Goal: Contribute content: Contribute content

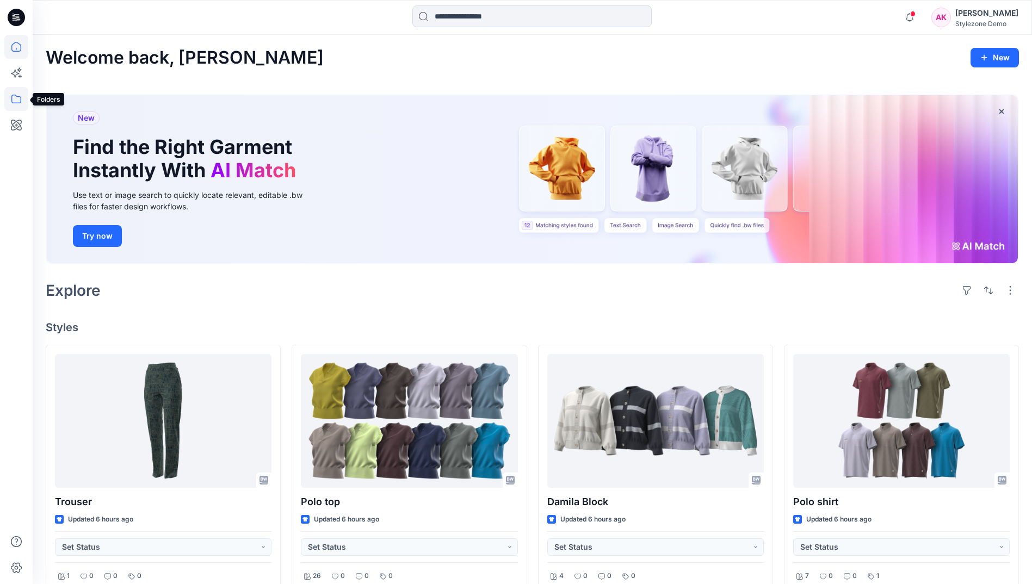
click at [24, 99] on icon at bounding box center [16, 99] width 24 height 24
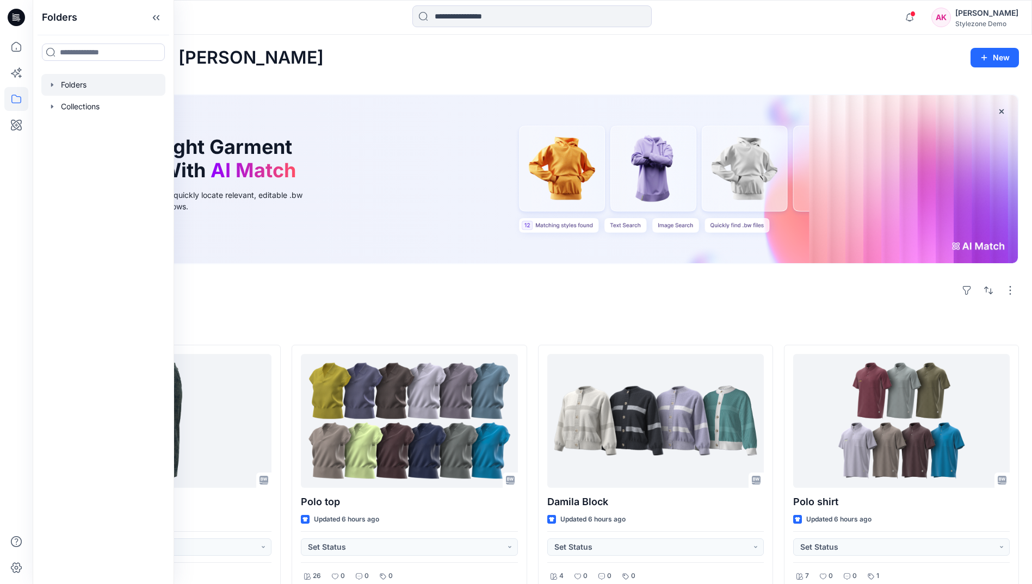
click at [53, 89] on div at bounding box center [103, 85] width 124 height 22
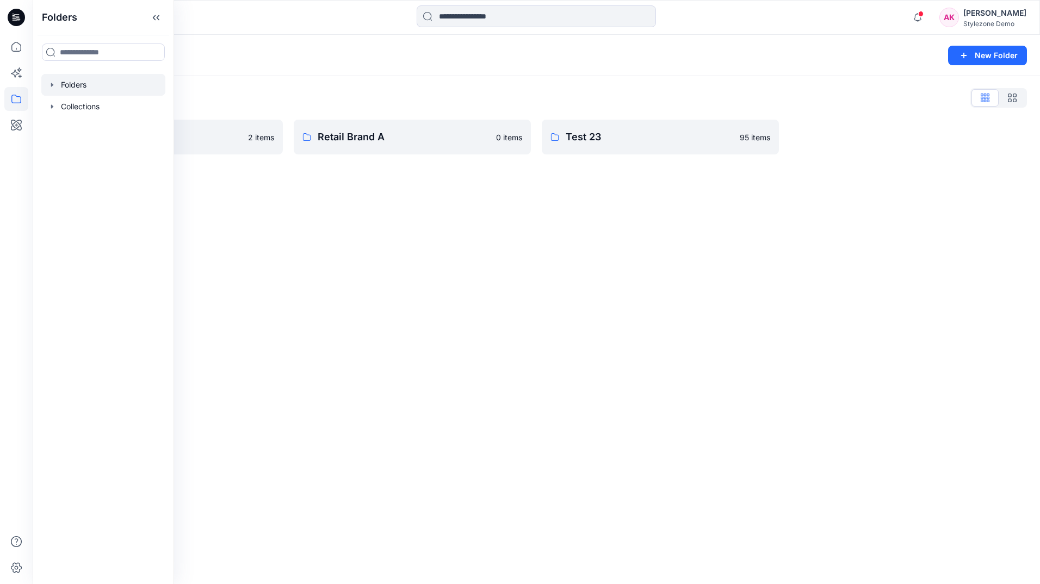
click at [419, 272] on div "Folders New Folder Folders List Global Demo Library 2 items Retail Brand A 0 it…" at bounding box center [536, 309] width 1007 height 549
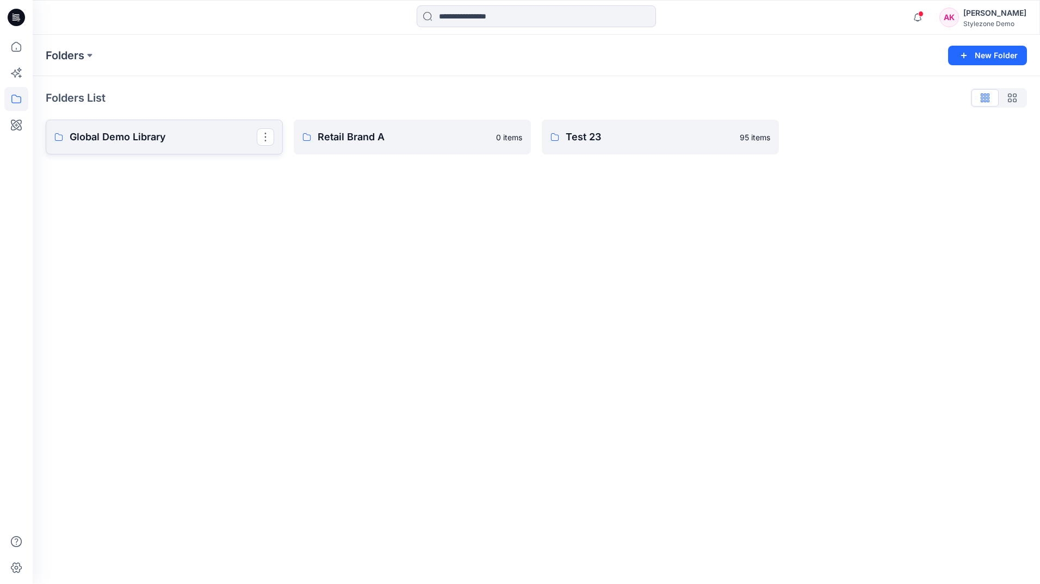
click at [176, 140] on p "Global Demo Library" at bounding box center [163, 136] width 187 height 15
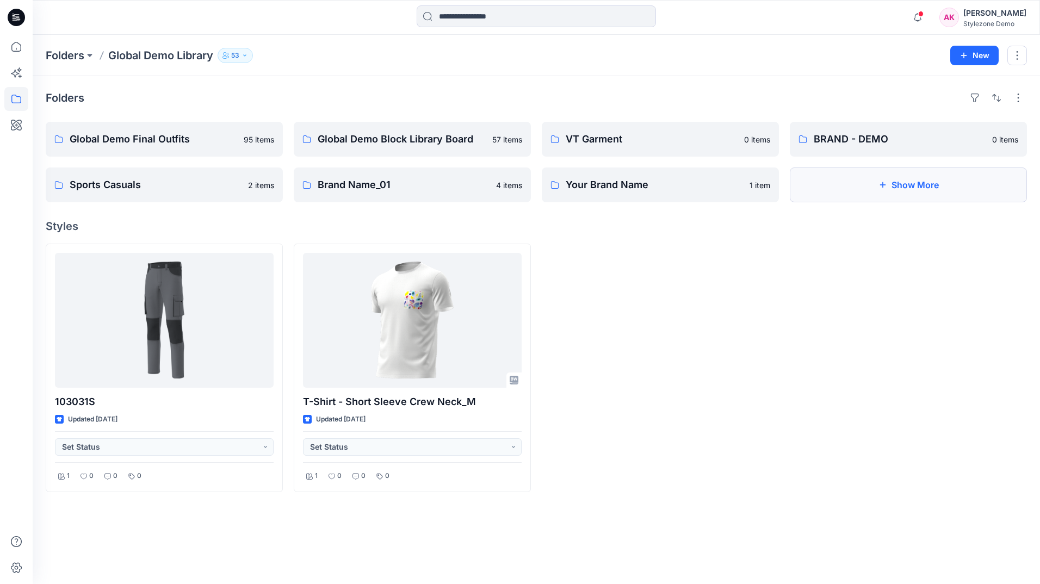
click at [863, 192] on button "Show More" at bounding box center [908, 185] width 237 height 35
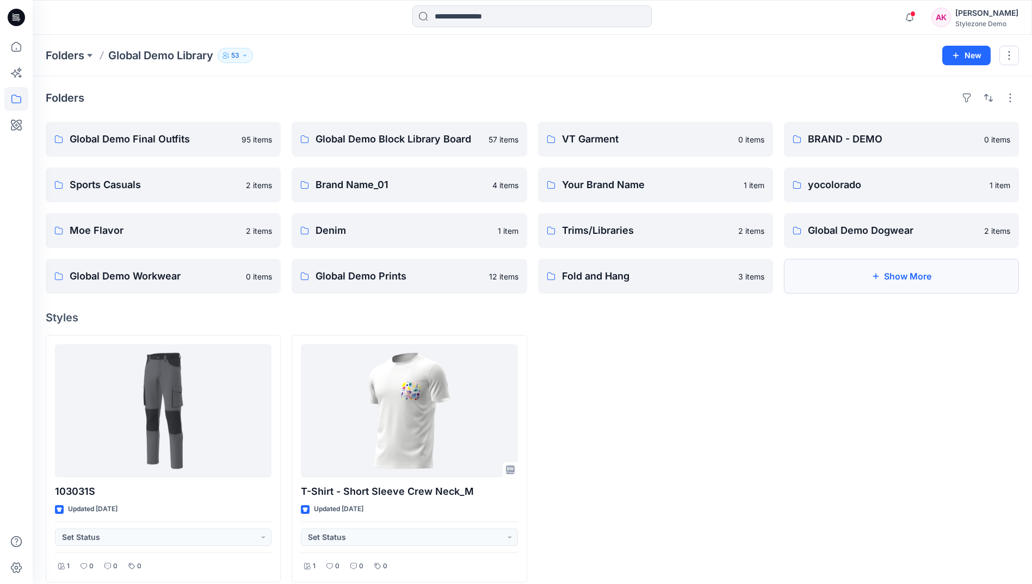
click at [926, 275] on button "Show More" at bounding box center [901, 276] width 235 height 35
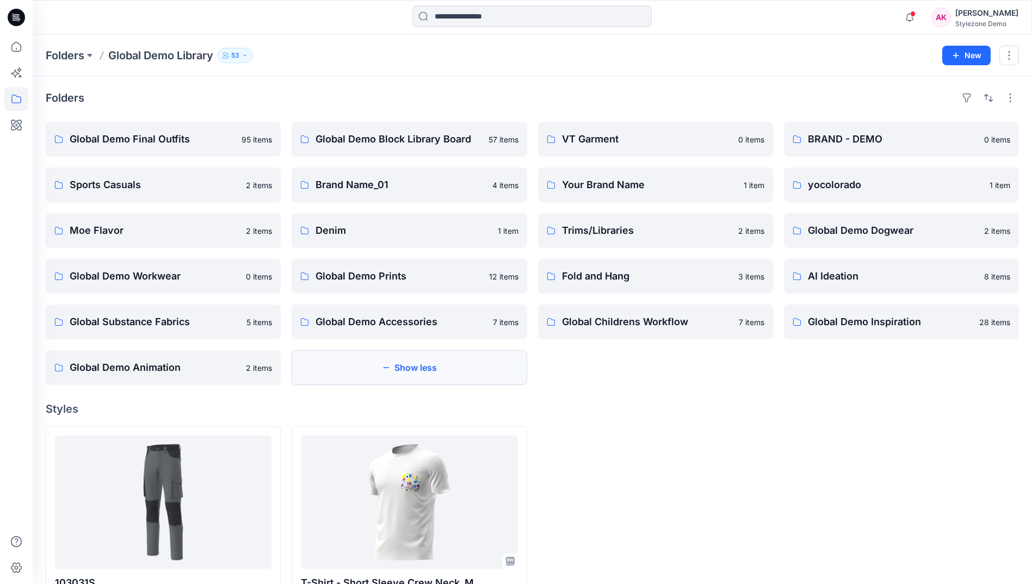
click at [401, 375] on button "Show less" at bounding box center [409, 367] width 235 height 35
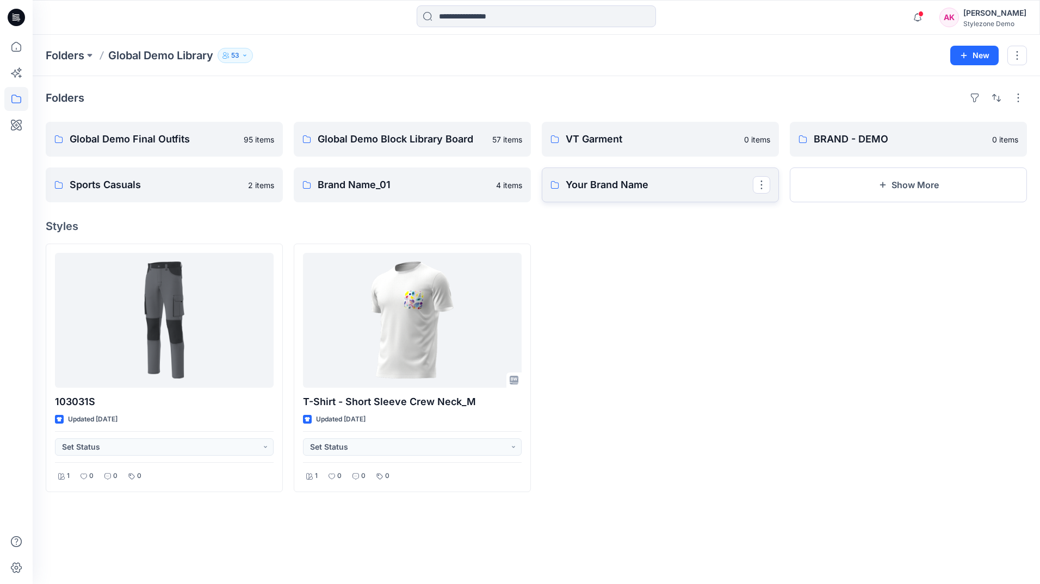
click at [729, 189] on p "Your Brand Name" at bounding box center [659, 184] width 187 height 15
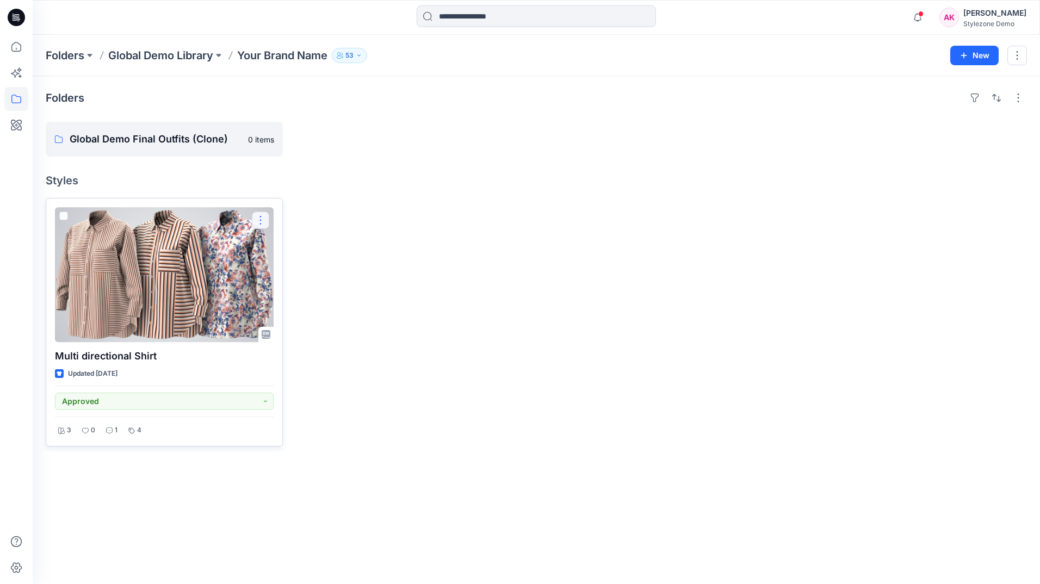
click at [259, 220] on button "button" at bounding box center [260, 220] width 17 height 17
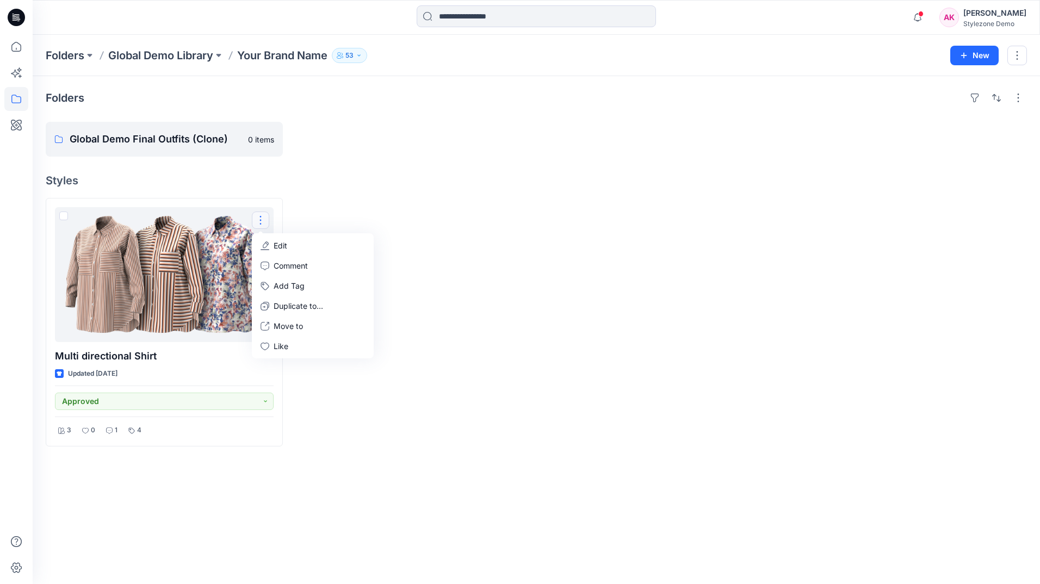
click at [420, 204] on div at bounding box center [412, 322] width 237 height 249
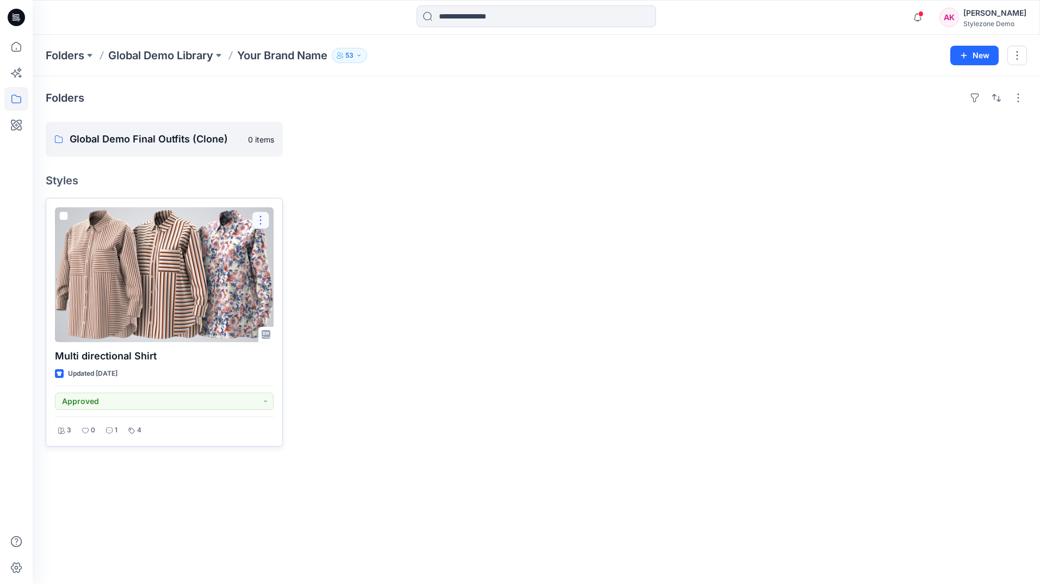
click at [263, 219] on button "button" at bounding box center [260, 220] width 17 height 17
click at [307, 325] on button "Move to" at bounding box center [313, 326] width 118 height 20
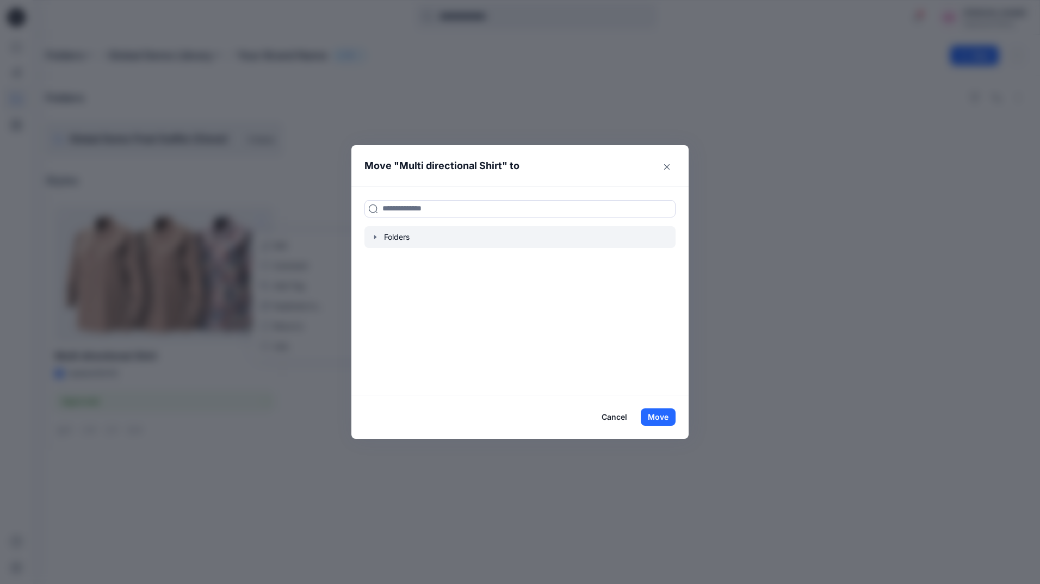
click at [375, 234] on icon "button" at bounding box center [375, 237] width 9 height 9
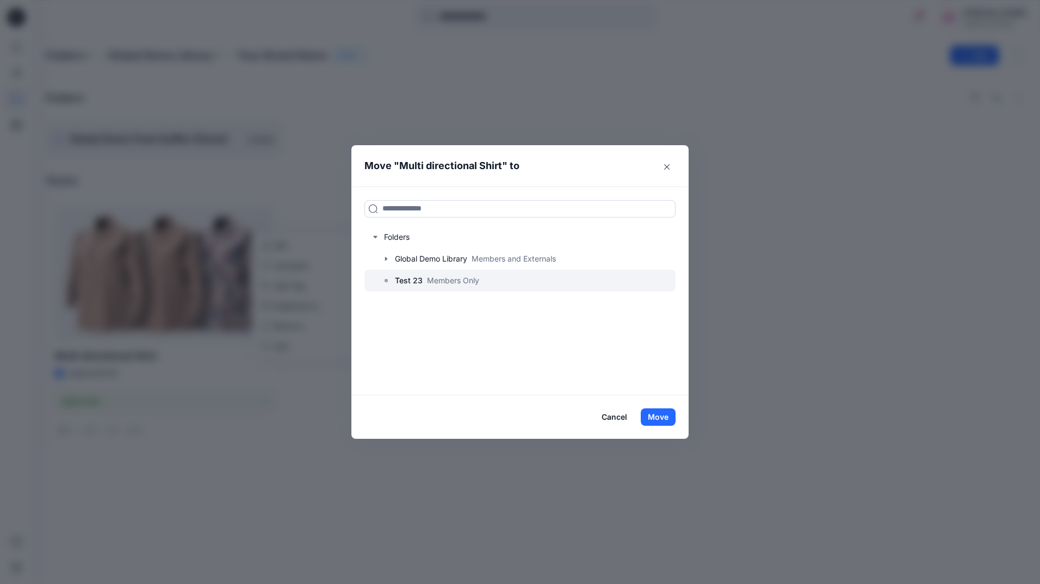
click at [432, 281] on p "Members Only" at bounding box center [453, 280] width 52 height 11
click at [659, 418] on button "Move" at bounding box center [658, 417] width 35 height 17
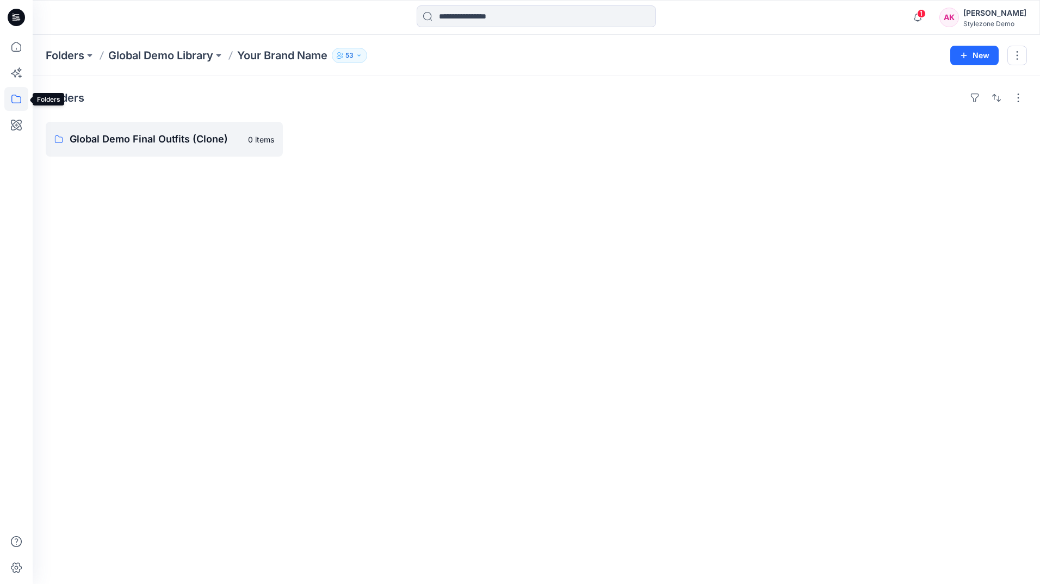
click at [13, 100] on icon at bounding box center [16, 99] width 24 height 24
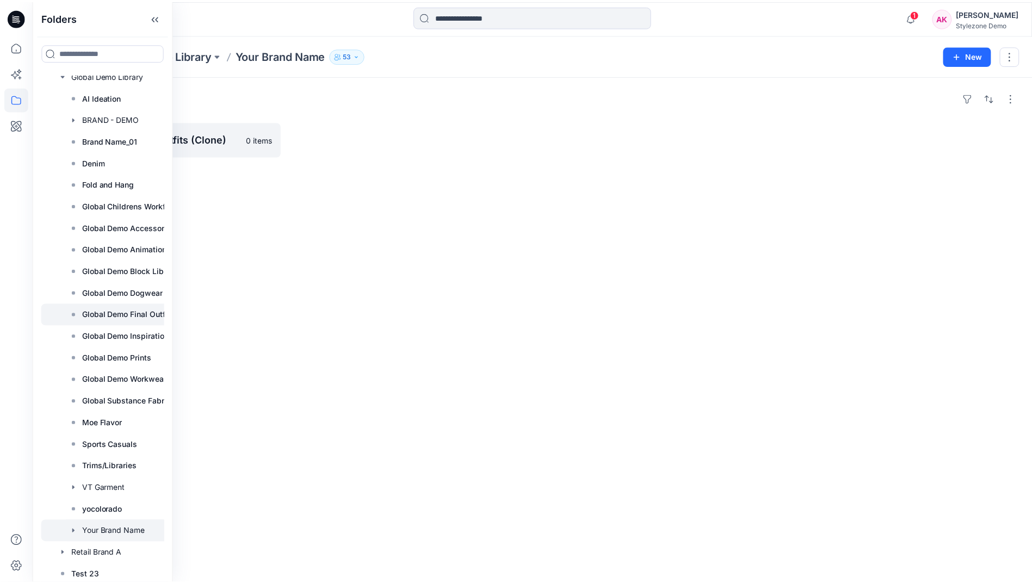
scroll to position [58, 0]
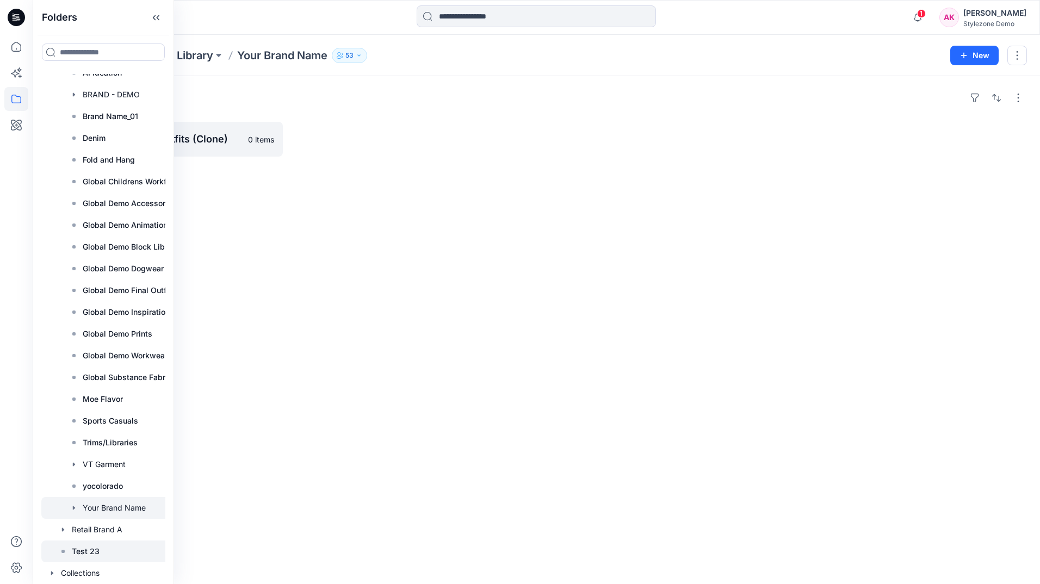
click at [89, 546] on p "Test 23" at bounding box center [86, 551] width 28 height 13
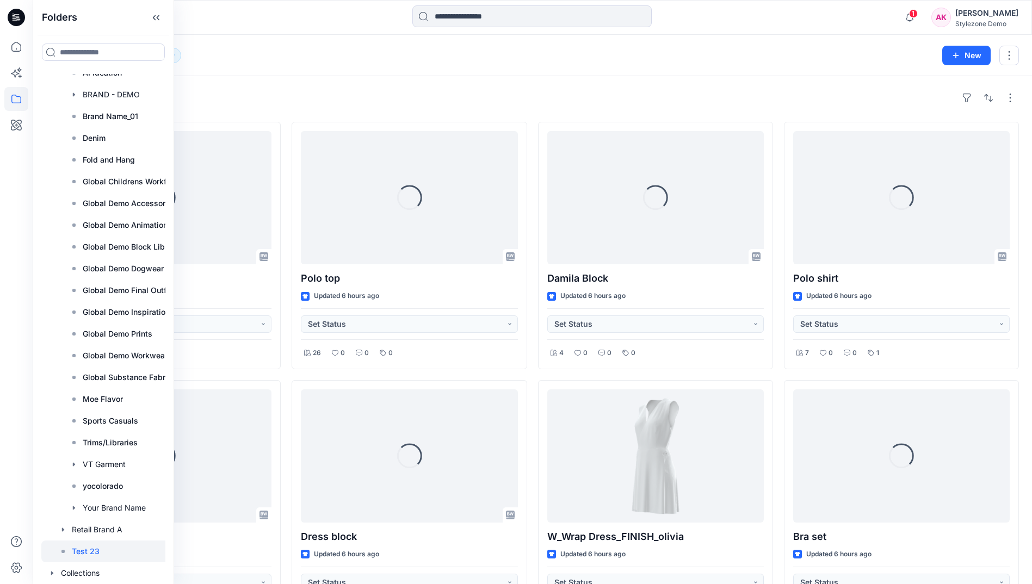
click at [467, 91] on div "Styles" at bounding box center [532, 97] width 973 height 17
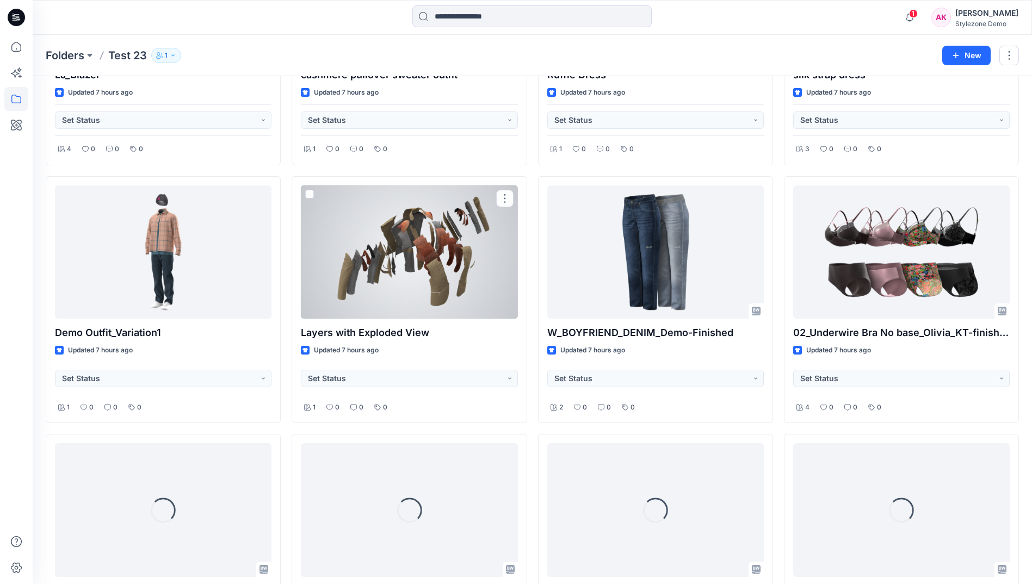
scroll to position [3941, 0]
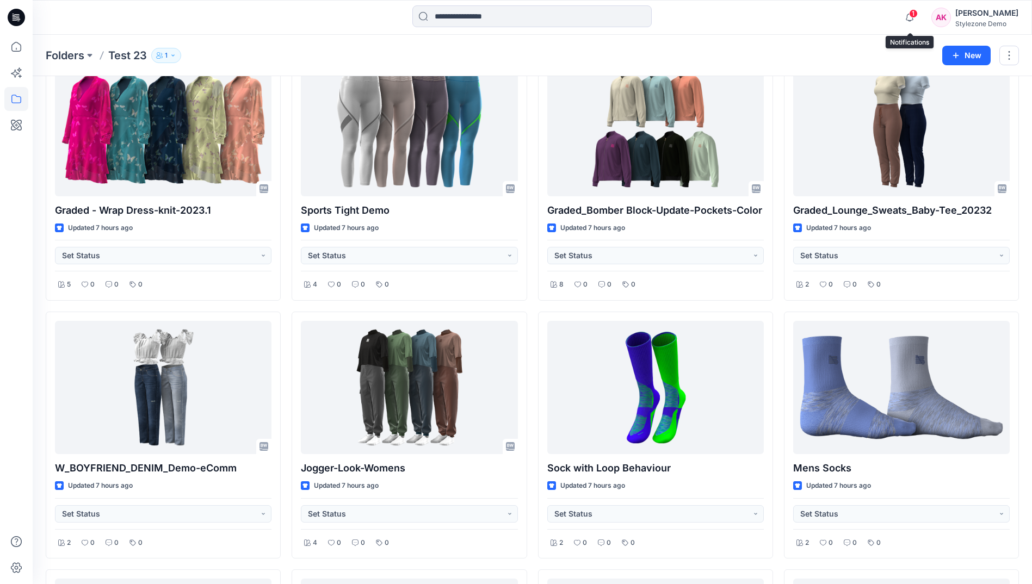
click at [916, 15] on span "1" at bounding box center [913, 13] width 9 height 9
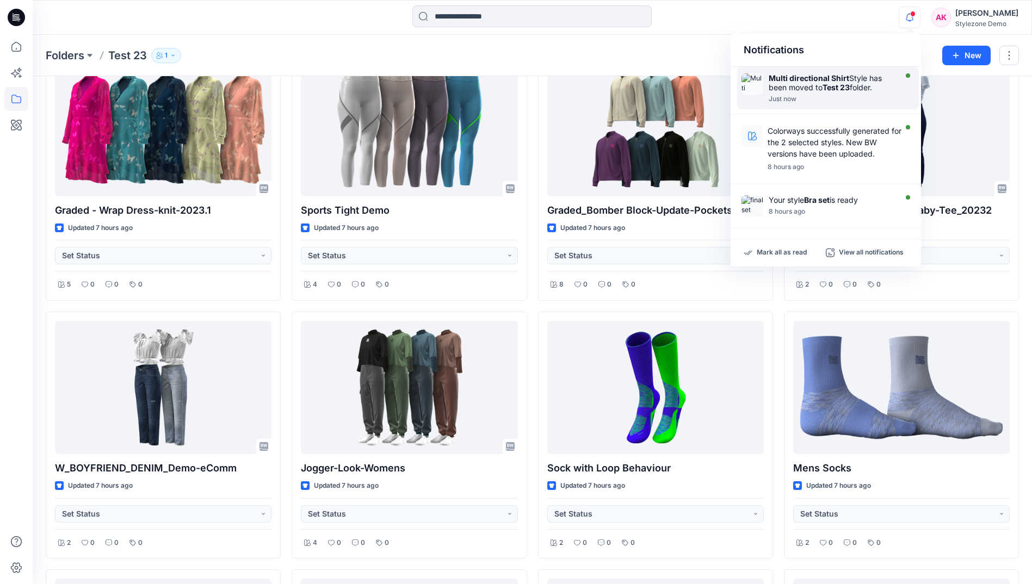
click at [850, 92] on div at bounding box center [831, 93] width 125 height 2
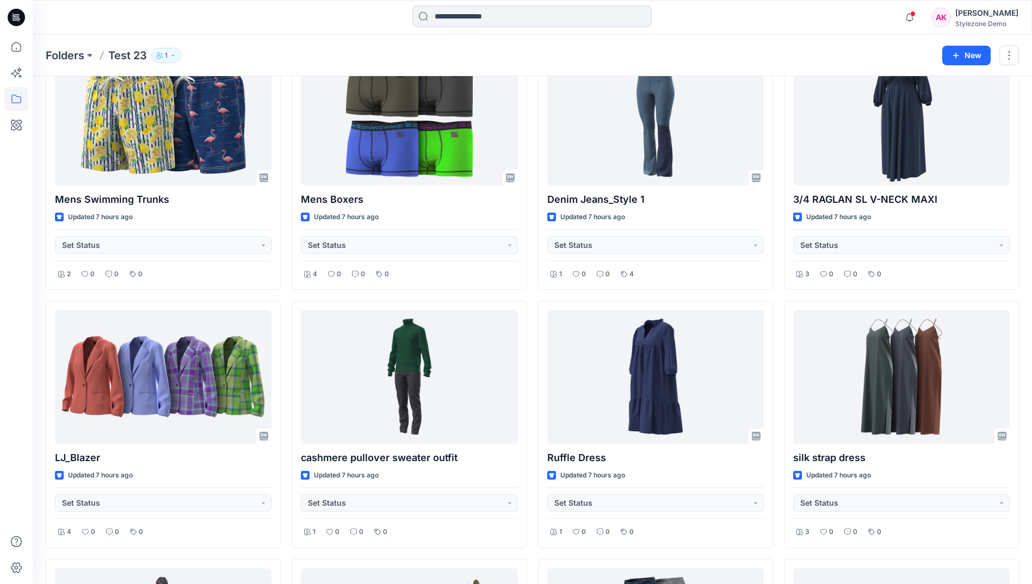
scroll to position [3166, 0]
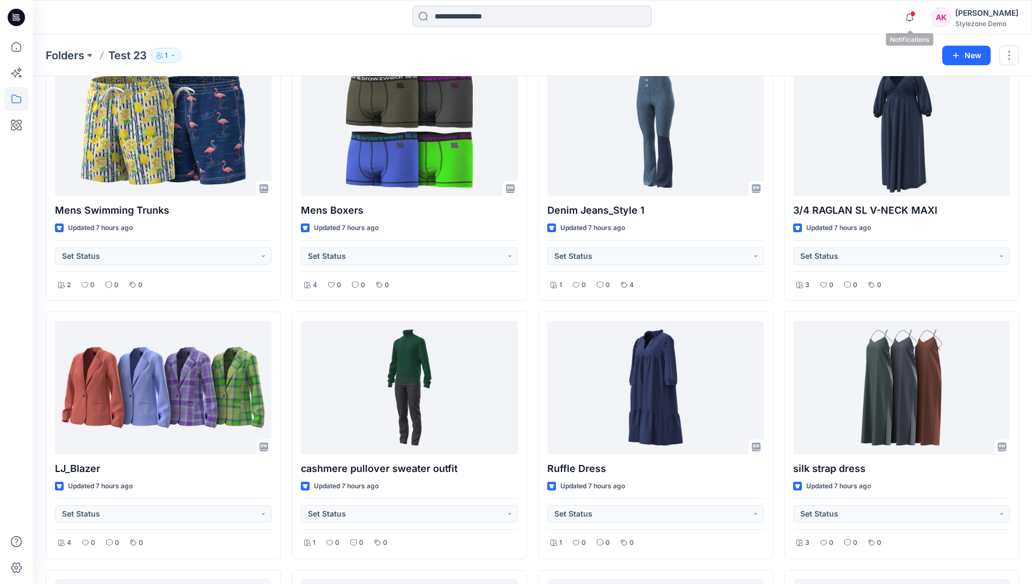
click at [913, 14] on span at bounding box center [912, 14] width 5 height 6
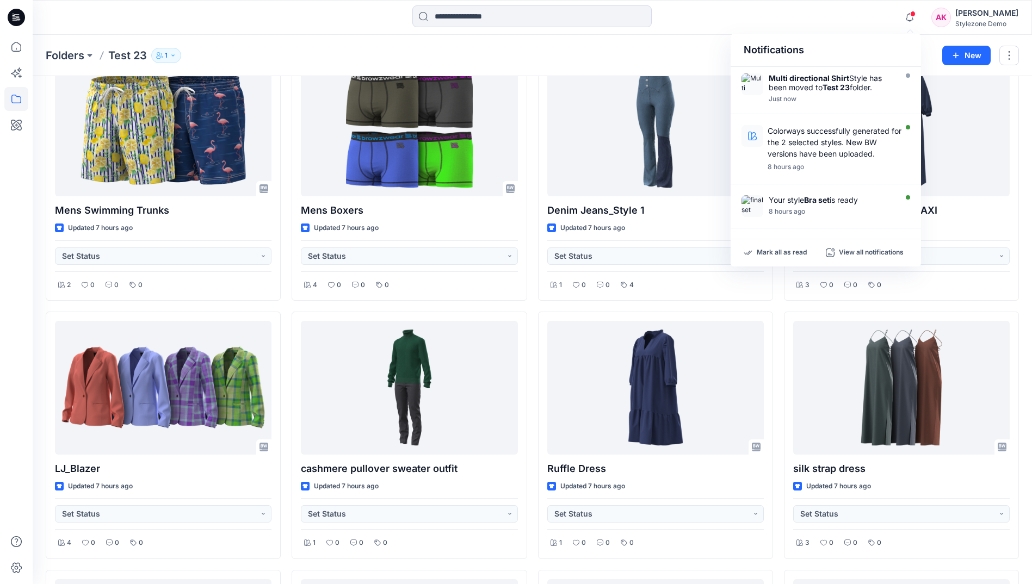
click at [631, 50] on div "Folders Test 23 1" at bounding box center [490, 55] width 888 height 15
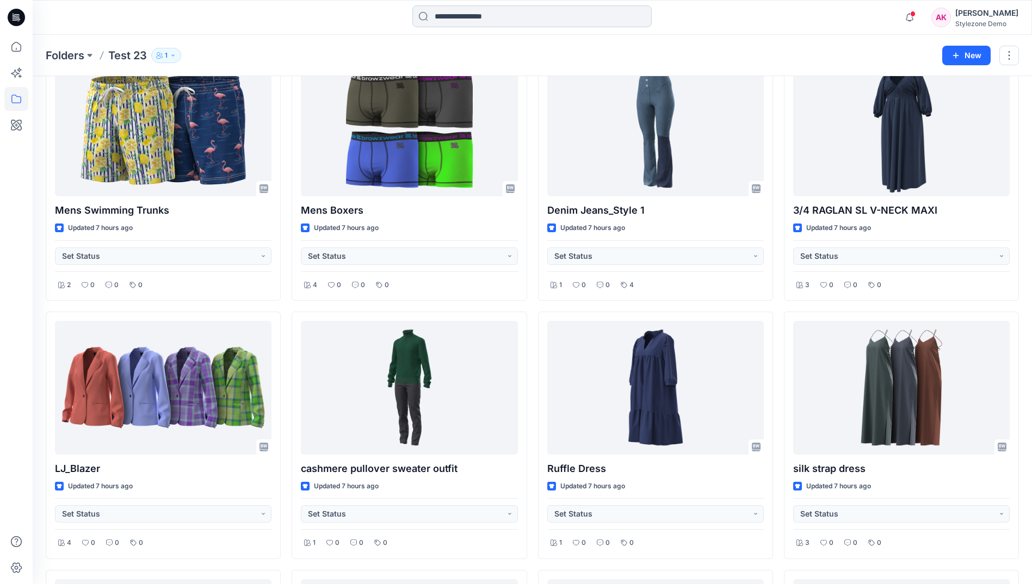
click at [475, 25] on input at bounding box center [531, 16] width 239 height 22
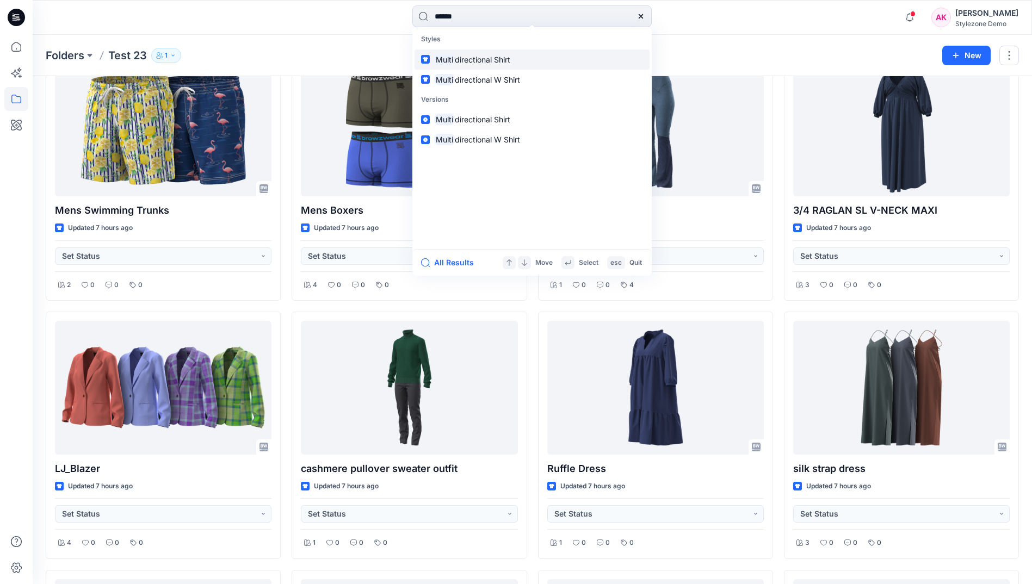
type input "*****"
click at [525, 59] on link "Multi directional Shirt" at bounding box center [532, 60] width 235 height 20
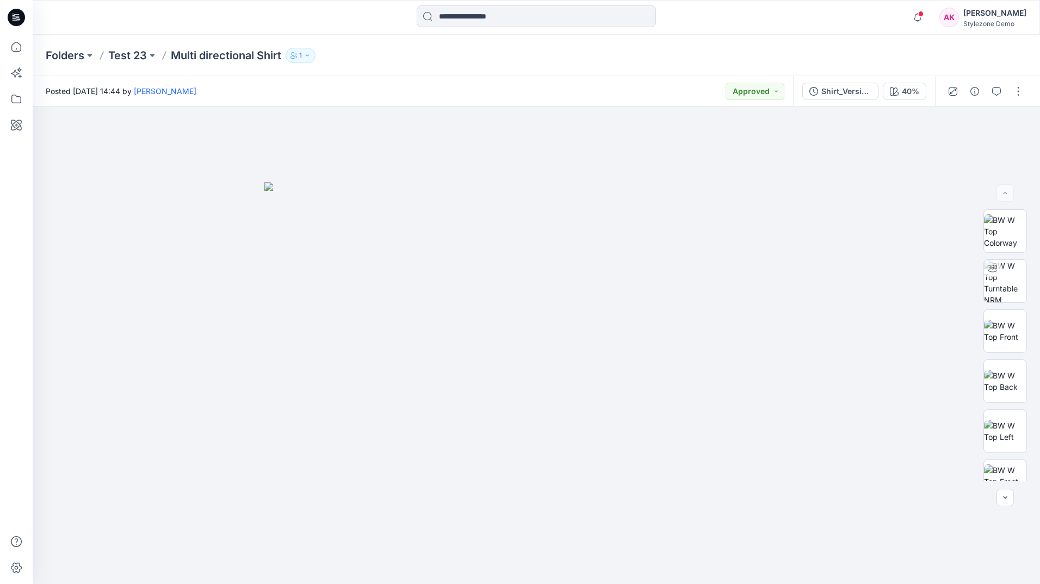
click at [484, 53] on div "Folders Test 23 Multi directional Shirt 1" at bounding box center [494, 55] width 896 height 15
drag, startPoint x: 16, startPoint y: 73, endPoint x: 26, endPoint y: 101, distance: 29.1
click at [16, 73] on icon at bounding box center [16, 73] width 24 height 24
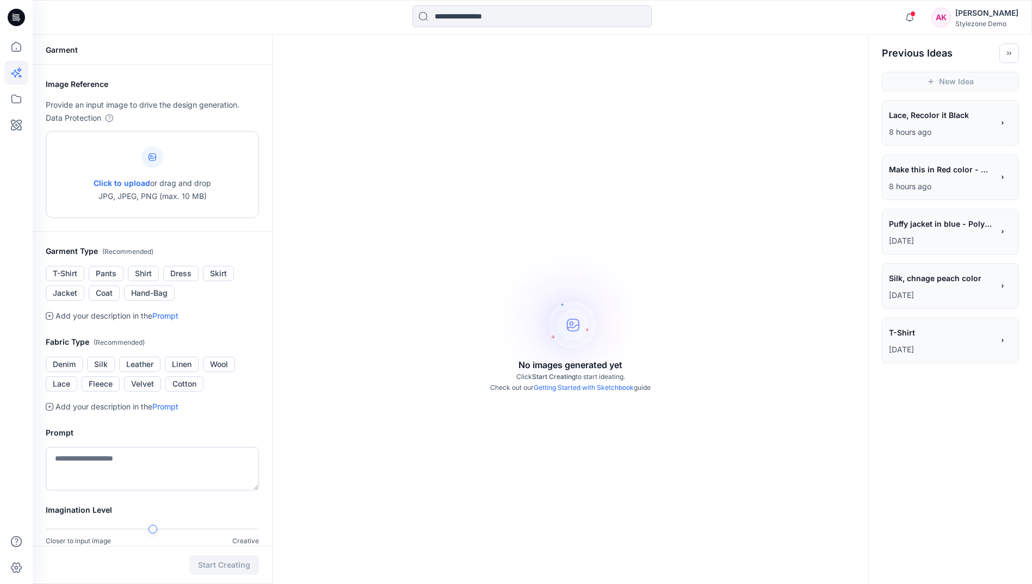
click at [150, 160] on icon at bounding box center [153, 157] width 8 height 8
type input "**********"
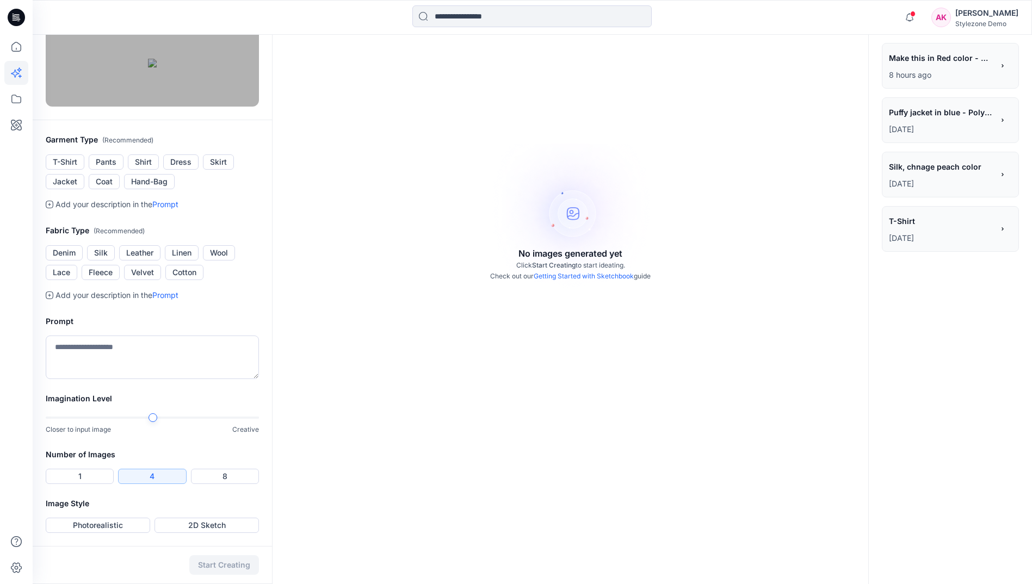
scroll to position [218, 0]
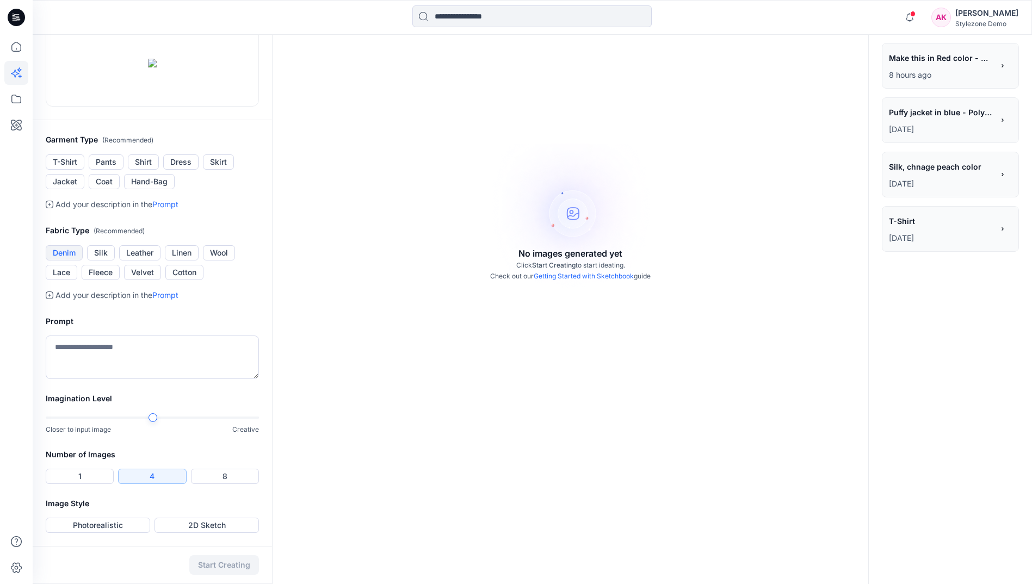
click at [65, 261] on button "Denim" at bounding box center [64, 252] width 37 height 15
click at [155, 379] on textarea at bounding box center [152, 358] width 213 height 44
type textarea "*"
type textarea "**********"
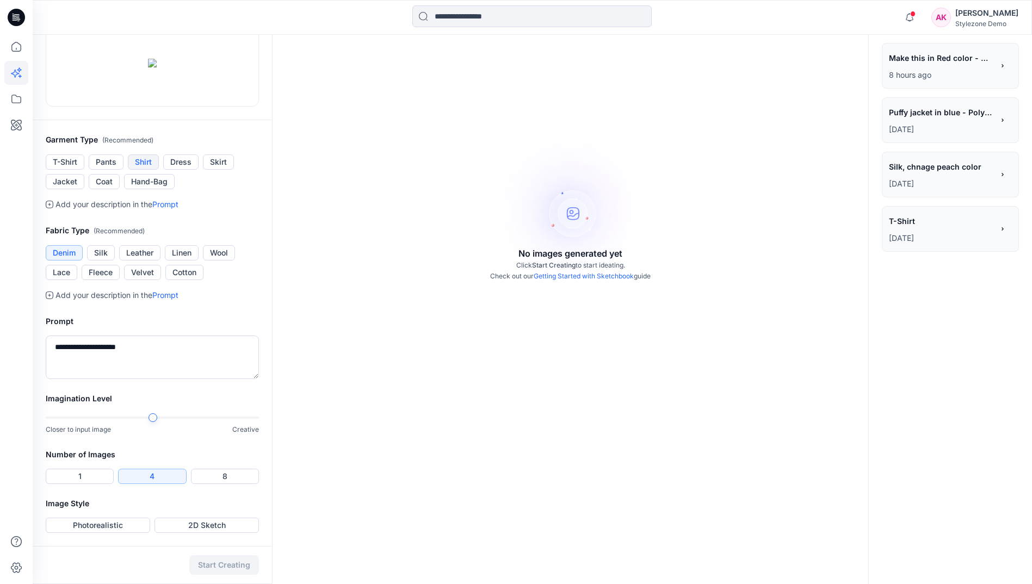
click at [145, 170] on button "Shirt" at bounding box center [143, 161] width 31 height 15
click at [139, 379] on textarea "**********" at bounding box center [152, 358] width 213 height 44
click at [60, 420] on div at bounding box center [152, 418] width 213 height 8
click at [89, 479] on button "1" at bounding box center [80, 476] width 68 height 15
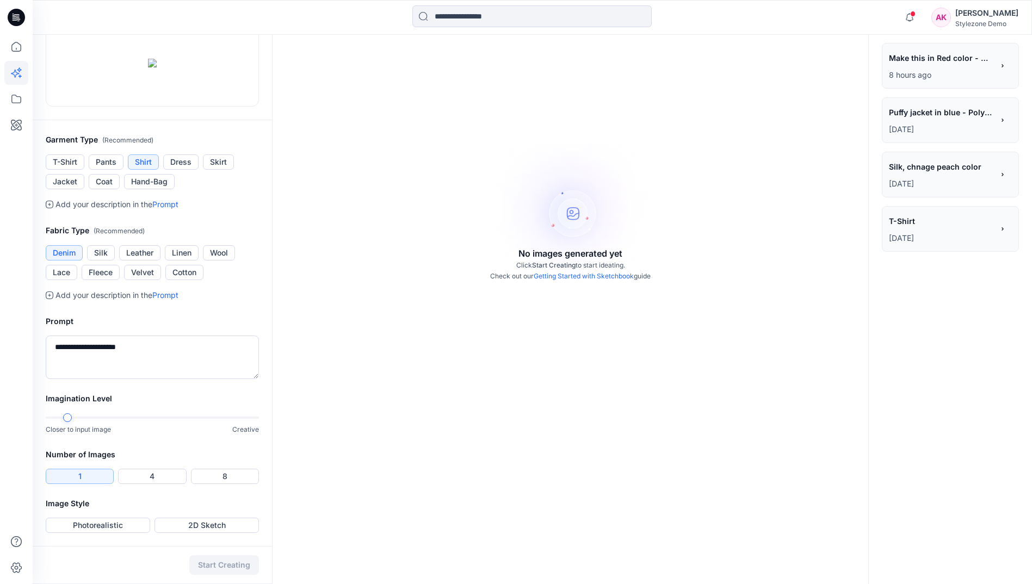
click at [85, 479] on button "1" at bounding box center [80, 476] width 68 height 15
click at [121, 525] on button "Photorealistic" at bounding box center [98, 525] width 104 height 15
click at [226, 568] on button "Start Creating" at bounding box center [224, 565] width 70 height 20
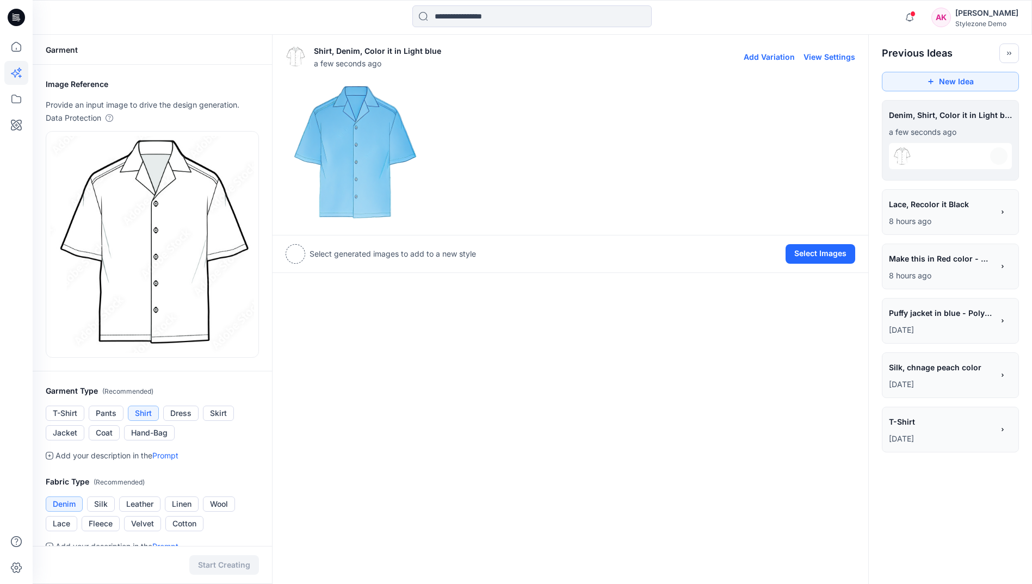
click at [392, 160] on img at bounding box center [355, 152] width 138 height 138
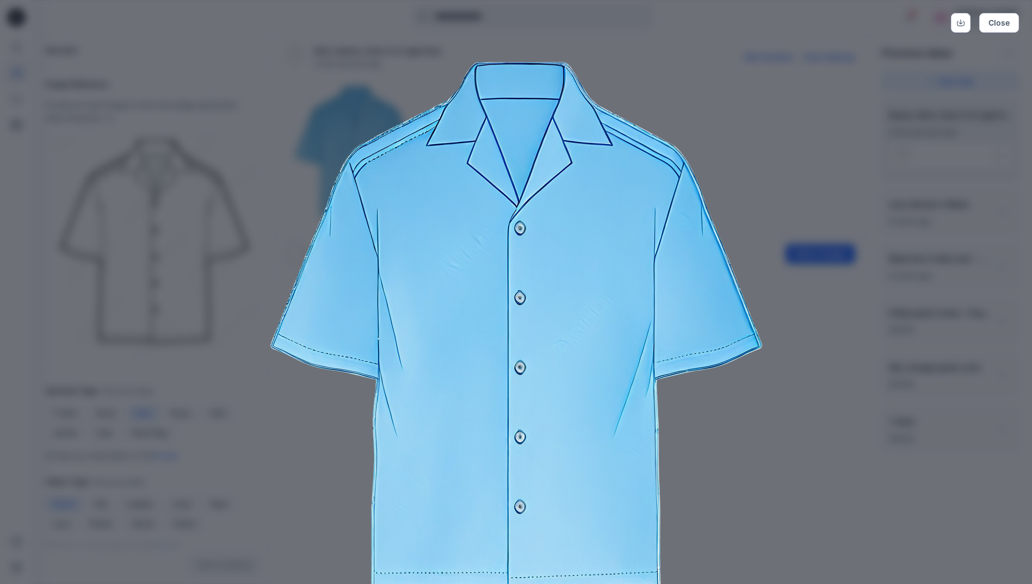
click at [817, 110] on div "Close" at bounding box center [516, 292] width 1032 height 584
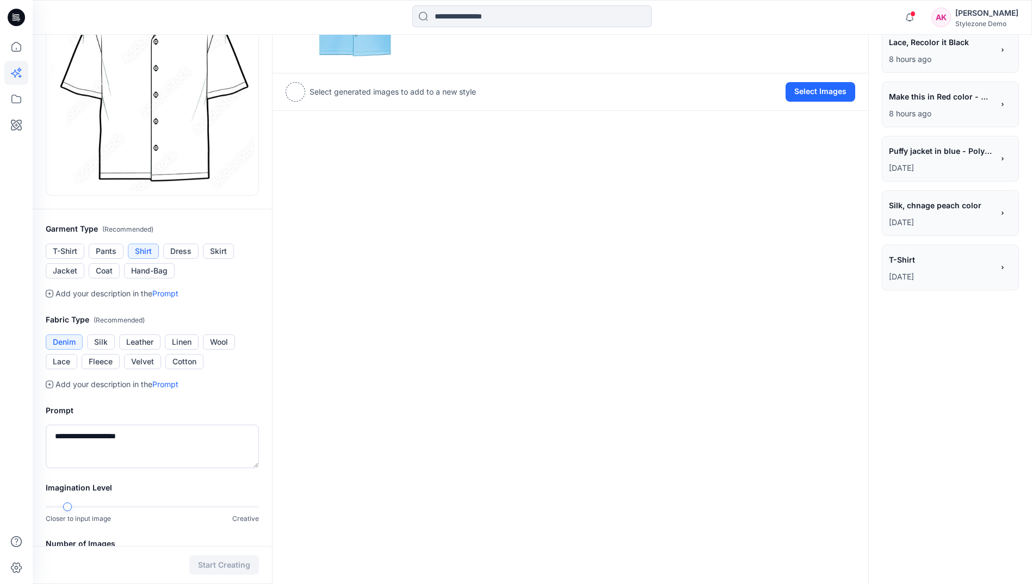
scroll to position [251, 0]
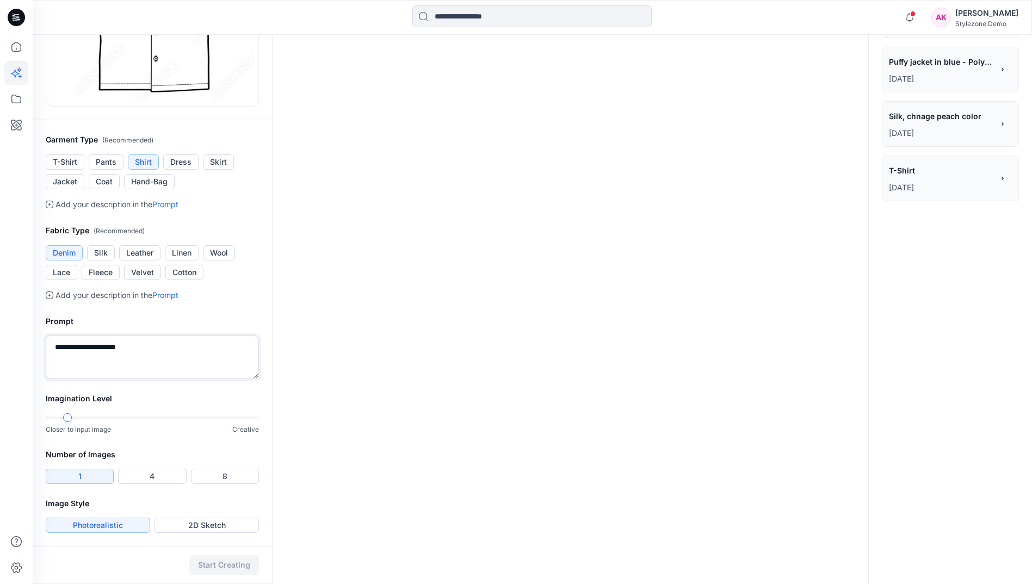
click at [156, 343] on textarea "**********" at bounding box center [152, 358] width 213 height 44
type textarea "**********"
click at [229, 565] on button "Start Creating" at bounding box center [224, 565] width 70 height 20
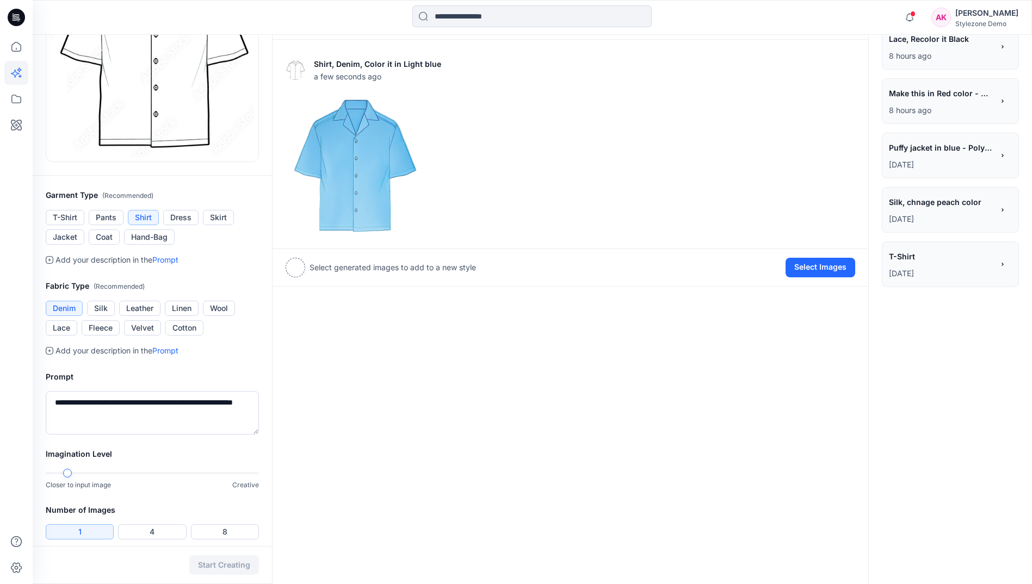
scroll to position [4, 0]
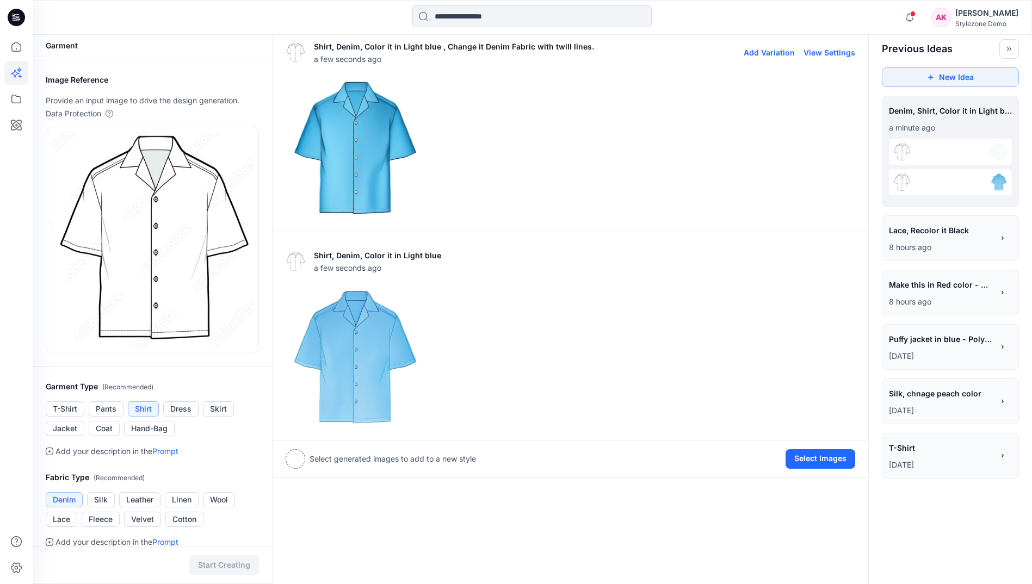
click at [367, 159] on img at bounding box center [355, 148] width 138 height 138
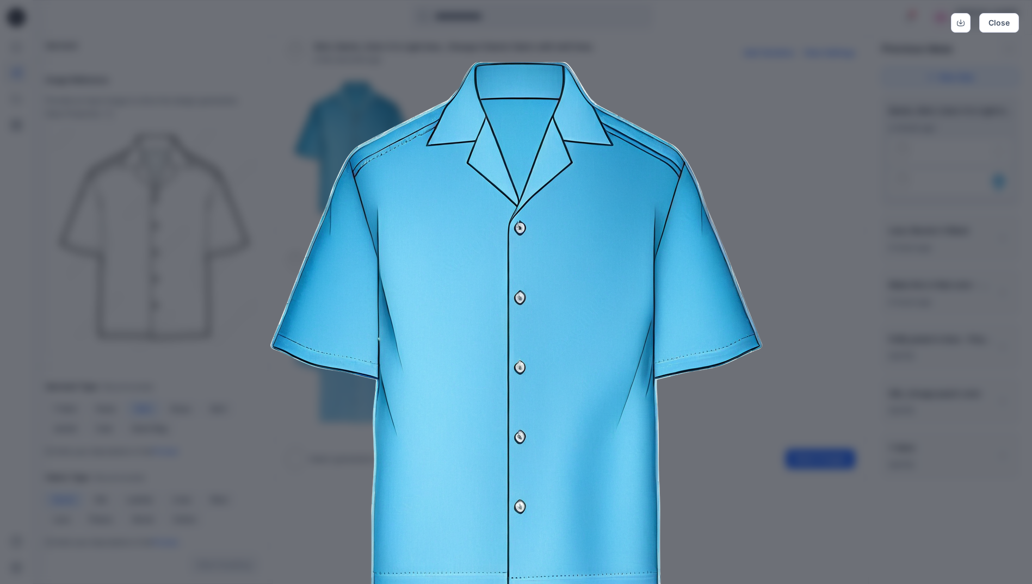
click at [727, 98] on img at bounding box center [516, 328] width 557 height 557
click at [774, 44] on div "Close" at bounding box center [516, 292] width 1032 height 584
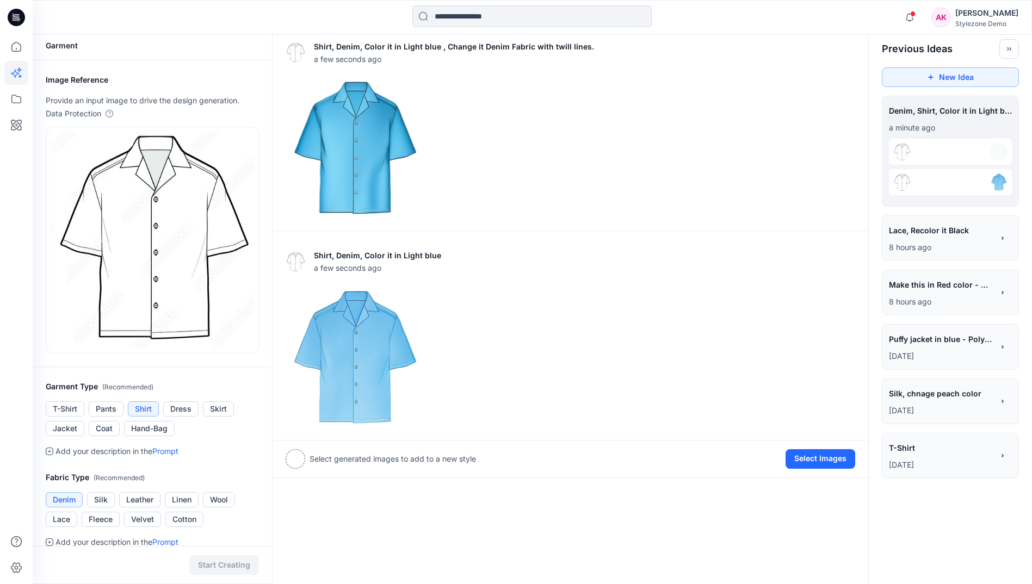
click at [930, 456] on div "T-Shirt *******" at bounding box center [941, 449] width 104 height 18
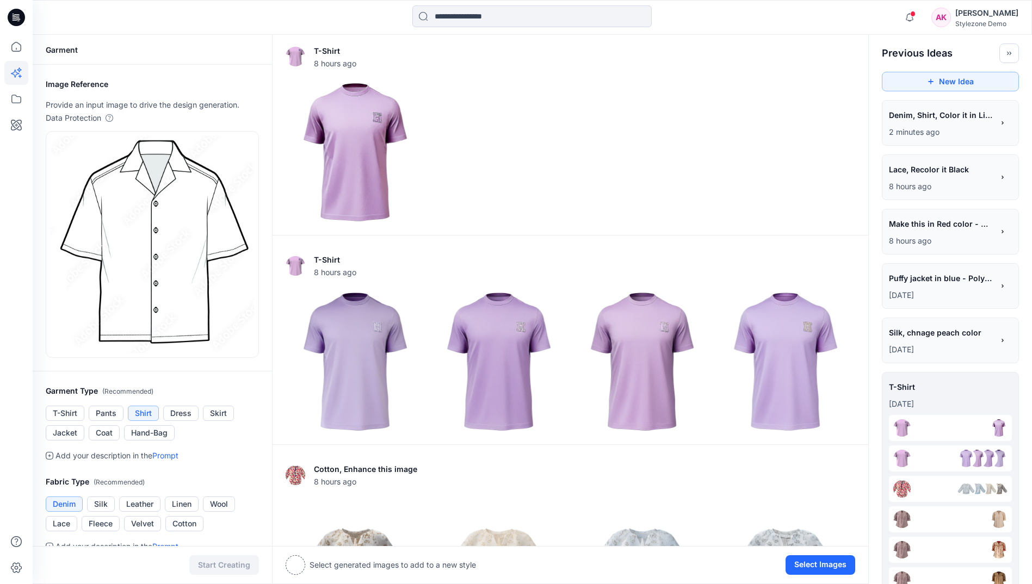
click at [943, 288] on div "**********" at bounding box center [941, 279] width 104 height 18
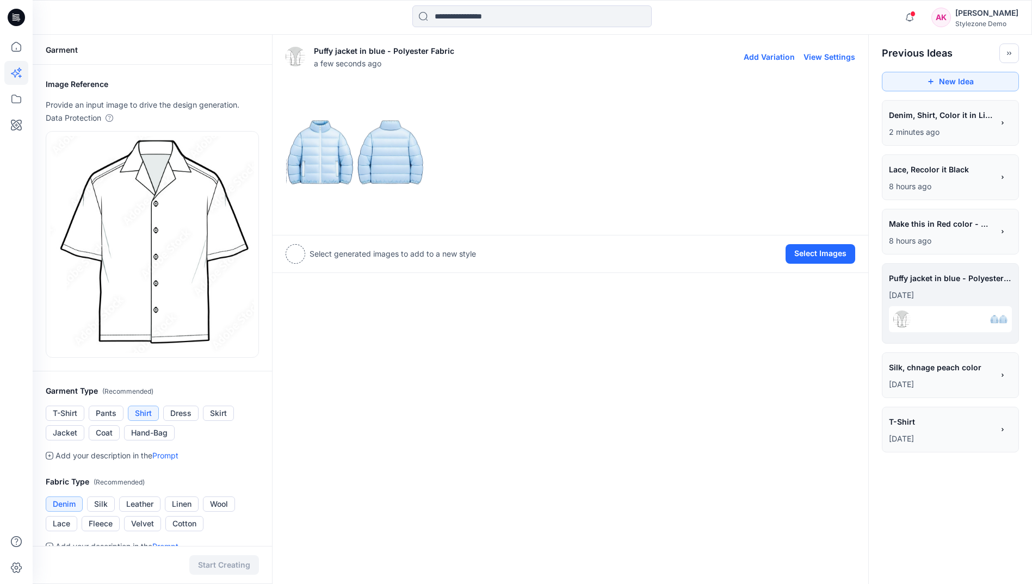
drag, startPoint x: 835, startPoint y: 58, endPoint x: 814, endPoint y: 188, distance: 132.3
click at [836, 58] on button "View Settings" at bounding box center [829, 56] width 52 height 9
type textarea "**********"
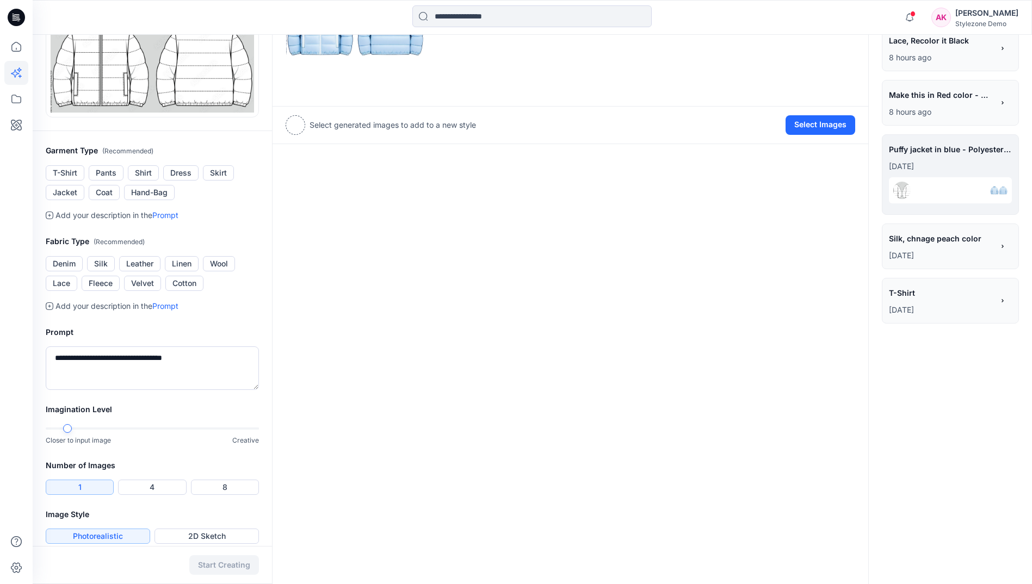
scroll to position [140, 0]
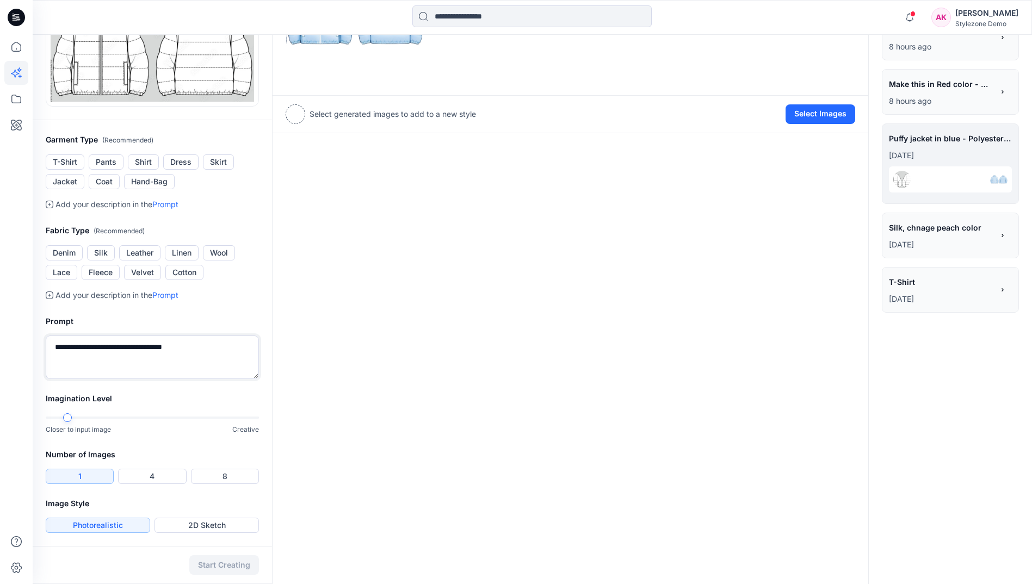
click at [134, 370] on textarea "**********" at bounding box center [152, 358] width 213 height 44
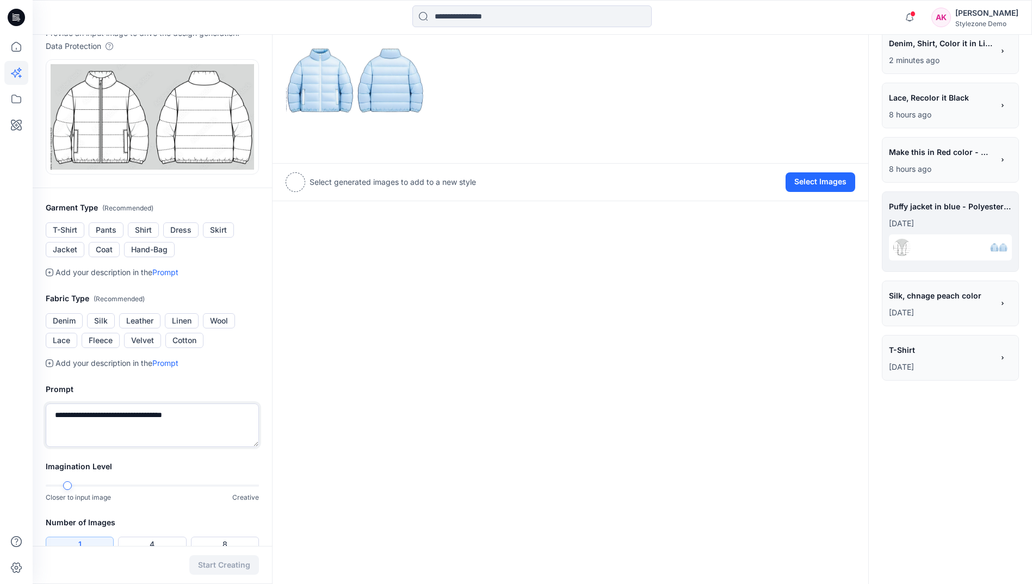
scroll to position [0, 0]
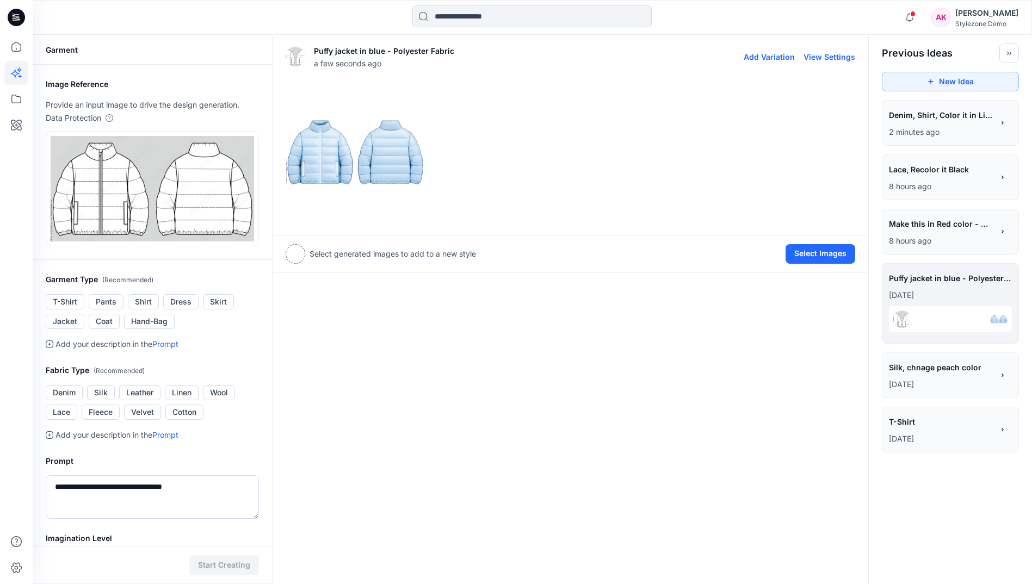
click at [385, 165] on img at bounding box center [355, 152] width 138 height 138
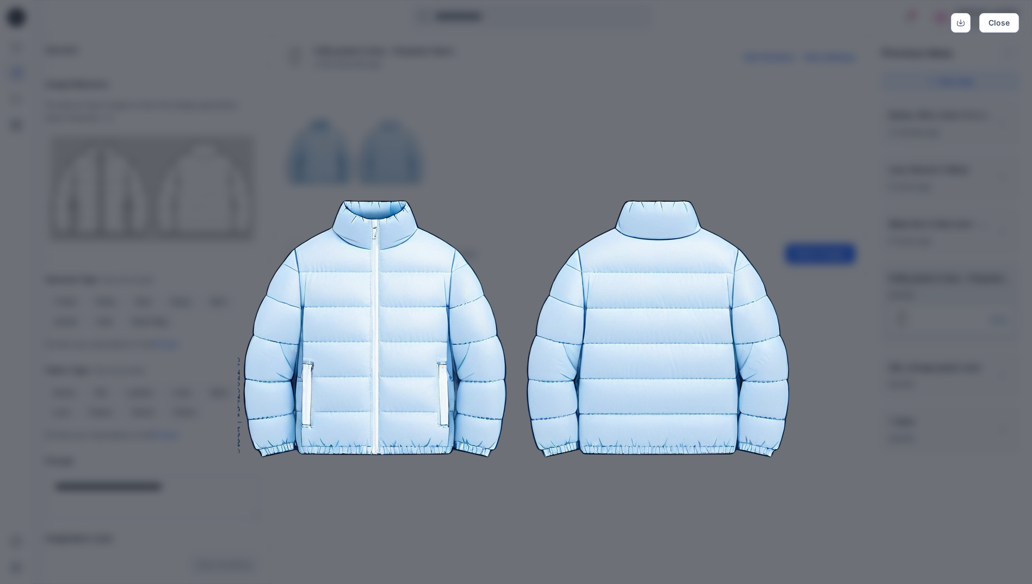
click at [748, 96] on img at bounding box center [516, 328] width 557 height 557
click at [638, 128] on img at bounding box center [516, 328] width 557 height 557
click at [590, 122] on img at bounding box center [516, 328] width 557 height 557
click at [760, 125] on img at bounding box center [516, 328] width 557 height 557
click at [1000, 18] on button "Close" at bounding box center [999, 23] width 40 height 20
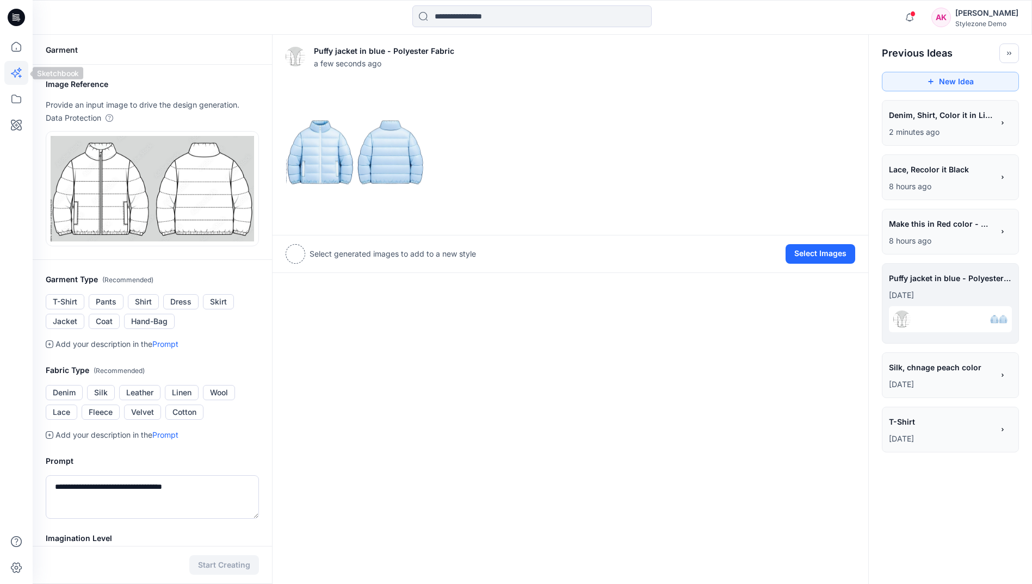
click at [13, 71] on icon at bounding box center [16, 73] width 24 height 24
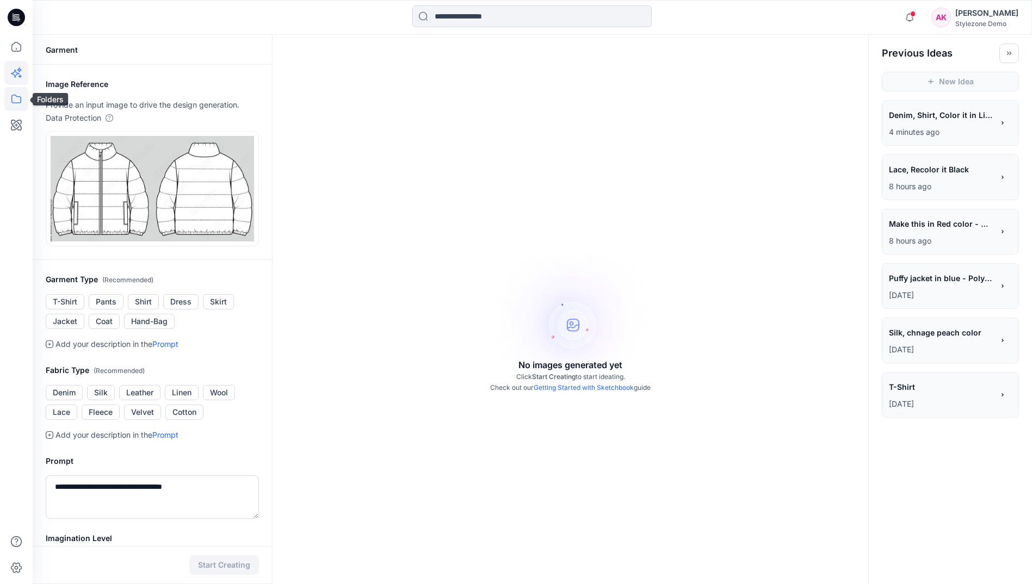
click at [16, 108] on icon at bounding box center [16, 99] width 24 height 24
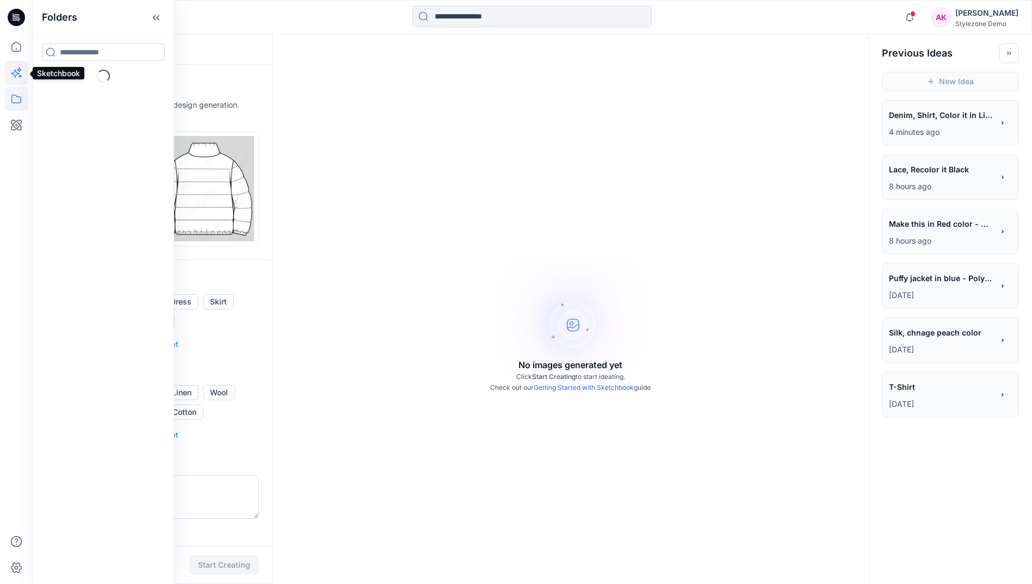
click at [18, 78] on icon at bounding box center [16, 73] width 24 height 24
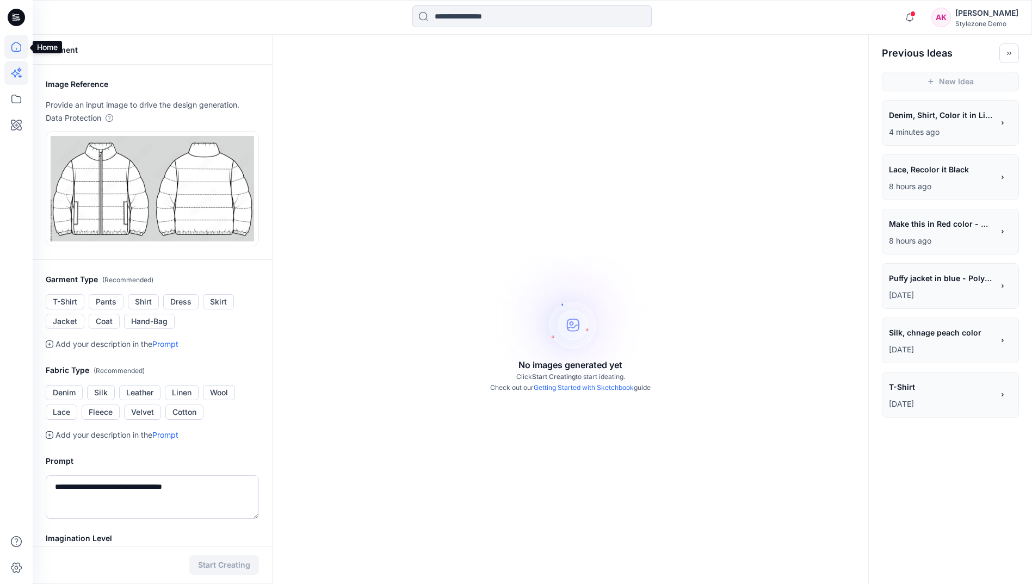
click at [9, 47] on icon at bounding box center [16, 47] width 24 height 24
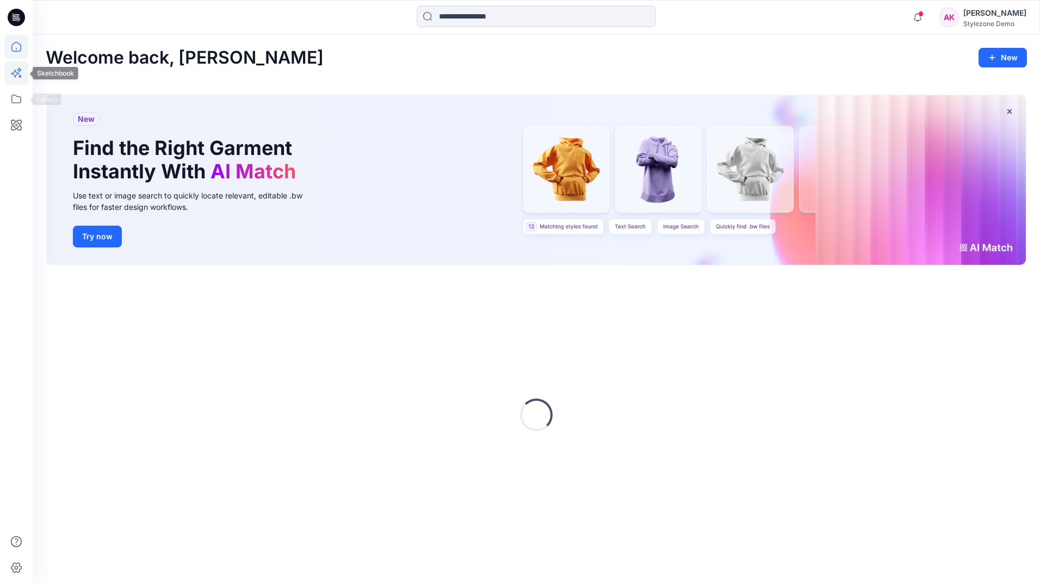
click at [17, 71] on icon at bounding box center [16, 73] width 24 height 24
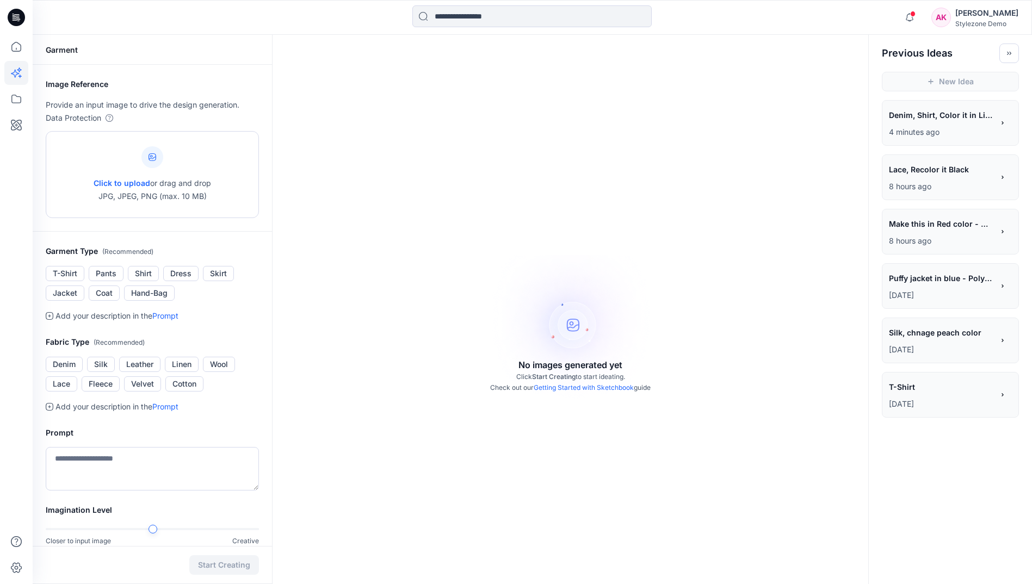
click at [128, 178] on span "Click to upload" at bounding box center [122, 182] width 57 height 9
type input "**********"
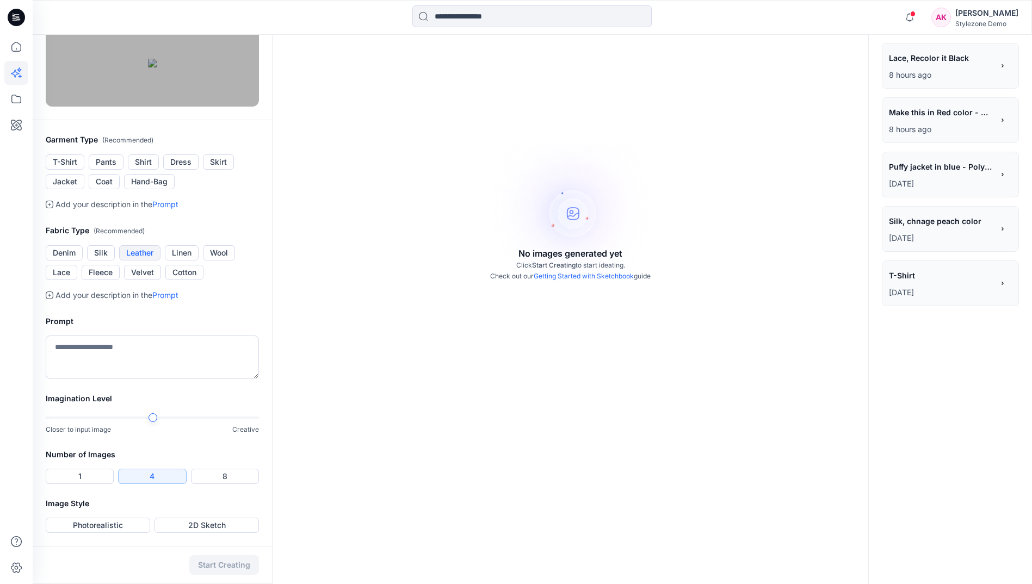
scroll to position [240, 0]
click at [124, 351] on textarea at bounding box center [152, 358] width 213 height 44
click at [59, 434] on div "Closer to input image Creative" at bounding box center [152, 424] width 213 height 22
type textarea "**********"
click at [68, 466] on div "Number of Images 1 4 8" at bounding box center [152, 472] width 239 height 49
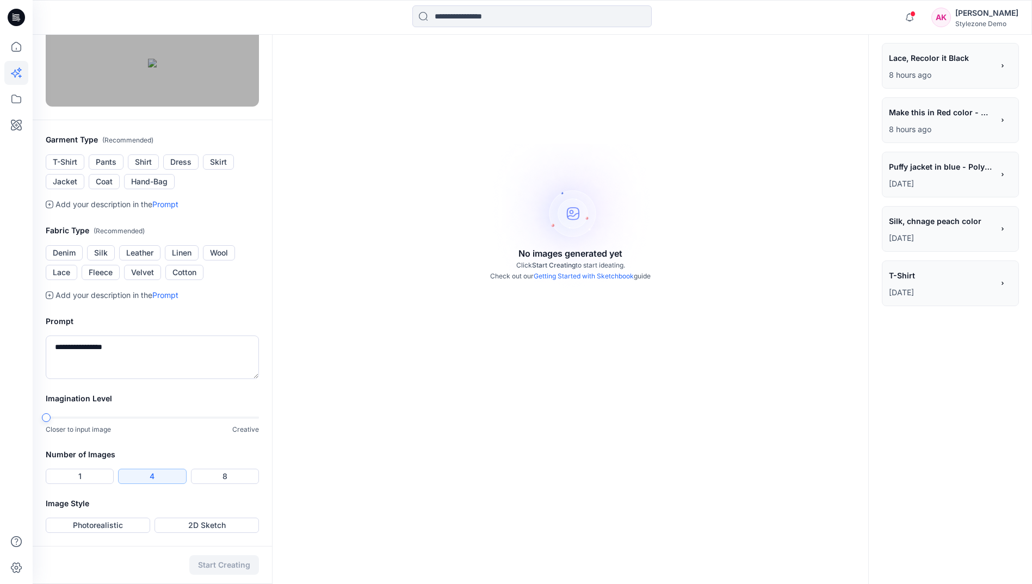
click at [51, 421] on div at bounding box center [152, 418] width 213 height 8
click at [90, 479] on button "1" at bounding box center [80, 476] width 68 height 15
click at [131, 528] on button "Photorealistic" at bounding box center [98, 525] width 104 height 15
click at [224, 566] on button "Start Creating" at bounding box center [224, 565] width 70 height 20
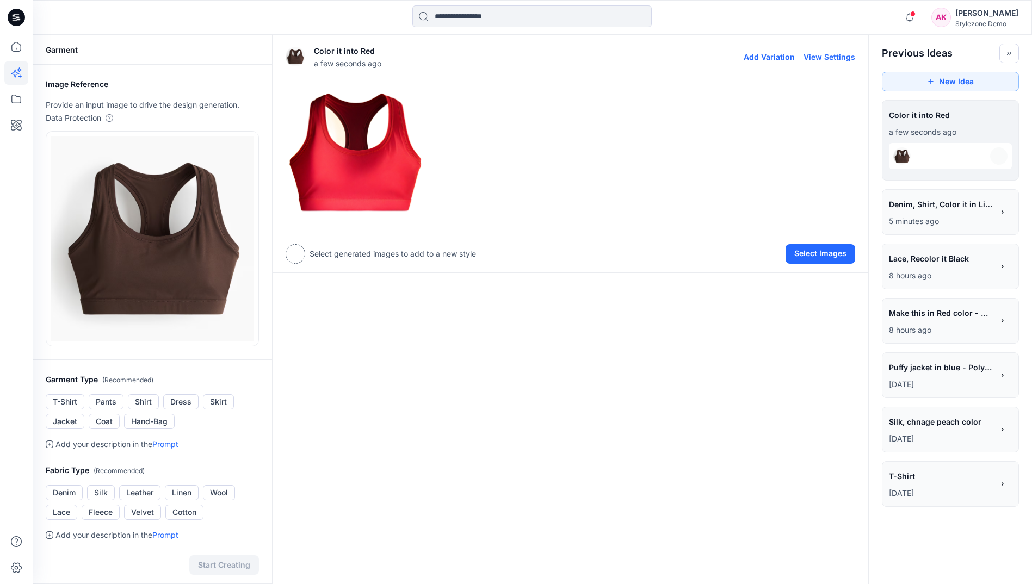
click at [404, 149] on img at bounding box center [355, 152] width 138 height 138
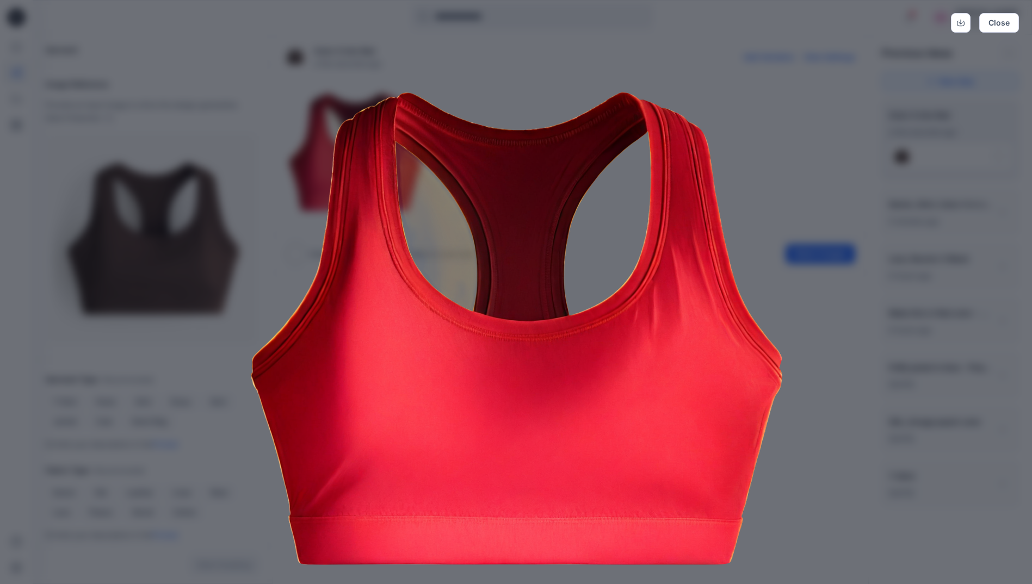
click at [768, 142] on img at bounding box center [516, 328] width 557 height 557
click at [998, 22] on button "Close" at bounding box center [999, 23] width 40 height 20
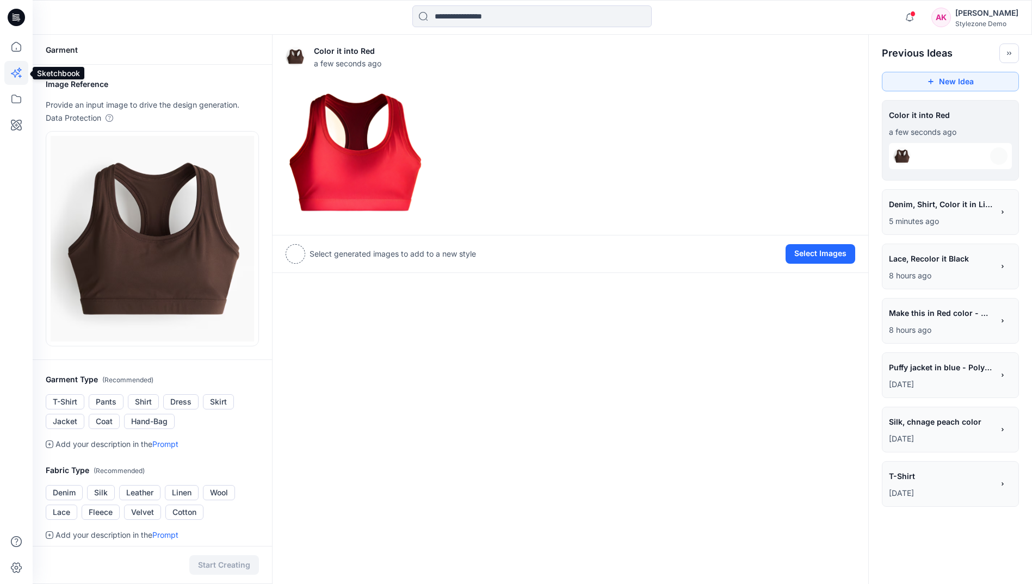
click at [16, 83] on icon at bounding box center [16, 73] width 24 height 24
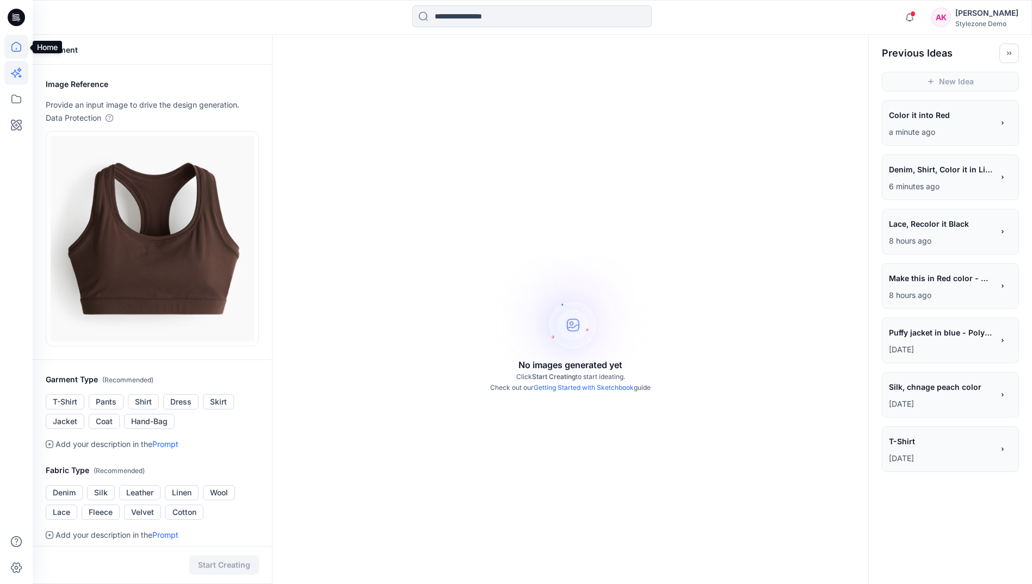
click at [9, 53] on icon at bounding box center [16, 47] width 24 height 24
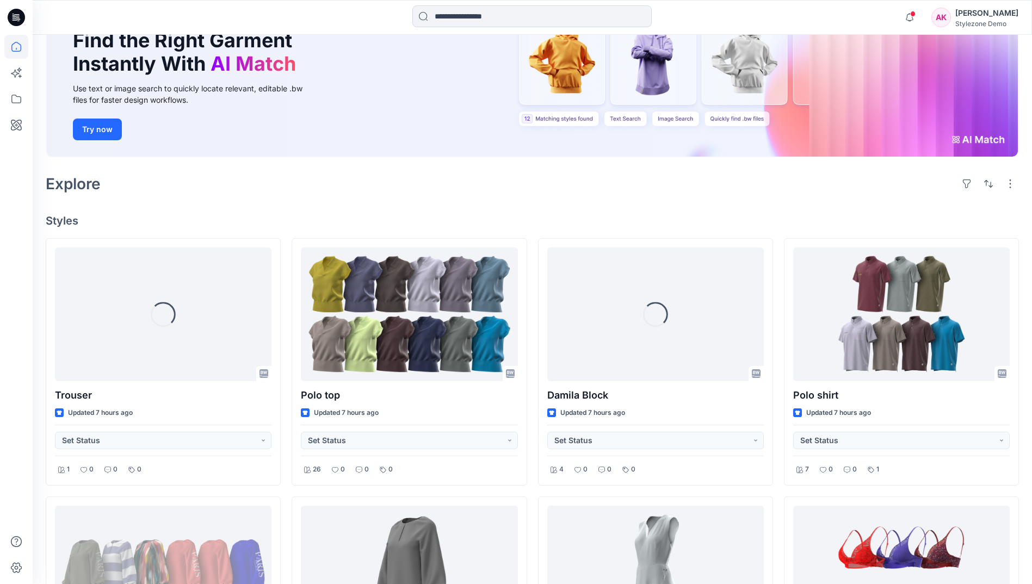
scroll to position [109, 0]
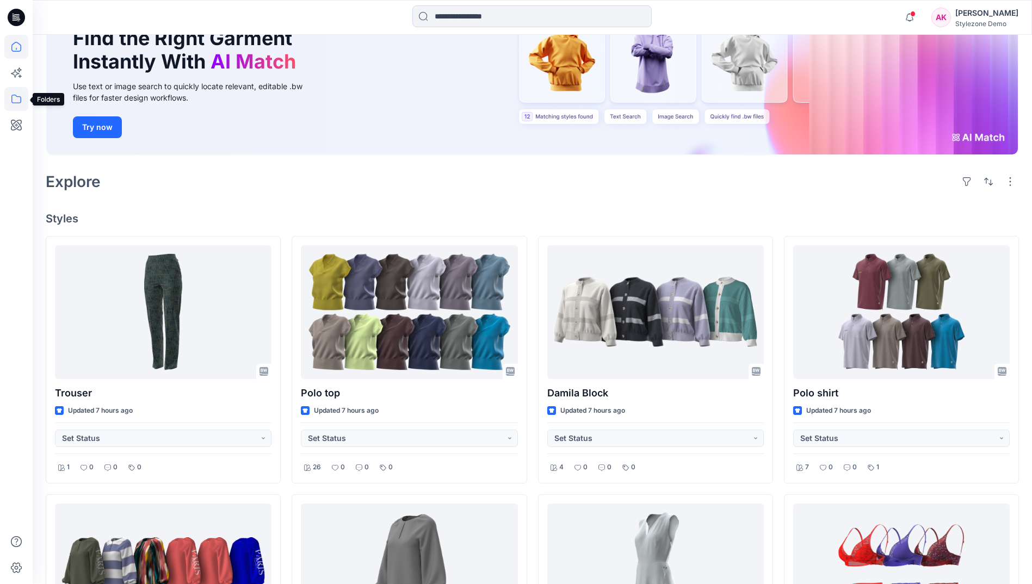
click at [27, 104] on icon at bounding box center [16, 99] width 24 height 24
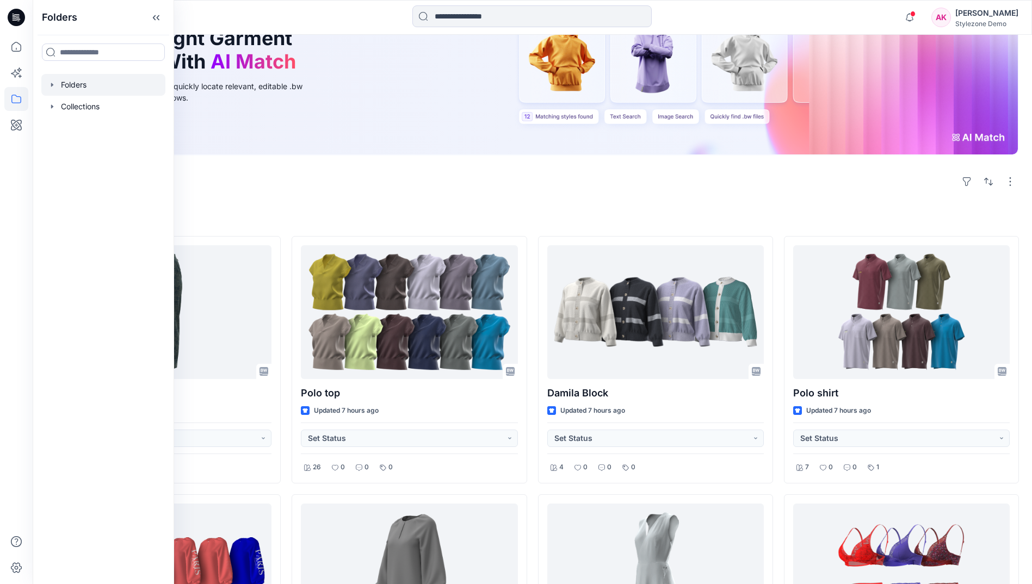
click at [59, 86] on div at bounding box center [103, 85] width 124 height 22
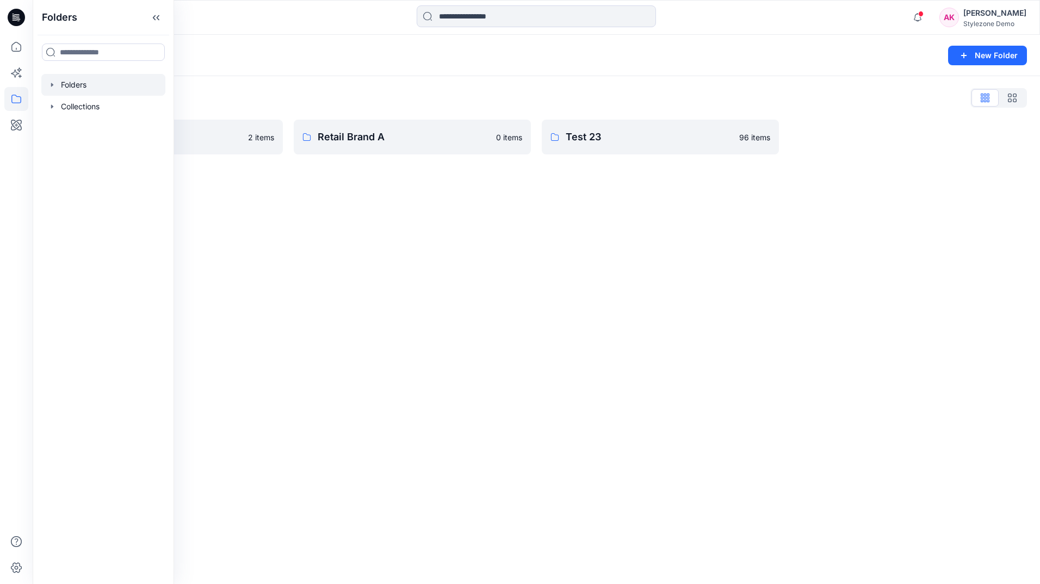
click at [368, 46] on div "Folders New Folder" at bounding box center [536, 55] width 1007 height 41
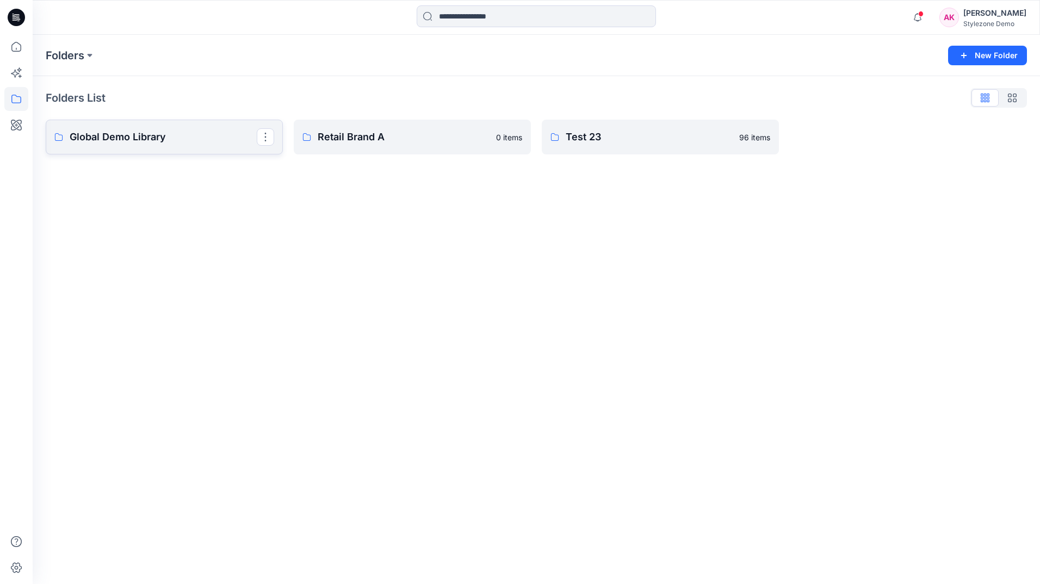
click at [172, 143] on p "Global Demo Library" at bounding box center [163, 136] width 187 height 15
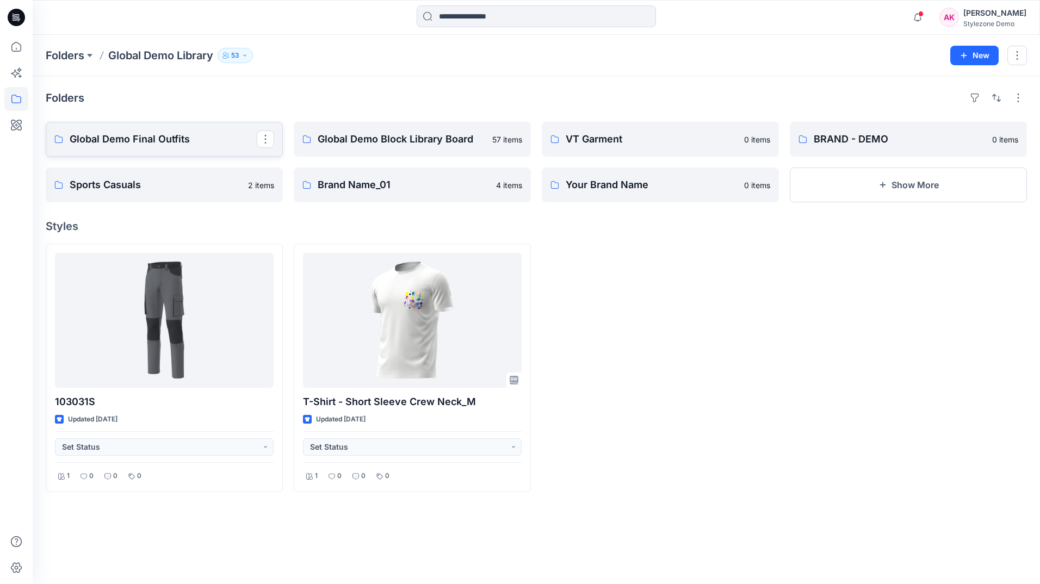
click at [162, 142] on p "Global Demo Final Outfits" at bounding box center [163, 139] width 187 height 15
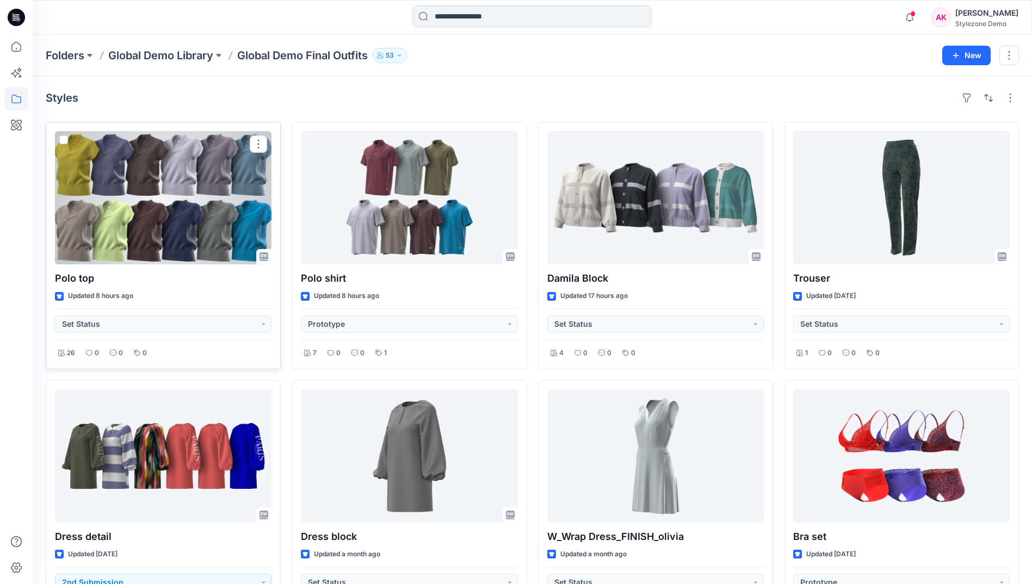
click at [63, 143] on span at bounding box center [63, 139] width 9 height 9
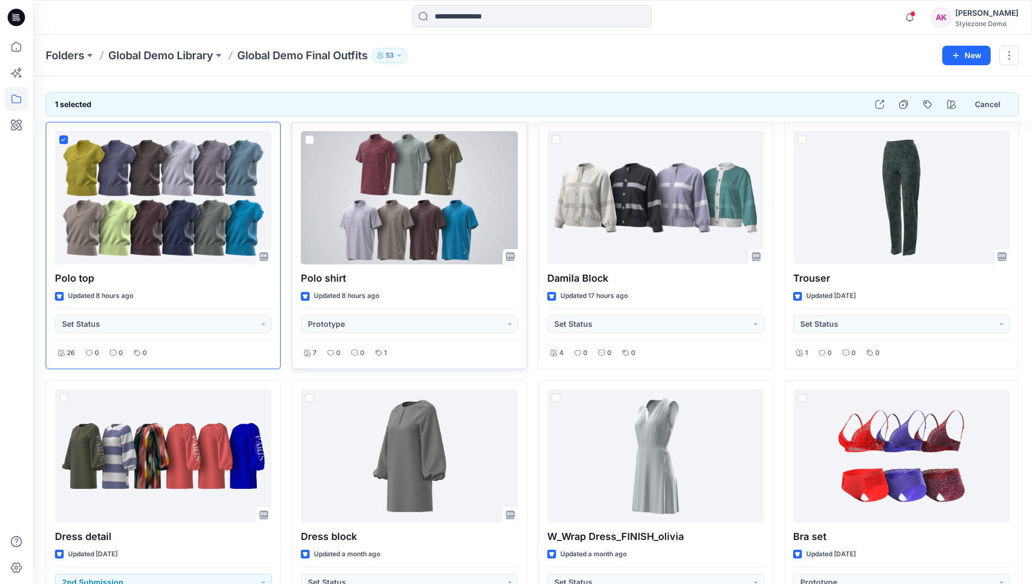
click at [312, 140] on span at bounding box center [309, 139] width 9 height 9
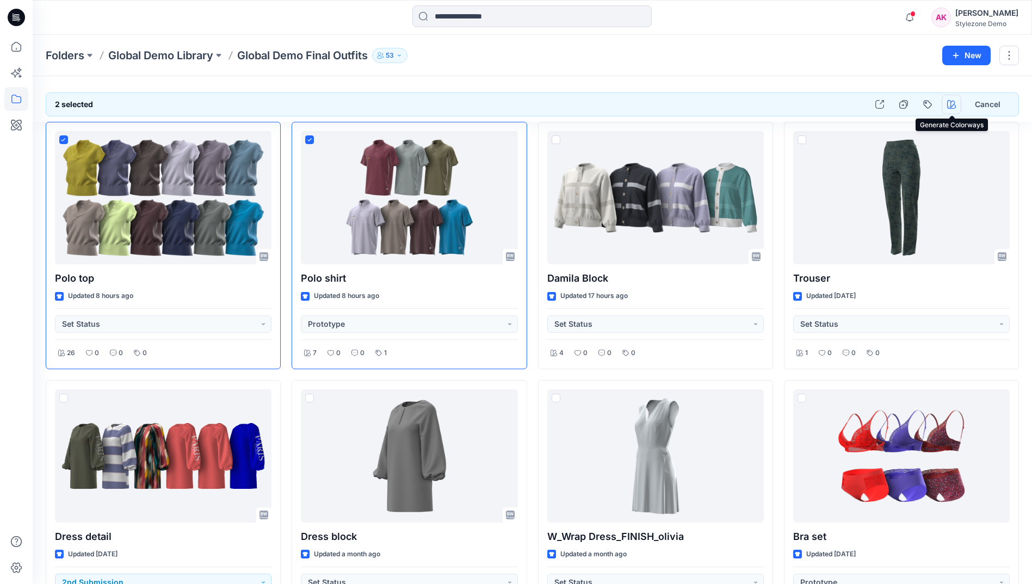
click at [953, 104] on icon "button" at bounding box center [951, 104] width 9 height 9
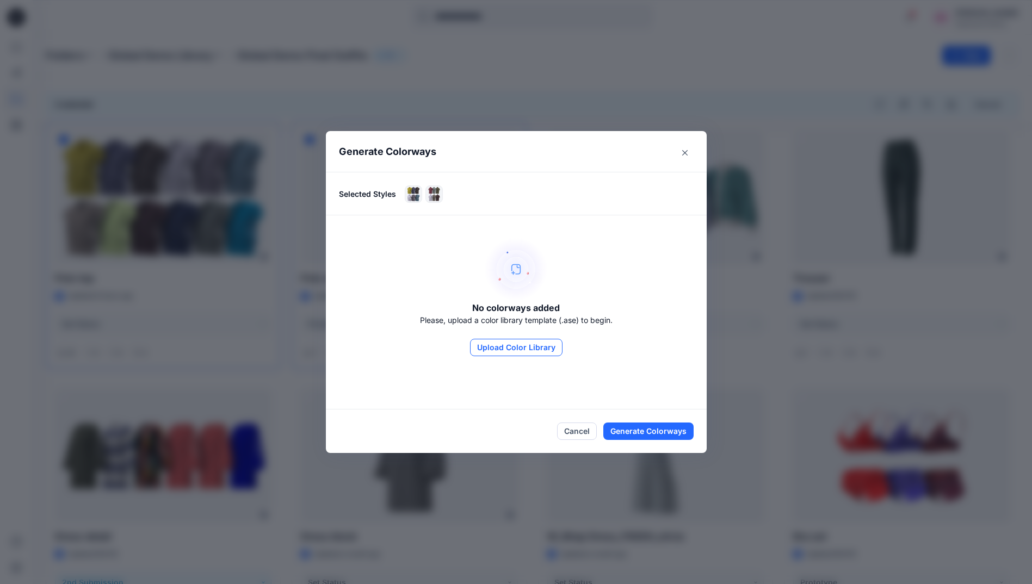
click at [536, 348] on button "Upload Color Library" at bounding box center [516, 347] width 92 height 17
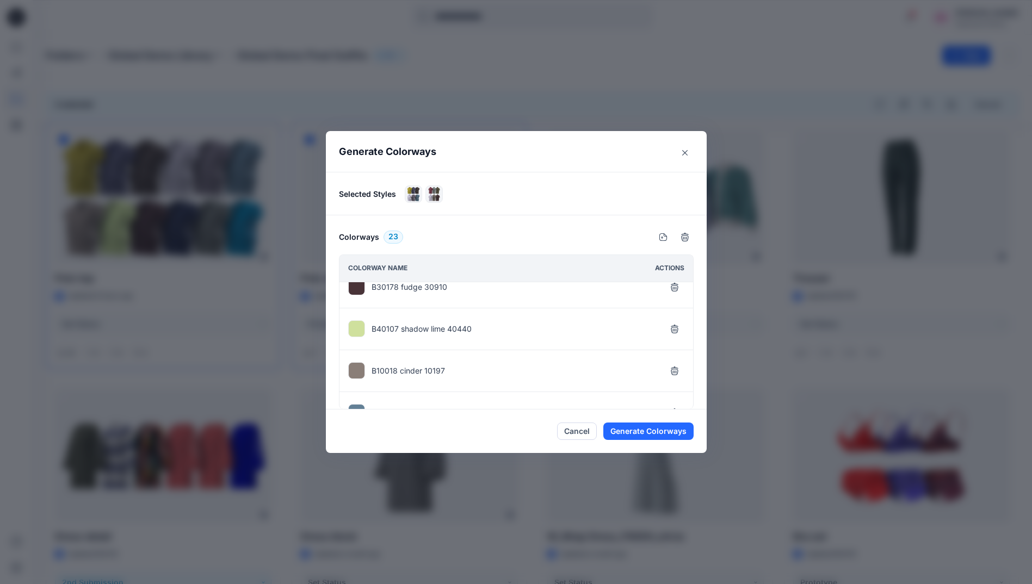
scroll to position [837, 0]
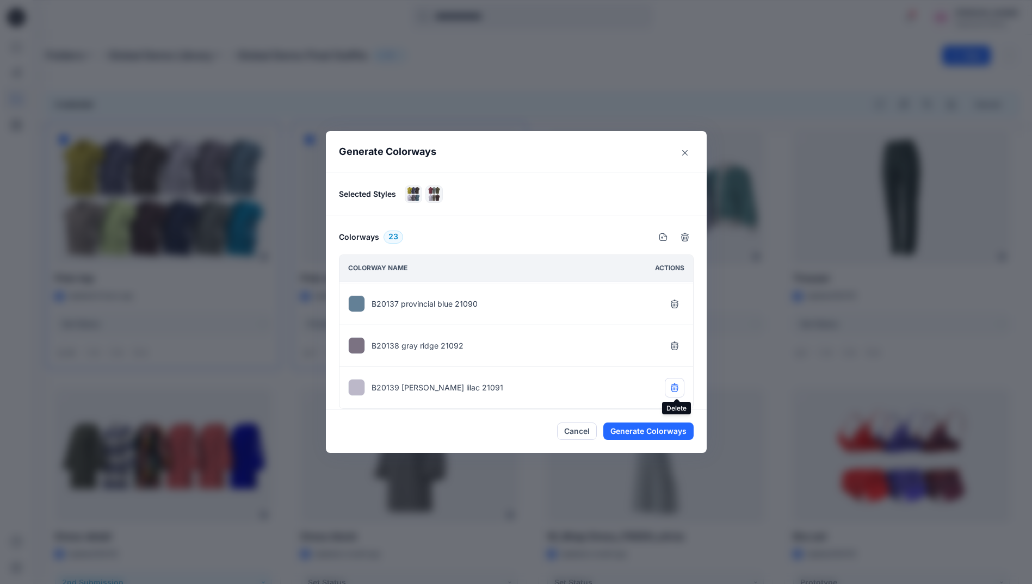
click at [679, 389] on icon "button" at bounding box center [674, 388] width 9 height 9
click at [676, 351] on button "button" at bounding box center [675, 346] width 20 height 20
click at [678, 391] on icon "button" at bounding box center [674, 389] width 7 height 7
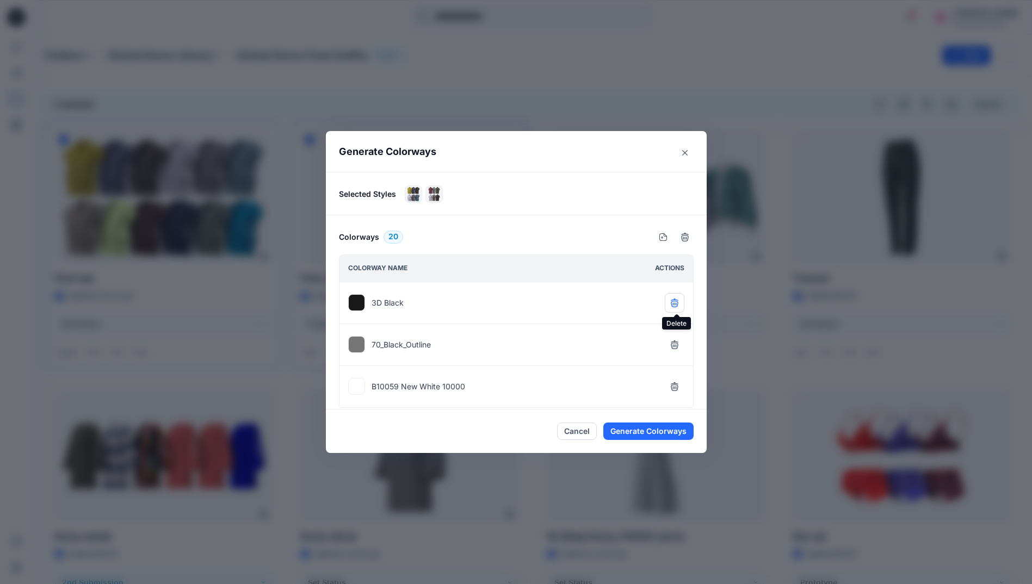
click at [678, 307] on icon "button" at bounding box center [674, 304] width 7 height 7
click at [678, 304] on icon "button" at bounding box center [674, 303] width 9 height 9
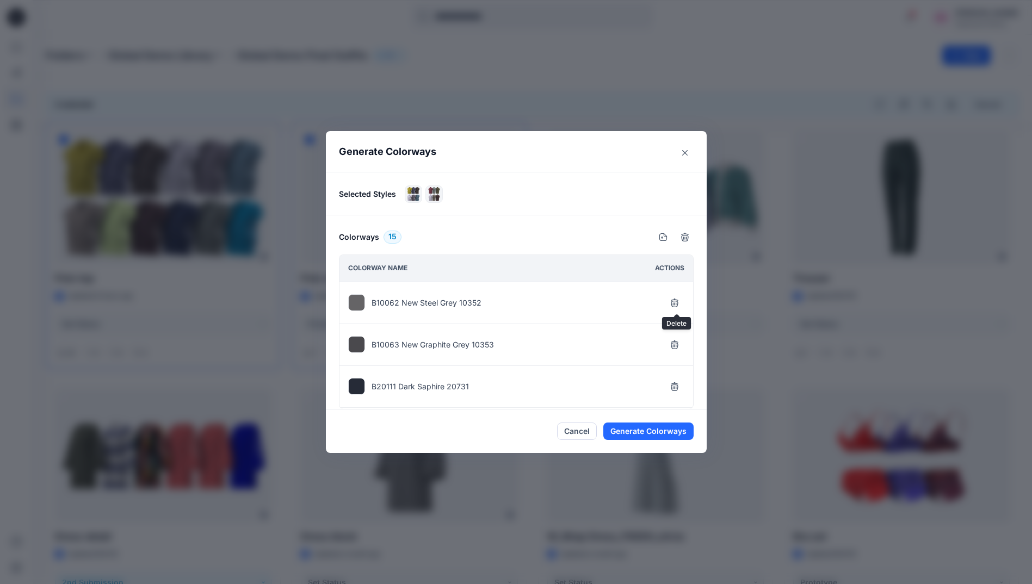
click at [678, 304] on icon "button" at bounding box center [674, 303] width 9 height 9
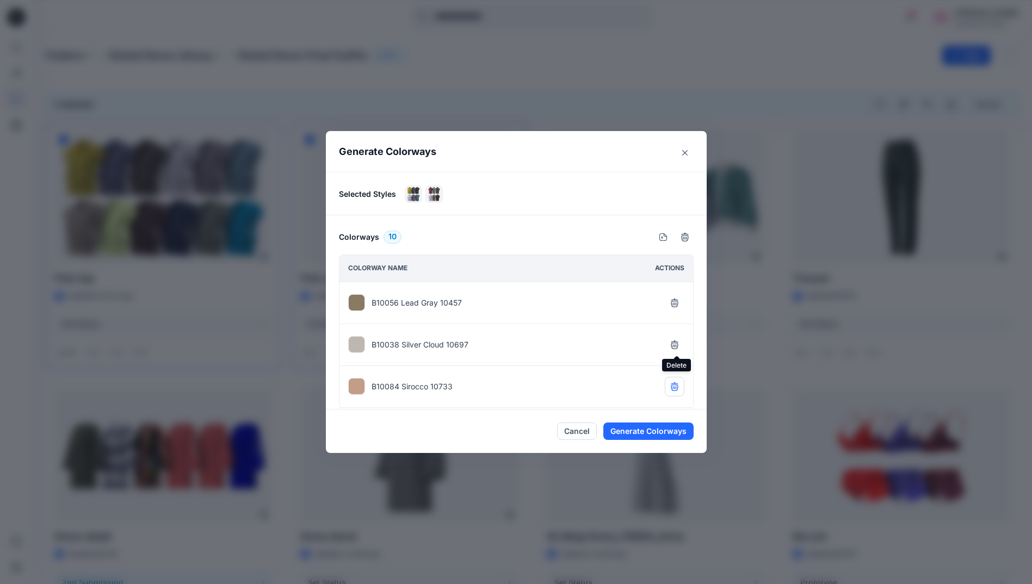
drag, startPoint x: 681, startPoint y: 345, endPoint x: 674, endPoint y: 354, distance: 10.9
click at [680, 345] on button "button" at bounding box center [675, 345] width 20 height 20
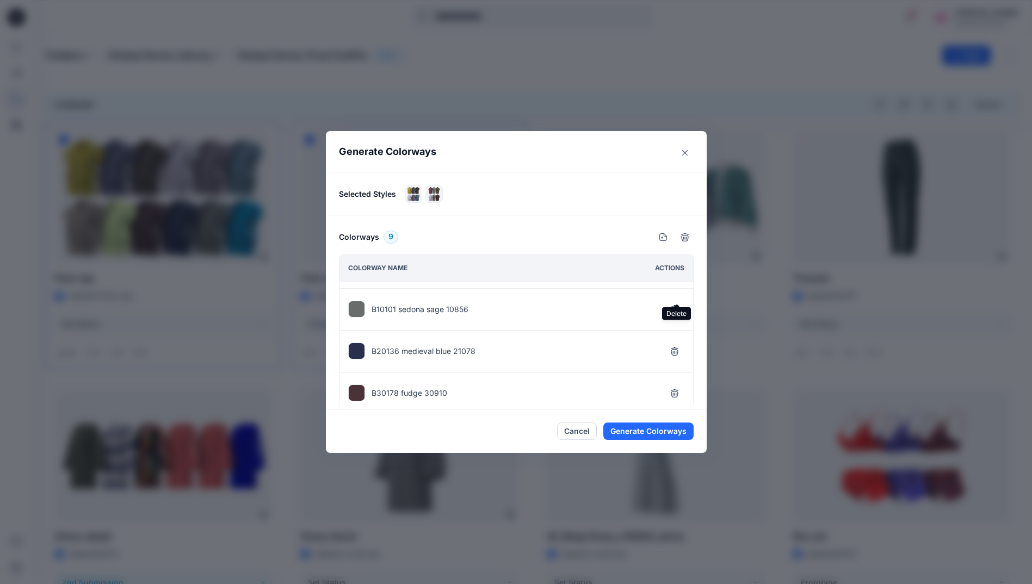
scroll to position [163, 0]
click at [677, 307] on icon "button" at bounding box center [674, 307] width 9 height 9
click at [676, 310] on icon "button" at bounding box center [674, 306] width 7 height 7
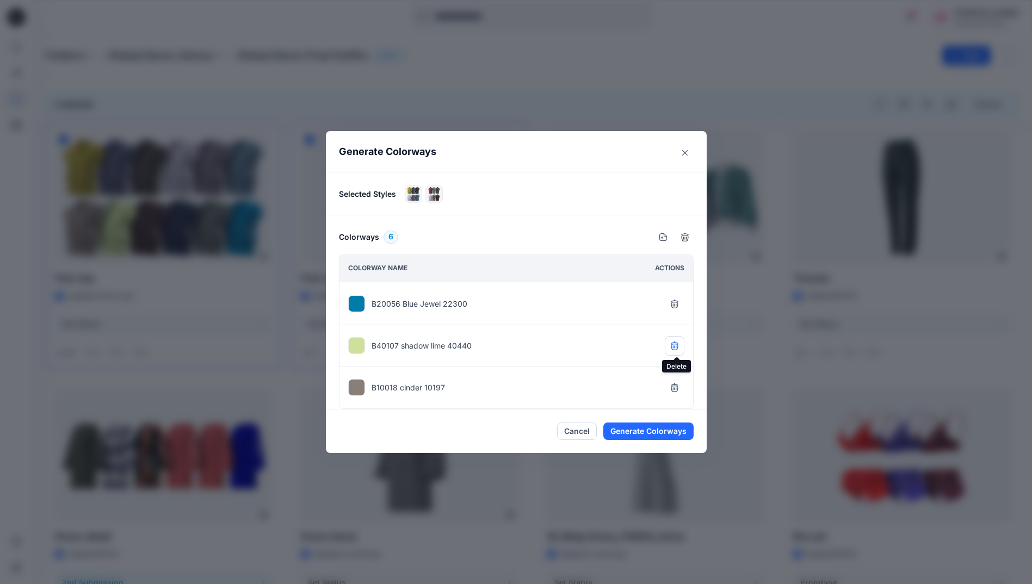
click at [679, 350] on button "button" at bounding box center [675, 346] width 20 height 20
drag, startPoint x: 678, startPoint y: 301, endPoint x: 668, endPoint y: 331, distance: 31.1
click at [678, 301] on icon "button" at bounding box center [674, 304] width 7 height 7
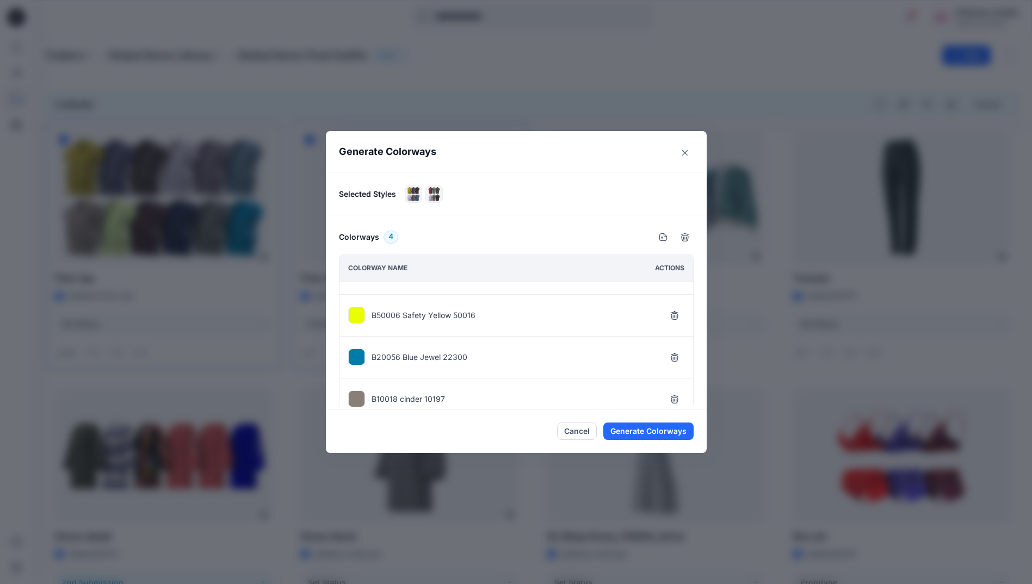
scroll to position [41, 0]
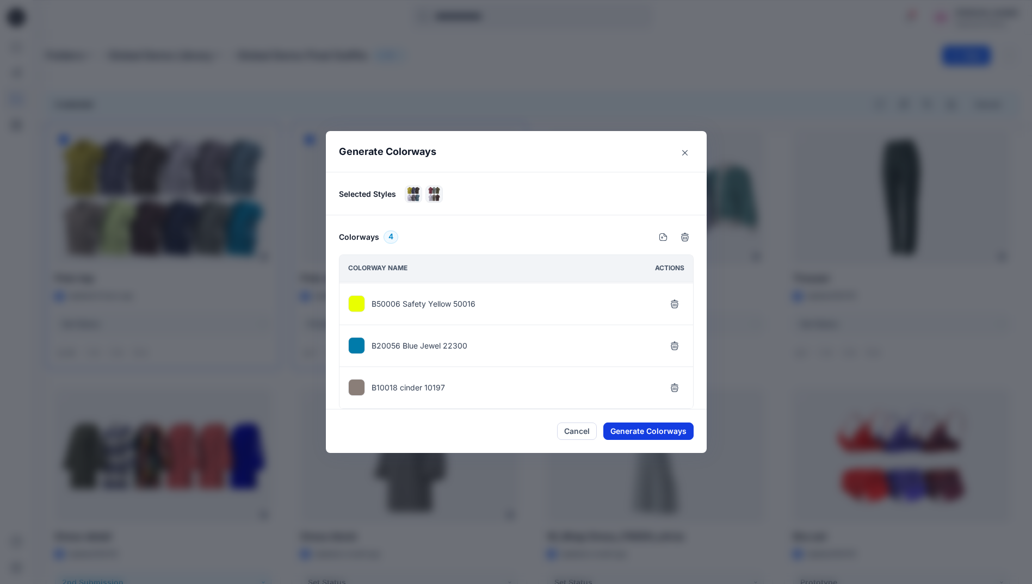
click at [670, 430] on button "Generate Colorways" at bounding box center [648, 431] width 90 height 17
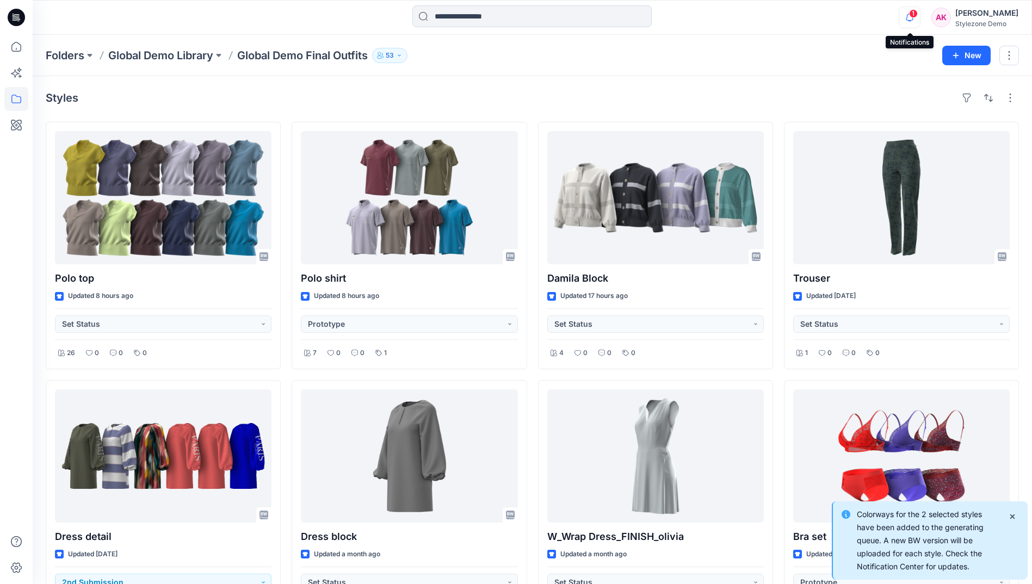
click at [907, 23] on icon "button" at bounding box center [909, 18] width 21 height 22
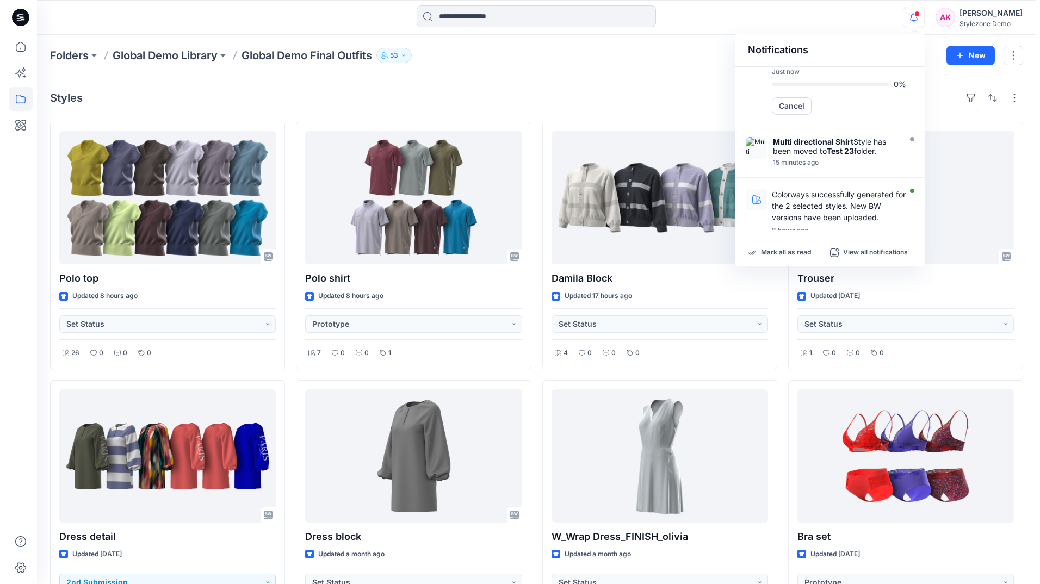
scroll to position [109, 0]
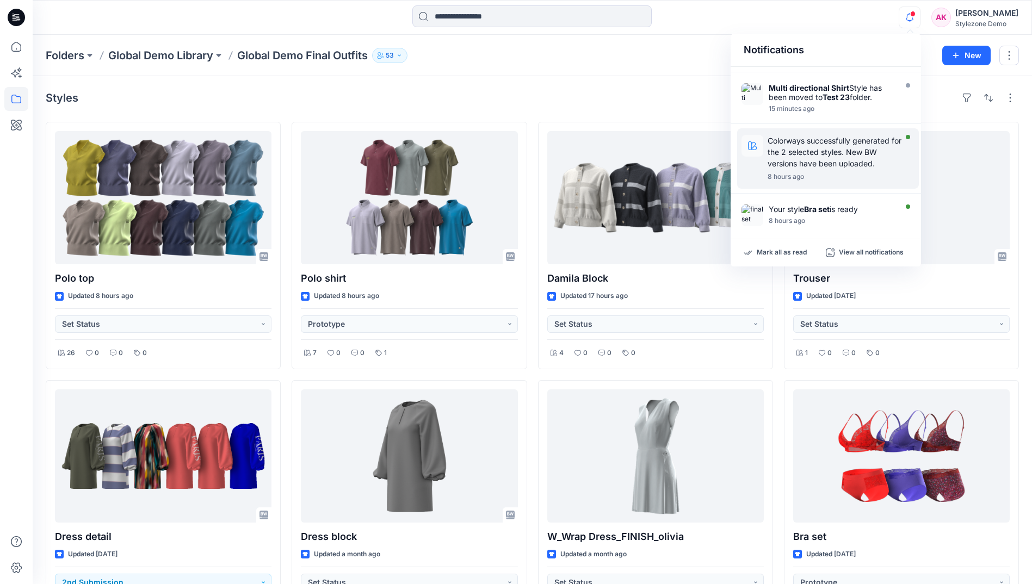
click at [845, 163] on p "Colorways successfully generated for the 2 selected styles. New BW versions hav…" at bounding box center [835, 152] width 134 height 34
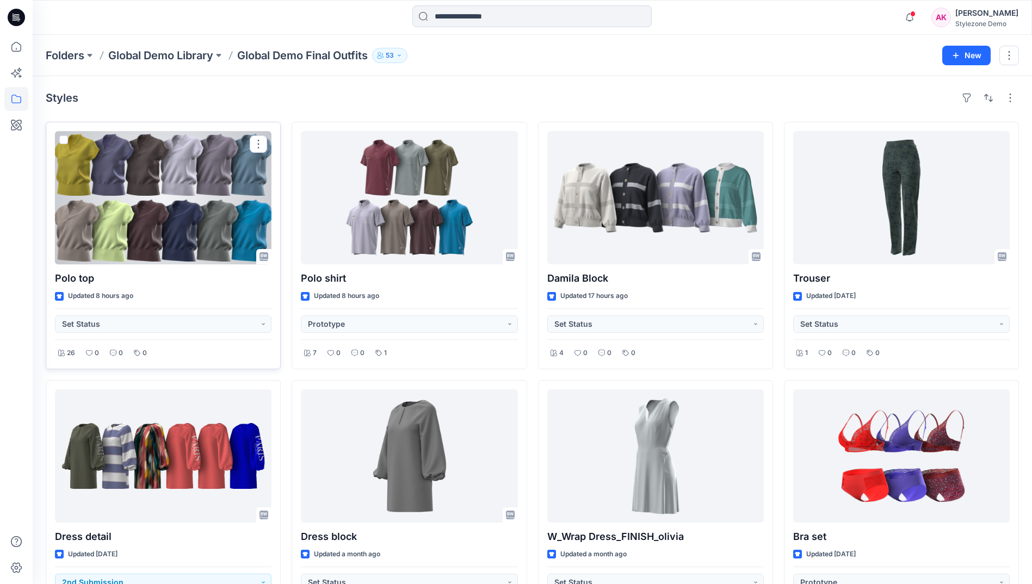
click at [213, 201] on div at bounding box center [163, 197] width 217 height 133
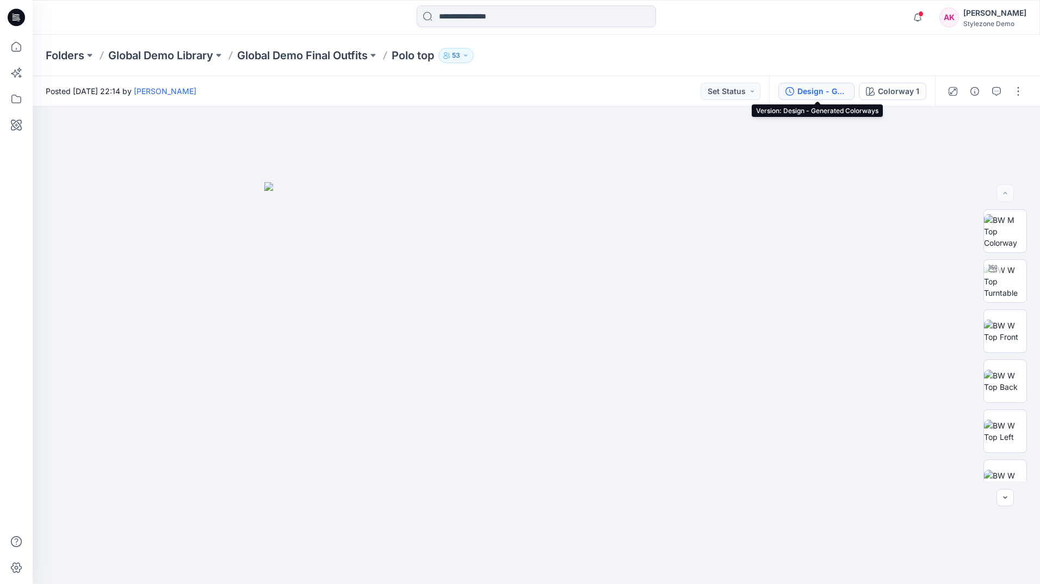
click at [815, 83] on button "Design - Generated Colorways" at bounding box center [816, 91] width 76 height 17
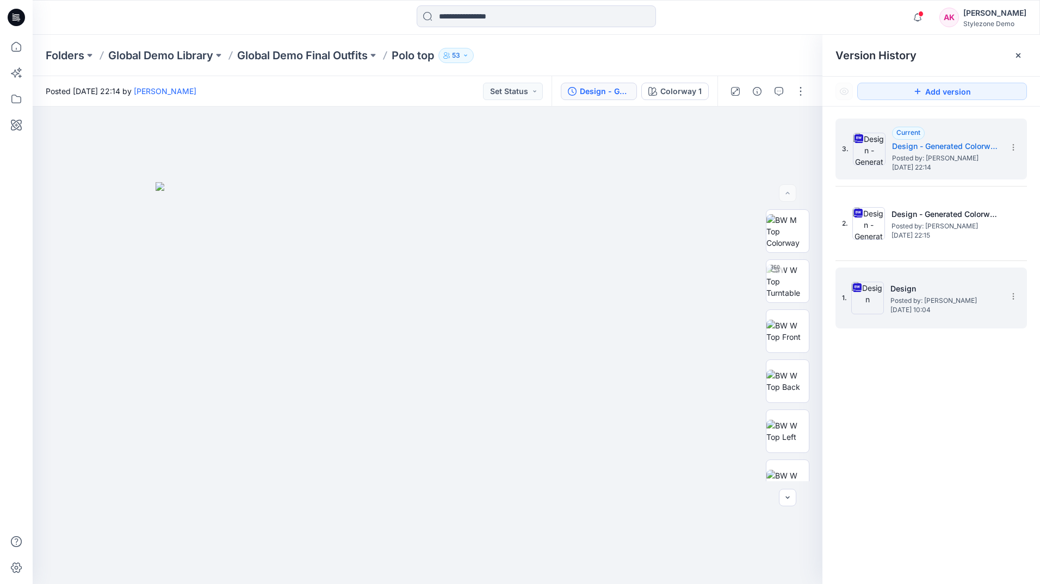
click at [934, 311] on span "[DATE] 10:04" at bounding box center [944, 310] width 109 height 8
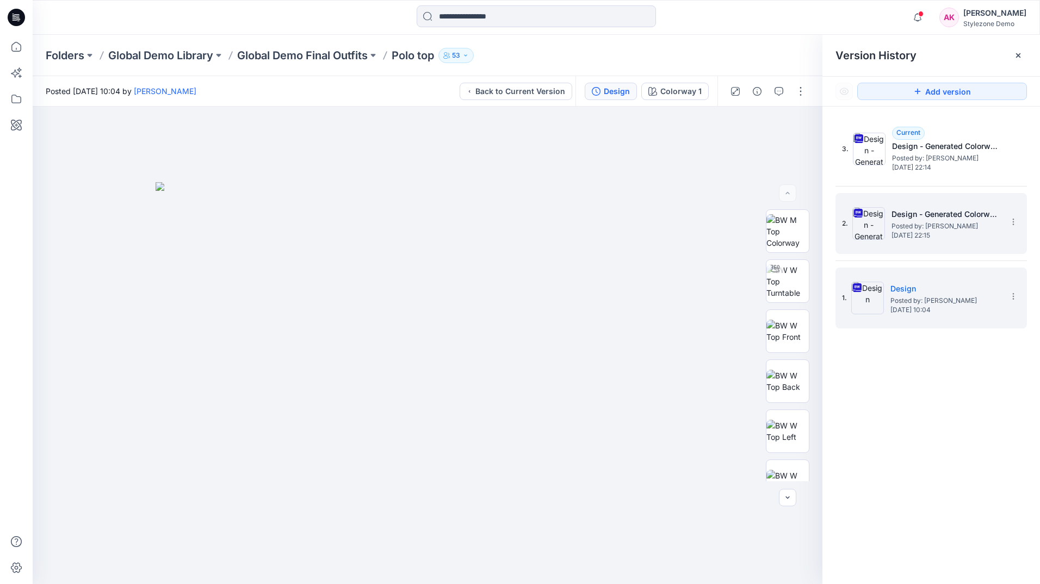
click at [913, 238] on span "[DATE] 22:15" at bounding box center [946, 236] width 109 height 8
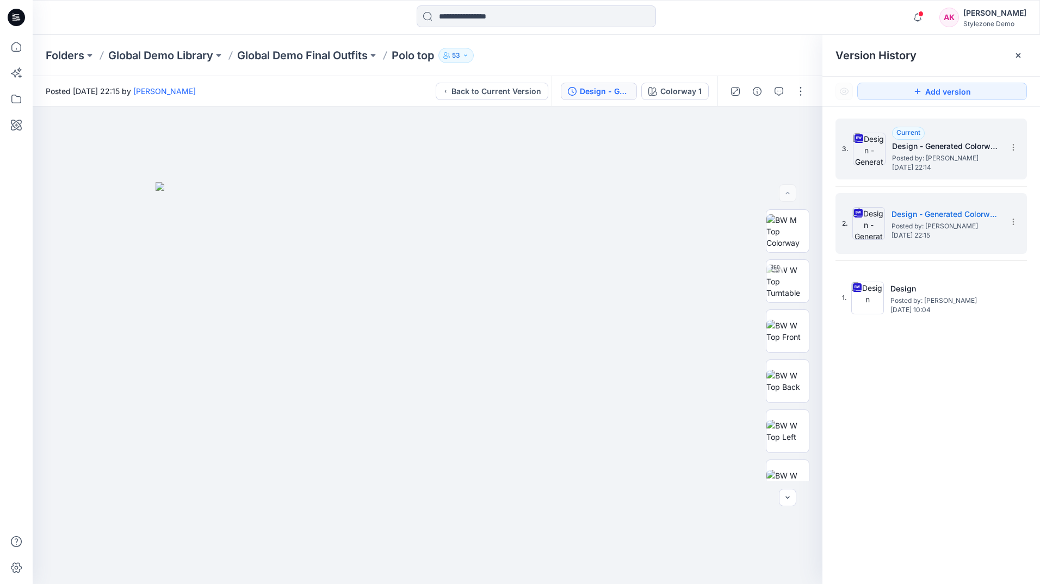
click at [969, 164] on span "[DATE] 22:14" at bounding box center [946, 168] width 109 height 8
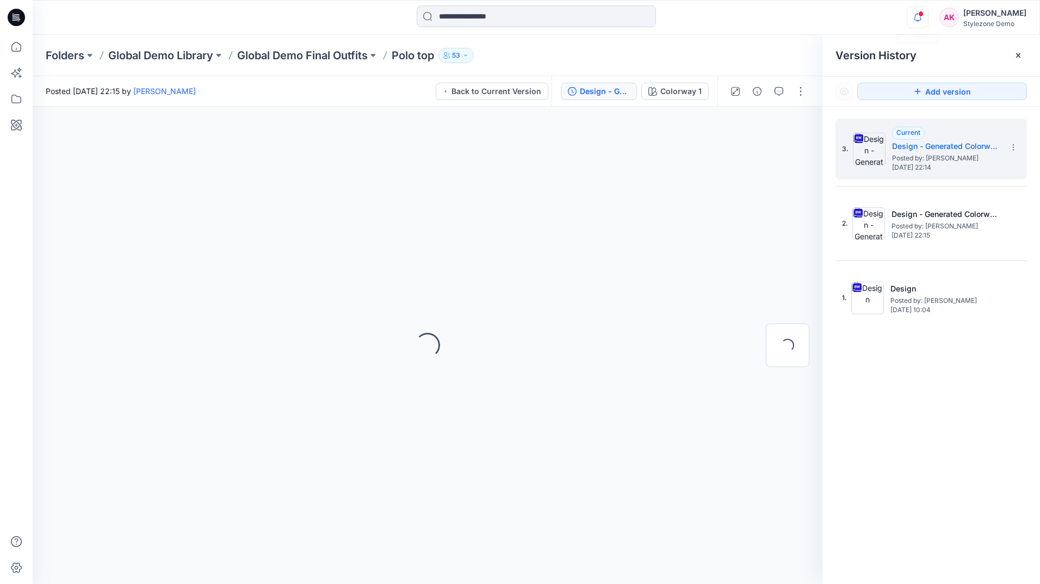
click at [924, 15] on icon "button" at bounding box center [917, 18] width 21 height 22
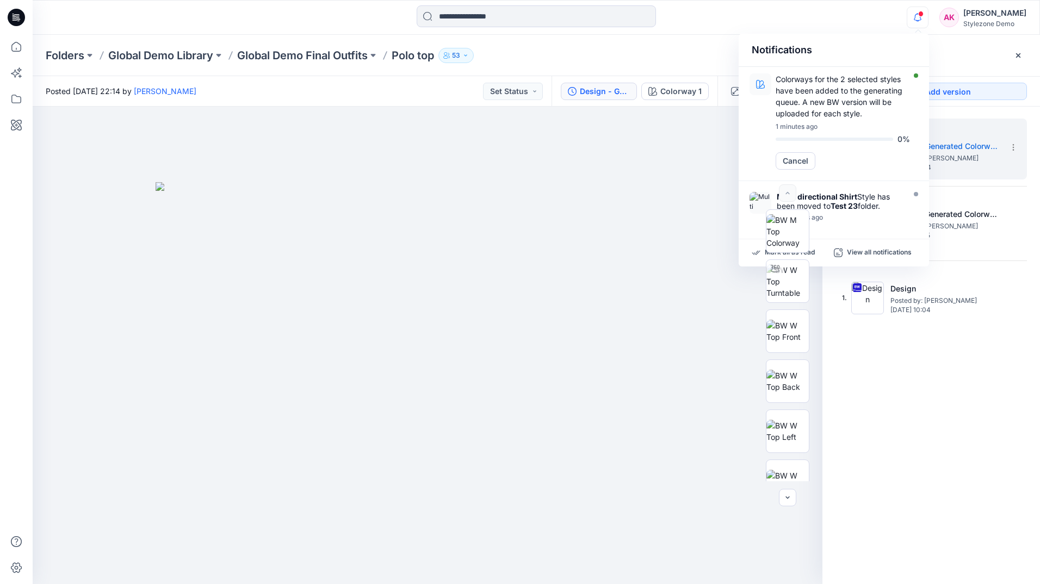
click at [716, 34] on div "Notifications Colorways for the 2 selected styles have been added to the genera…" at bounding box center [536, 17] width 1007 height 35
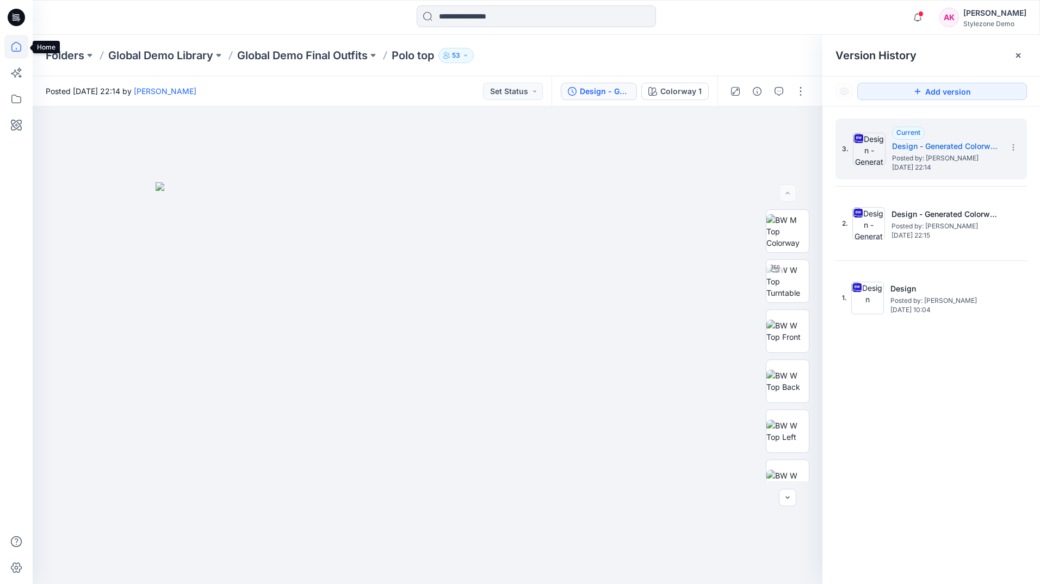
click at [19, 52] on icon at bounding box center [16, 47] width 24 height 24
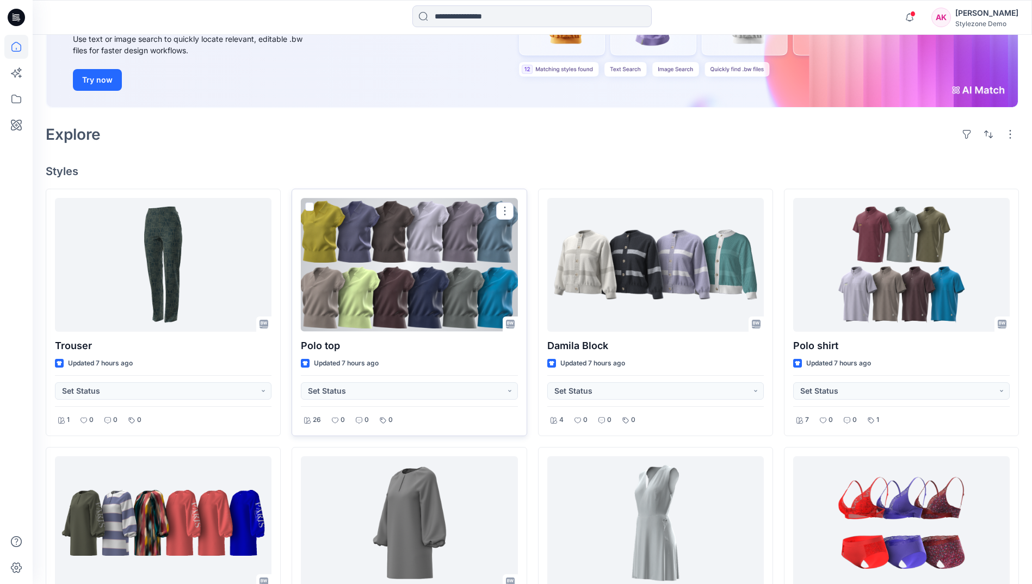
scroll to position [218, 0]
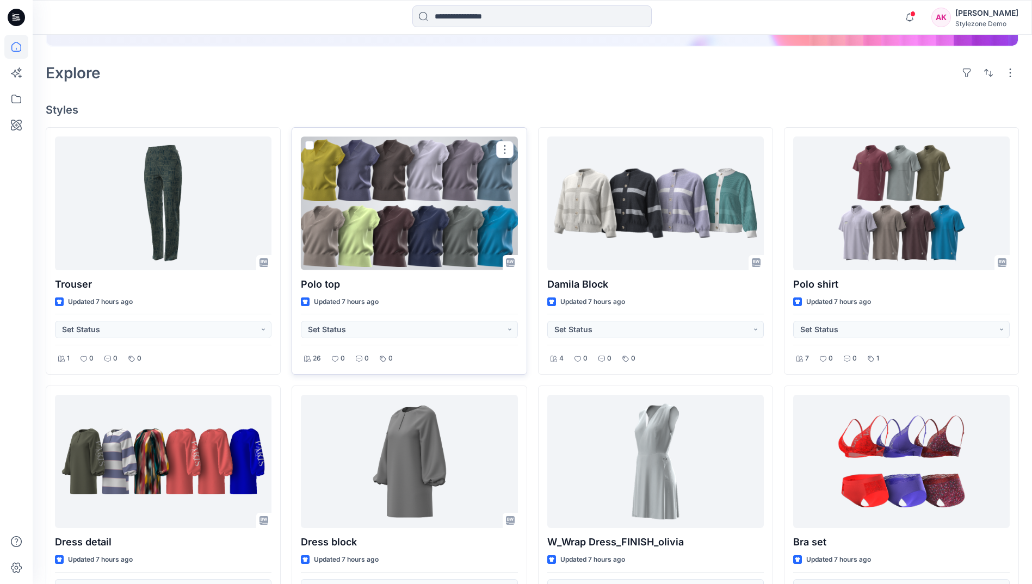
click at [420, 203] on div at bounding box center [409, 203] width 217 height 133
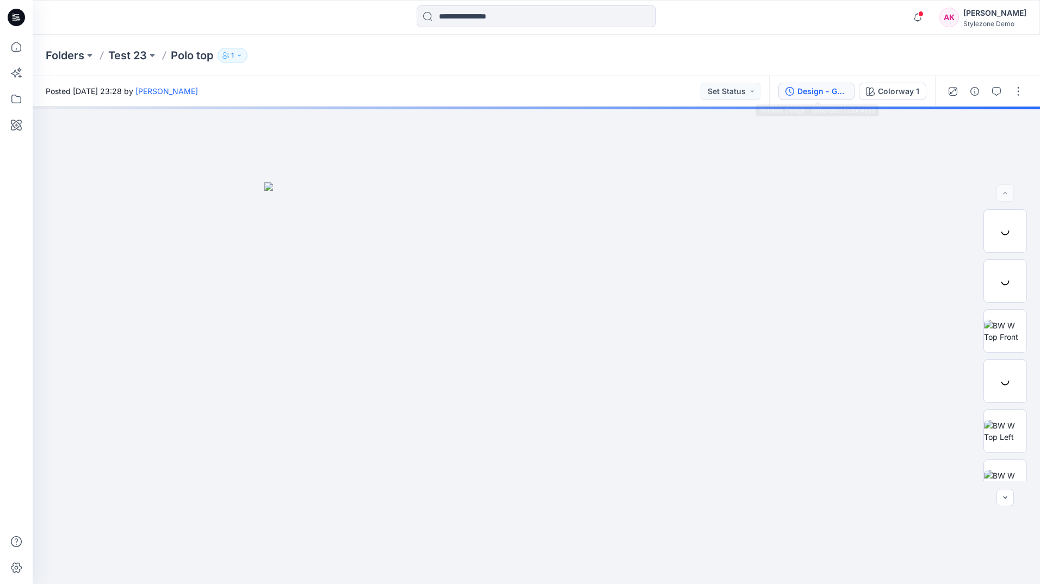
click at [828, 88] on div "Design - Generated Colorways" at bounding box center [822, 91] width 50 height 12
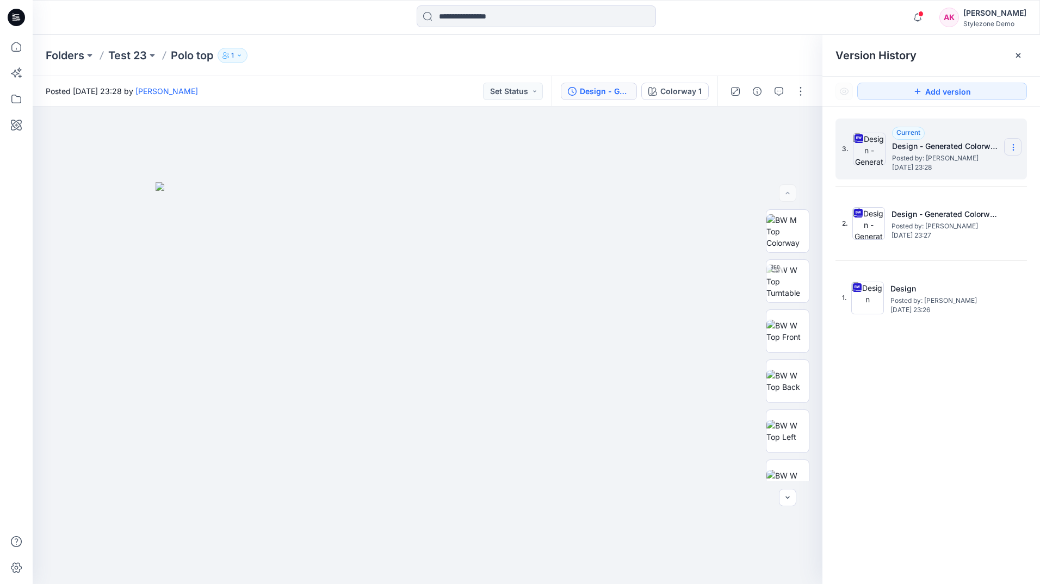
click at [1015, 146] on icon at bounding box center [1013, 147] width 9 height 9
click at [931, 426] on div "3. Current Design - Generated Colorways Posted by: [PERSON_NAME] [DATE] 23:28 2…" at bounding box center [932, 353] width 218 height 493
click at [1022, 52] on icon at bounding box center [1018, 55] width 9 height 9
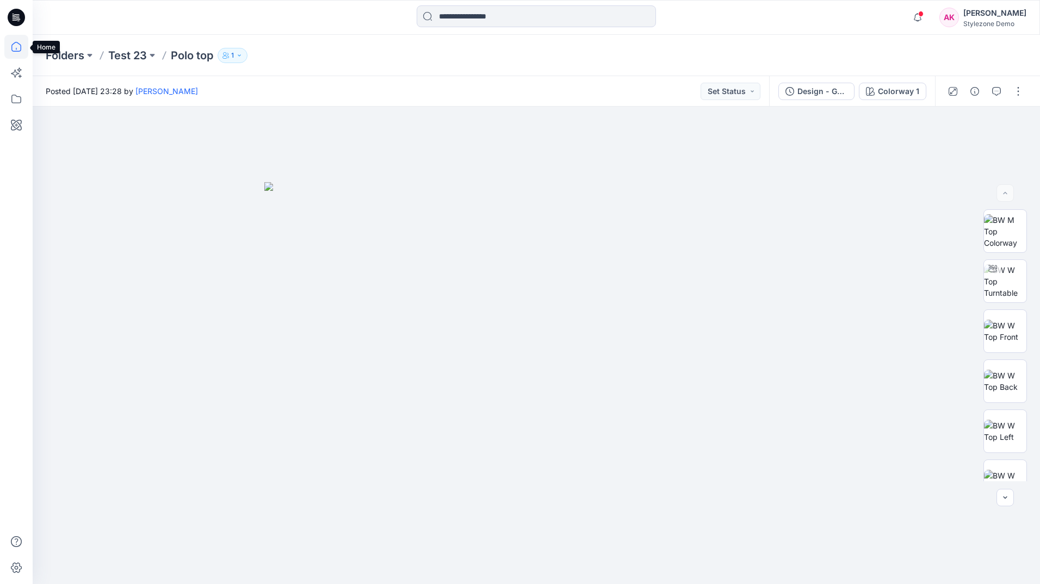
click at [22, 52] on icon at bounding box center [16, 47] width 24 height 24
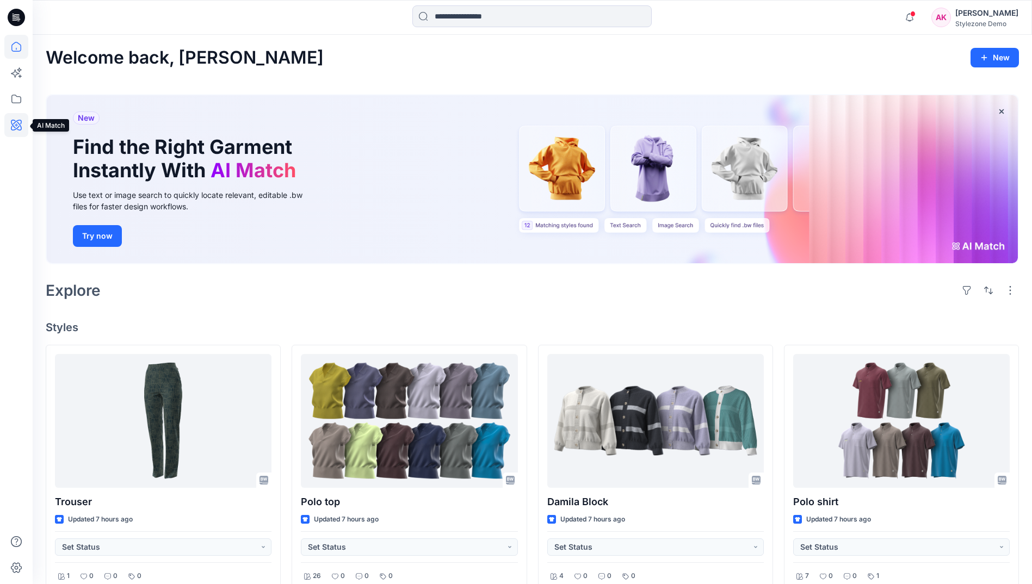
click at [14, 124] on icon at bounding box center [16, 125] width 24 height 24
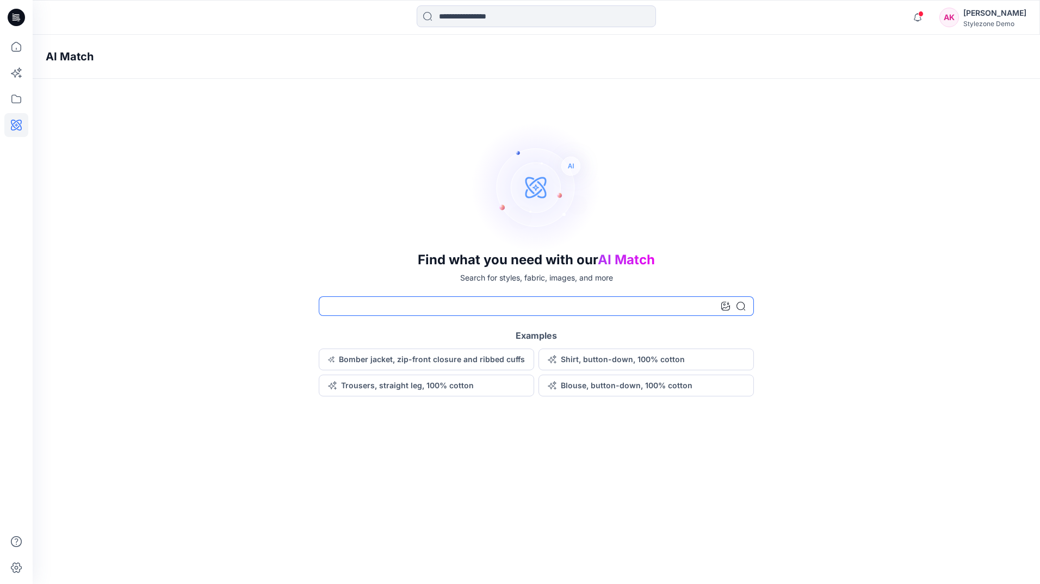
click at [488, 310] on input at bounding box center [536, 306] width 435 height 20
type input "*"
type input "**********"
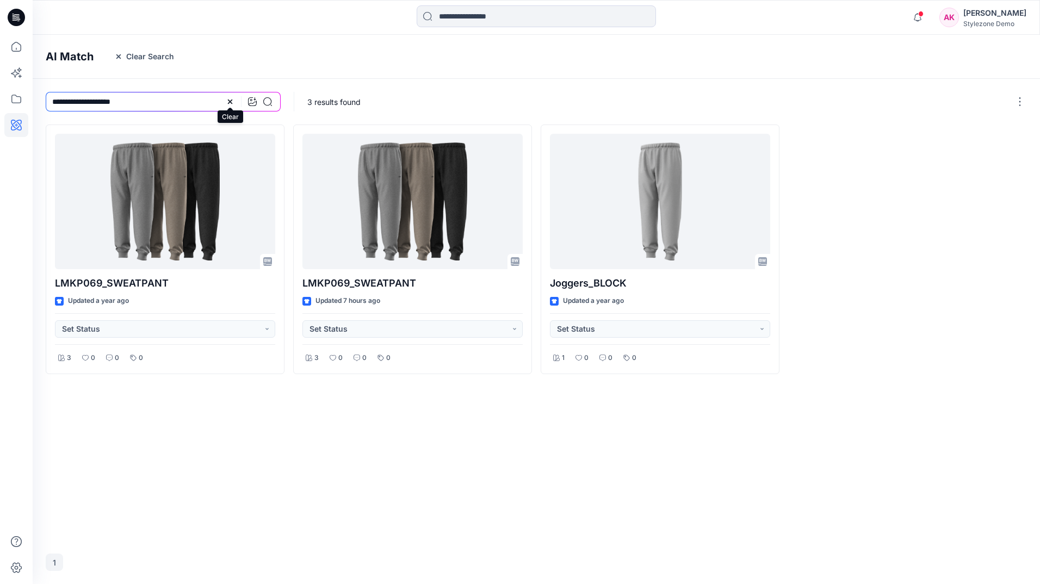
click at [230, 100] on icon at bounding box center [230, 101] width 9 height 9
click at [11, 127] on icon at bounding box center [16, 125] width 24 height 24
click at [118, 55] on icon "button" at bounding box center [118, 56] width 9 height 9
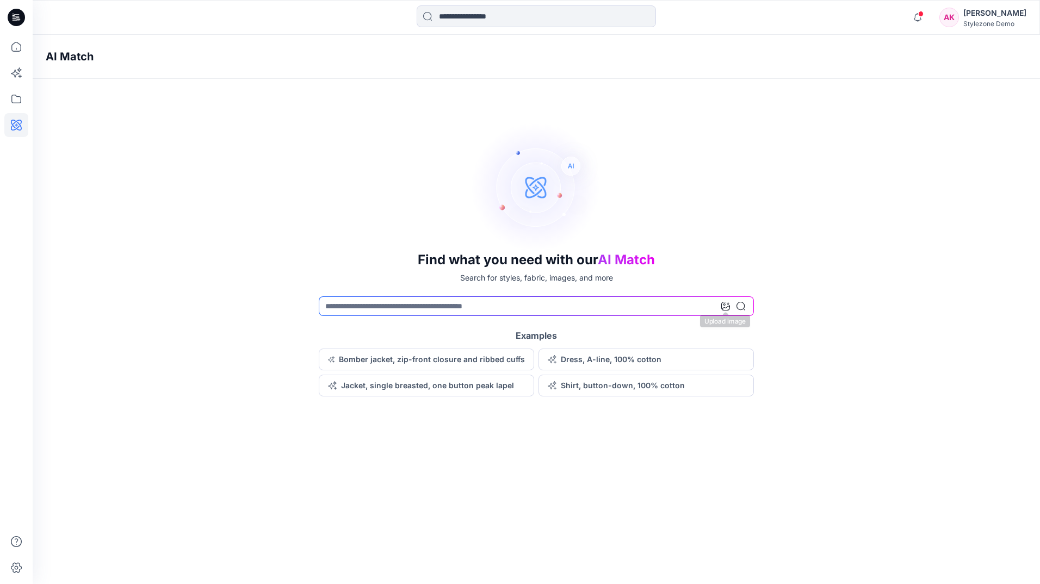
click at [727, 307] on icon at bounding box center [725, 306] width 9 height 9
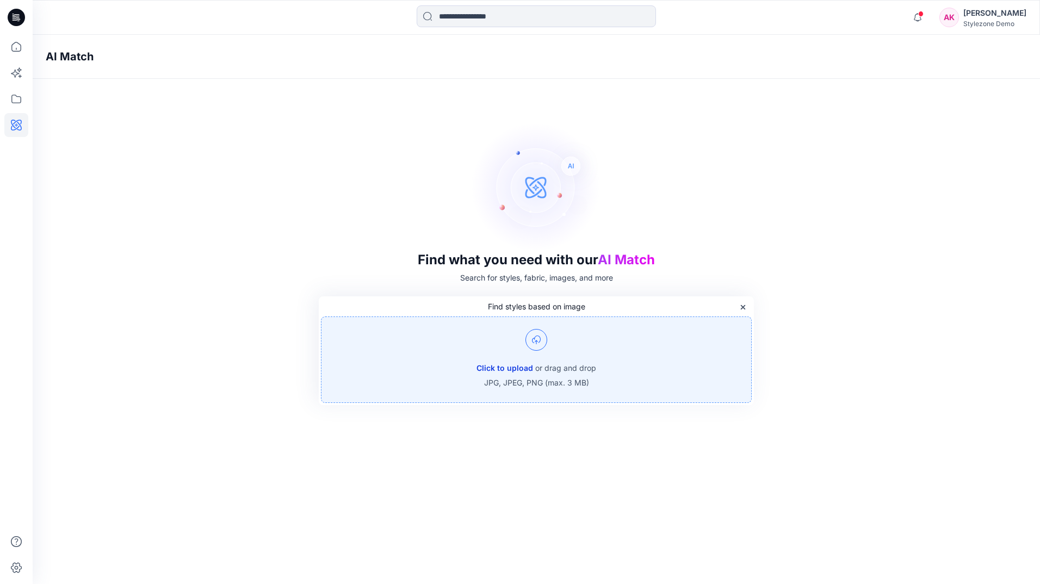
click at [503, 364] on button "Click to upload" at bounding box center [505, 368] width 57 height 13
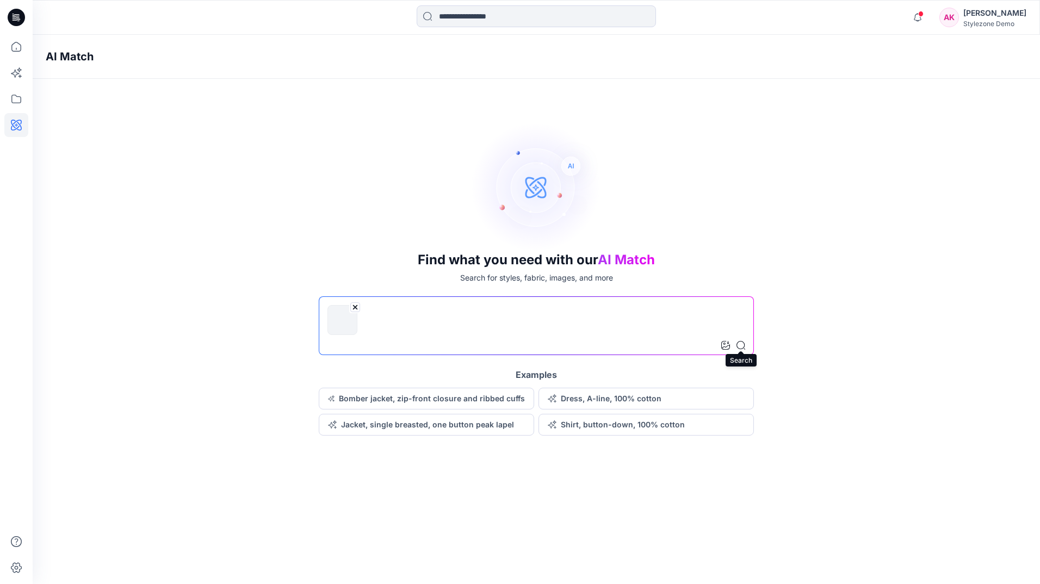
click at [743, 346] on icon at bounding box center [741, 345] width 9 height 9
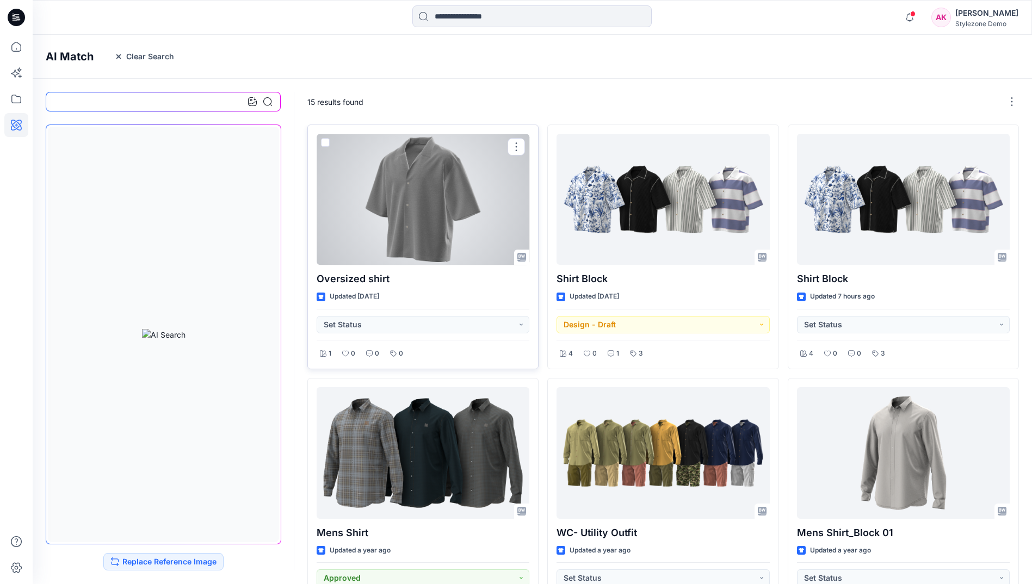
click at [417, 197] on div at bounding box center [423, 199] width 213 height 131
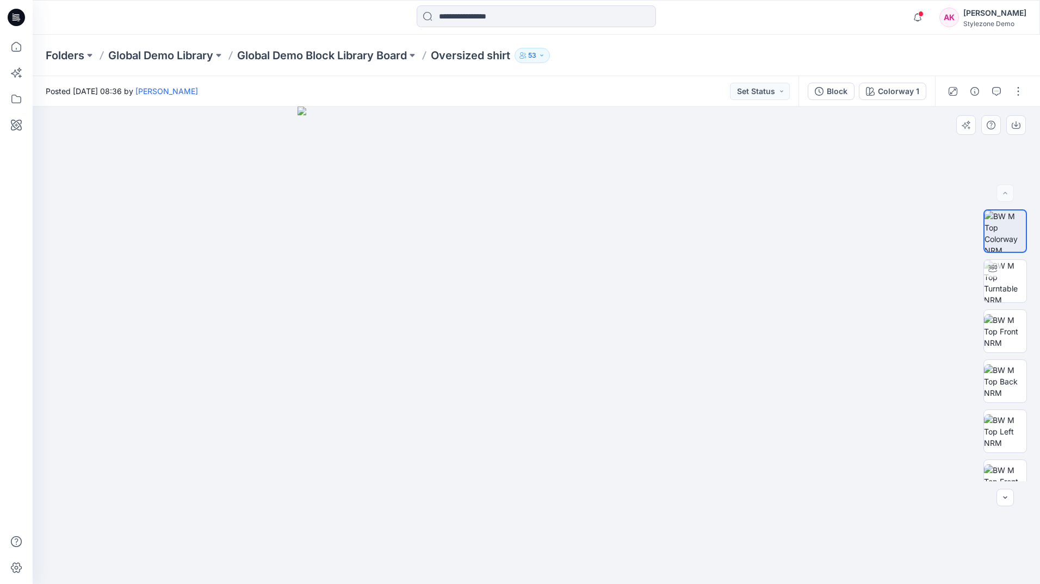
drag, startPoint x: 902, startPoint y: 253, endPoint x: 843, endPoint y: 208, distance: 74.2
click at [14, 49] on icon at bounding box center [16, 47] width 24 height 24
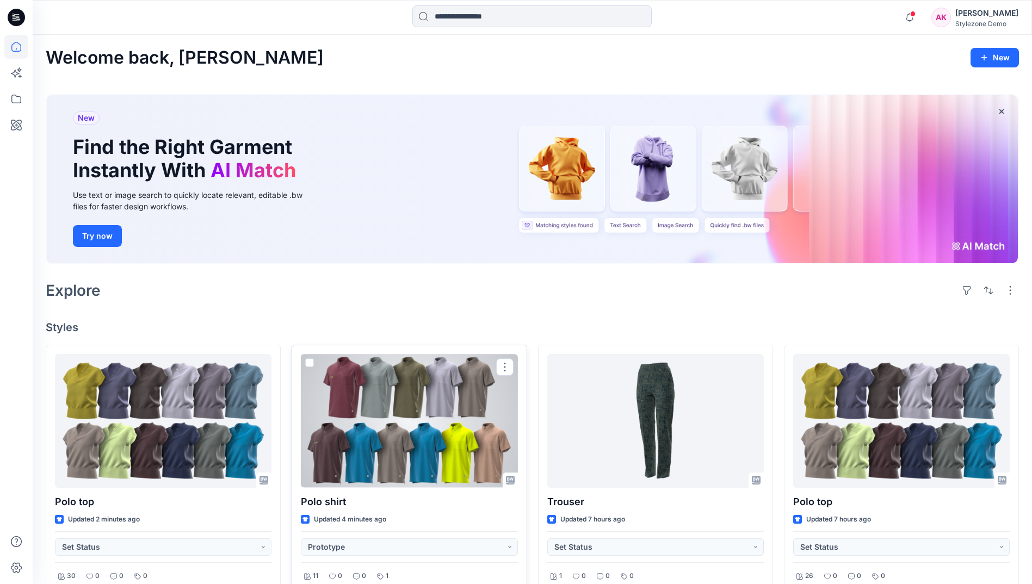
click at [306, 362] on span at bounding box center [309, 362] width 9 height 9
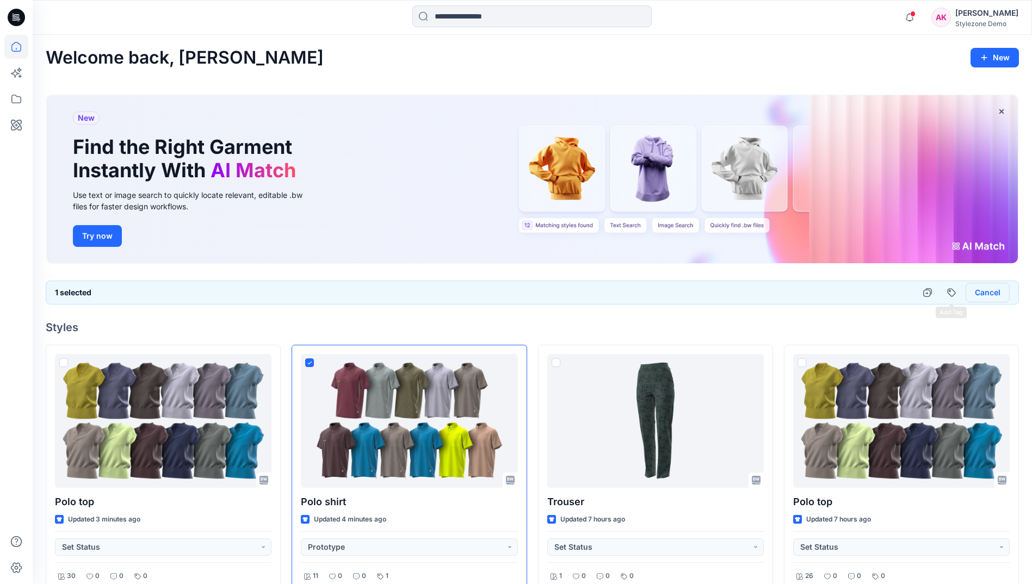
click at [987, 295] on button "Cancel" at bounding box center [988, 293] width 44 height 20
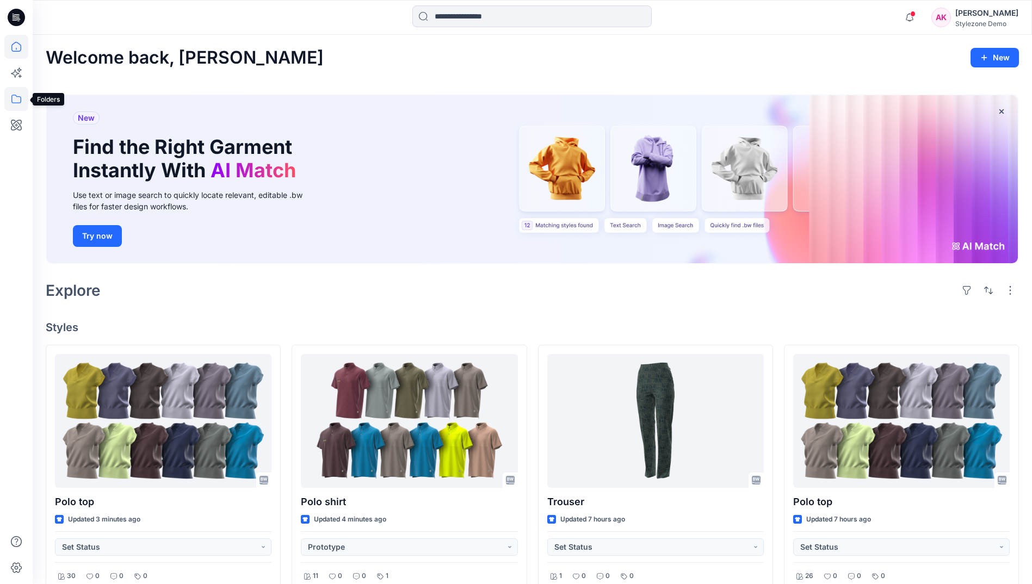
click at [16, 102] on icon at bounding box center [16, 99] width 24 height 24
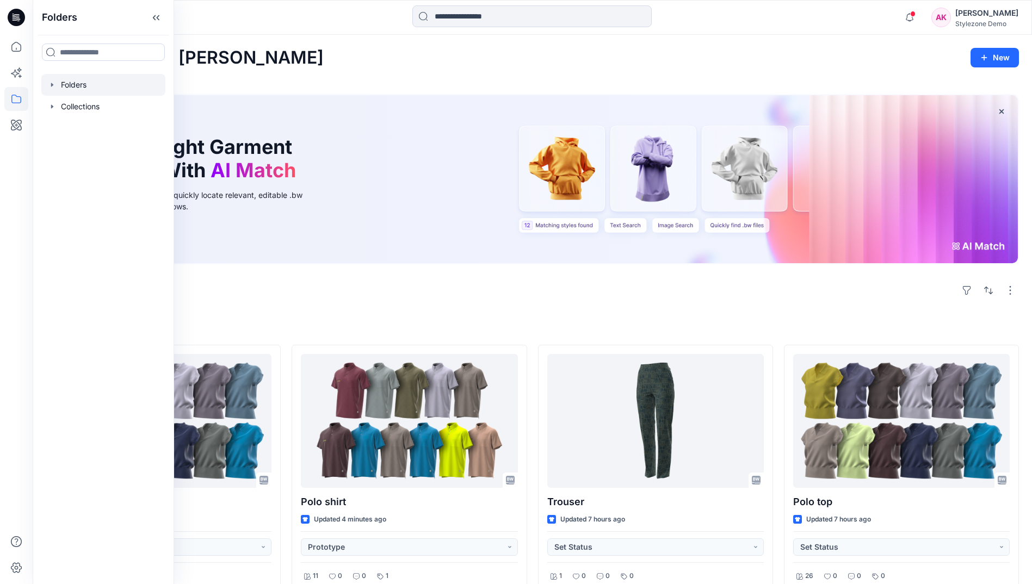
click at [75, 88] on div at bounding box center [103, 85] width 124 height 22
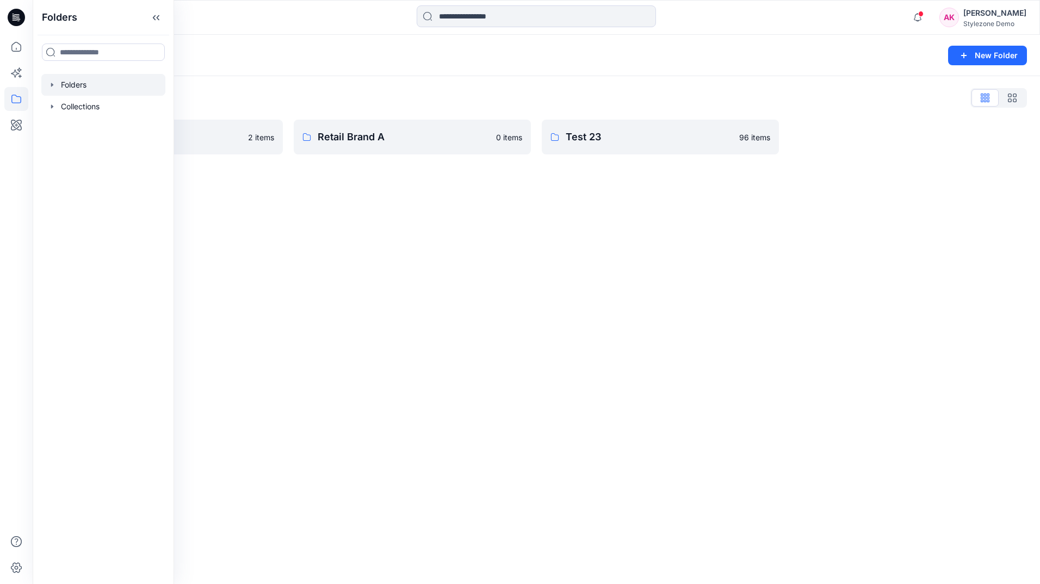
click at [257, 203] on div "Folders New Folder Folders List Global Demo Library 2 items Retail Brand A 0 it…" at bounding box center [536, 309] width 1007 height 549
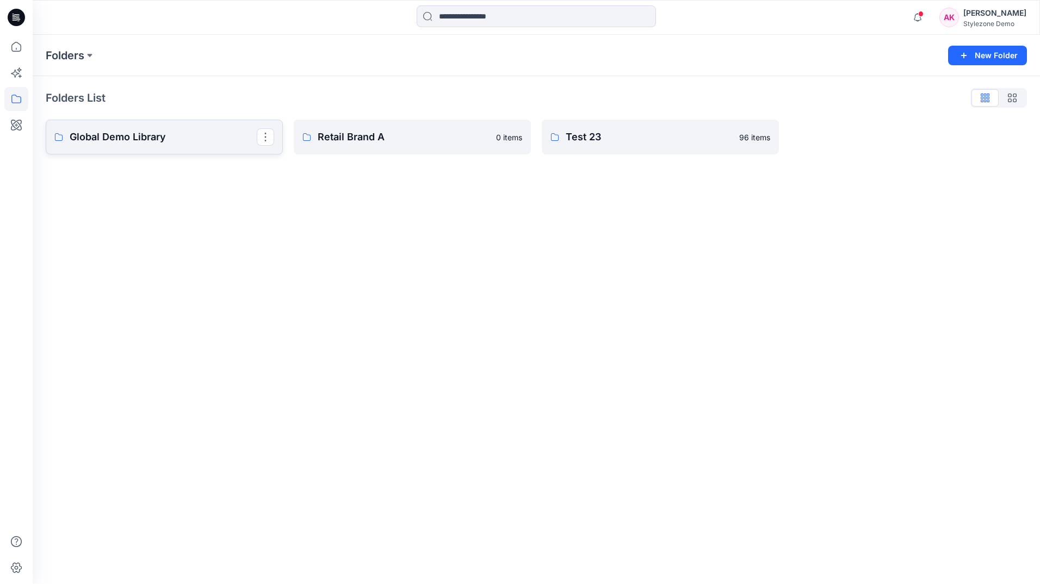
click at [202, 149] on link "Global Demo Library" at bounding box center [164, 137] width 237 height 35
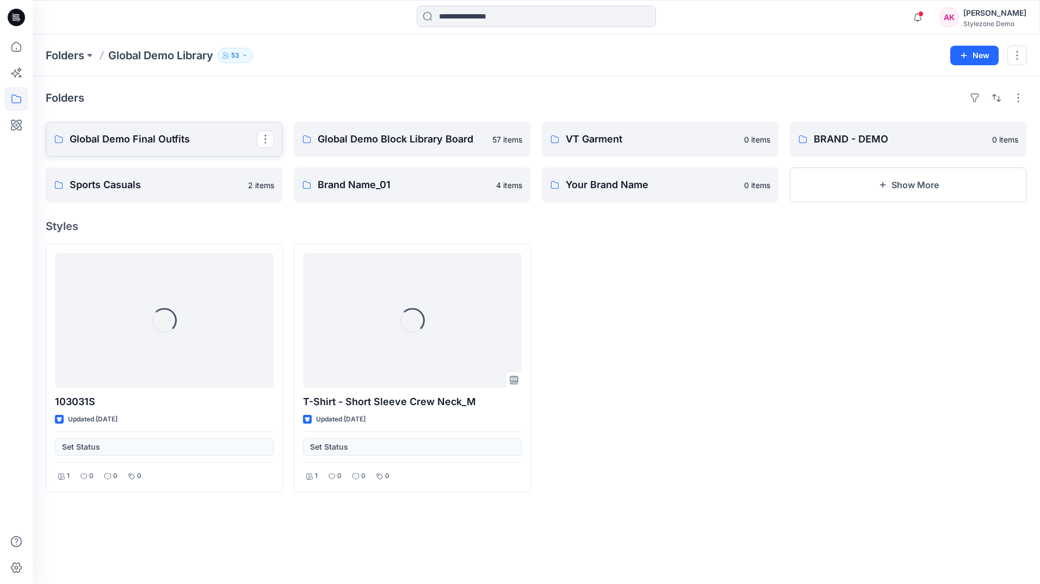
click at [196, 145] on p "Global Demo Final Outfits" at bounding box center [163, 139] width 187 height 15
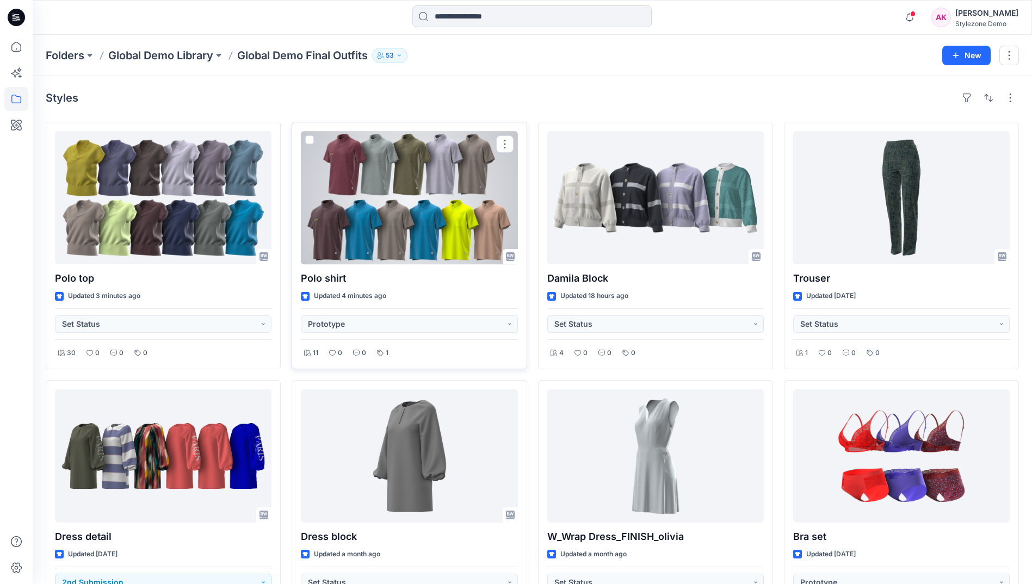
click at [307, 138] on span at bounding box center [309, 139] width 9 height 9
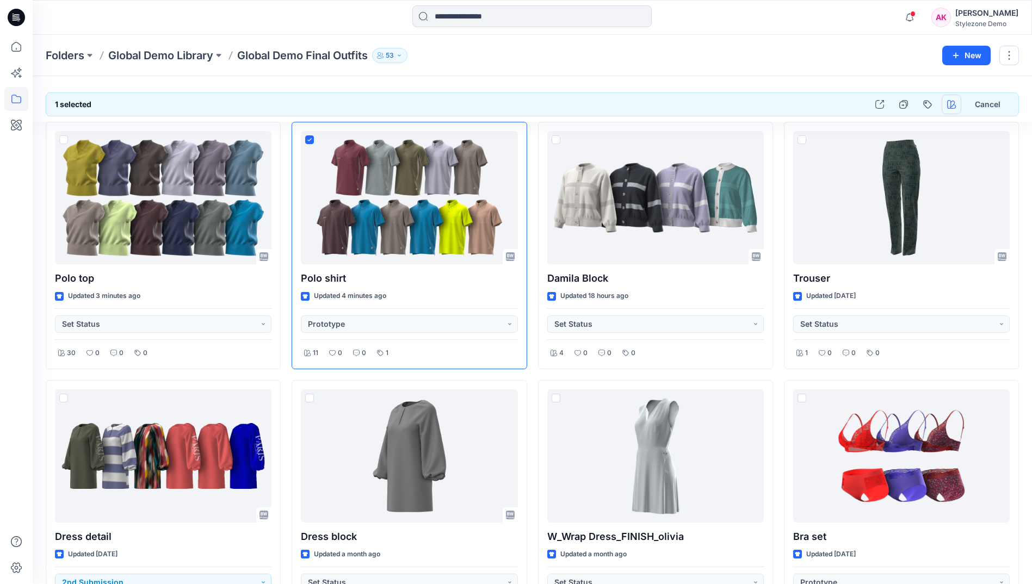
click at [954, 103] on icon "button" at bounding box center [951, 104] width 9 height 9
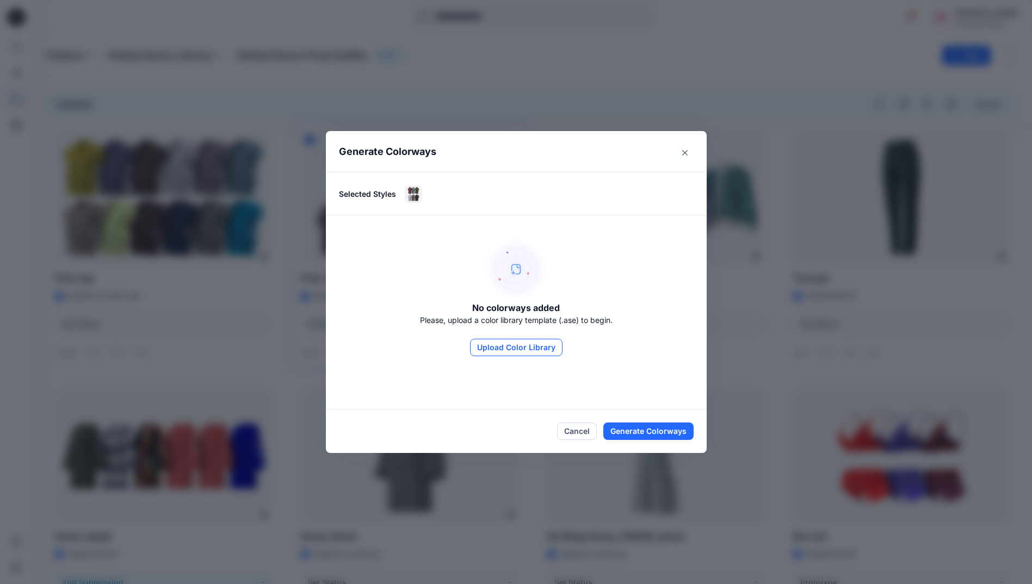
click at [547, 349] on button "Upload Color Library" at bounding box center [516, 347] width 92 height 17
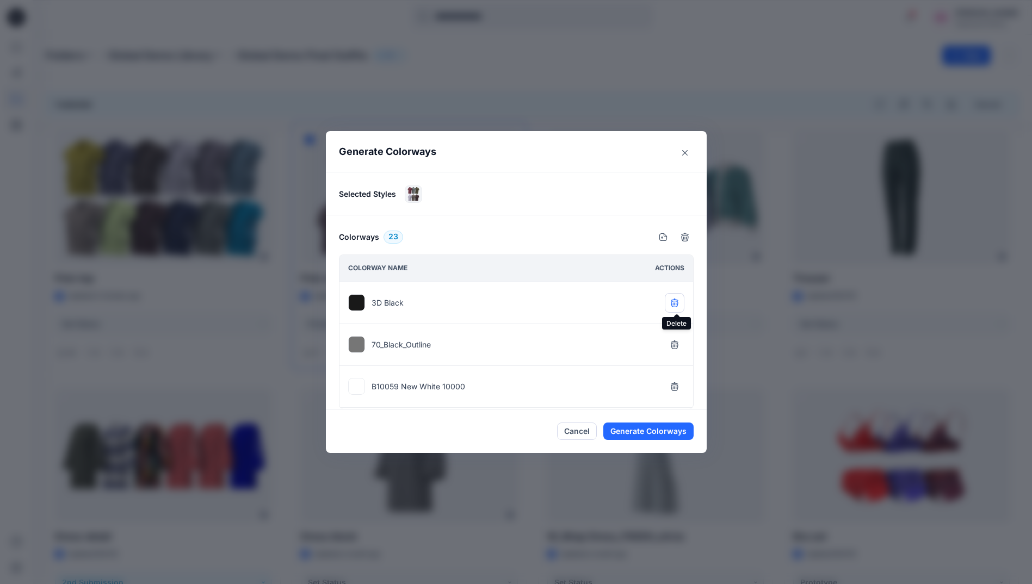
click at [678, 304] on icon "button" at bounding box center [674, 303] width 9 height 9
click at [676, 306] on icon "button" at bounding box center [674, 303] width 9 height 9
click at [678, 306] on icon "button" at bounding box center [674, 303] width 9 height 9
click at [677, 307] on button "button" at bounding box center [675, 303] width 20 height 20
click at [678, 347] on icon "button" at bounding box center [674, 344] width 7 height 7
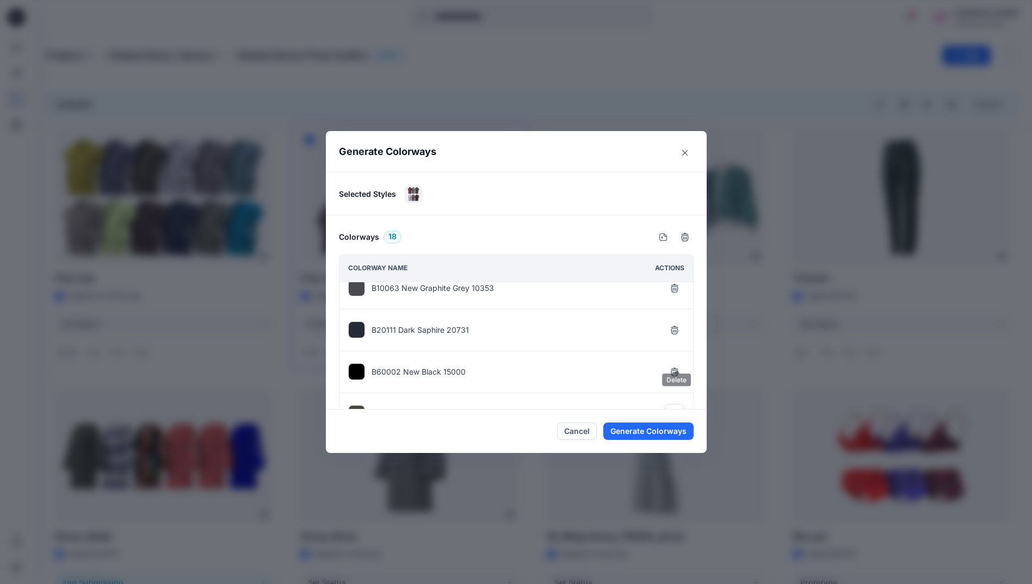
scroll to position [109, 0]
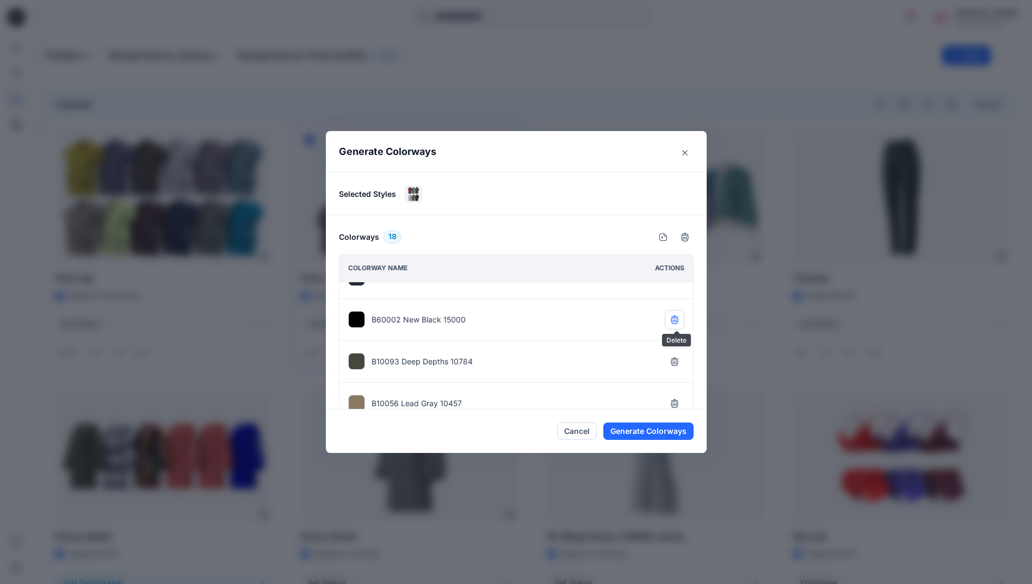
click at [675, 321] on icon "button" at bounding box center [674, 319] width 7 height 7
click at [688, 153] on icon "Close" at bounding box center [684, 152] width 5 height 5
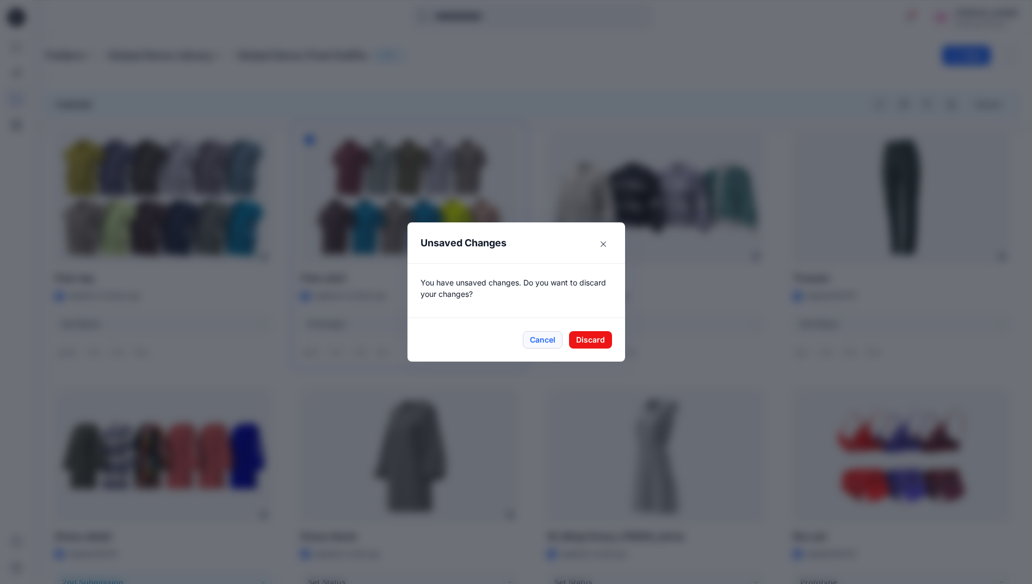
click at [547, 335] on button "Cancel" at bounding box center [543, 339] width 40 height 17
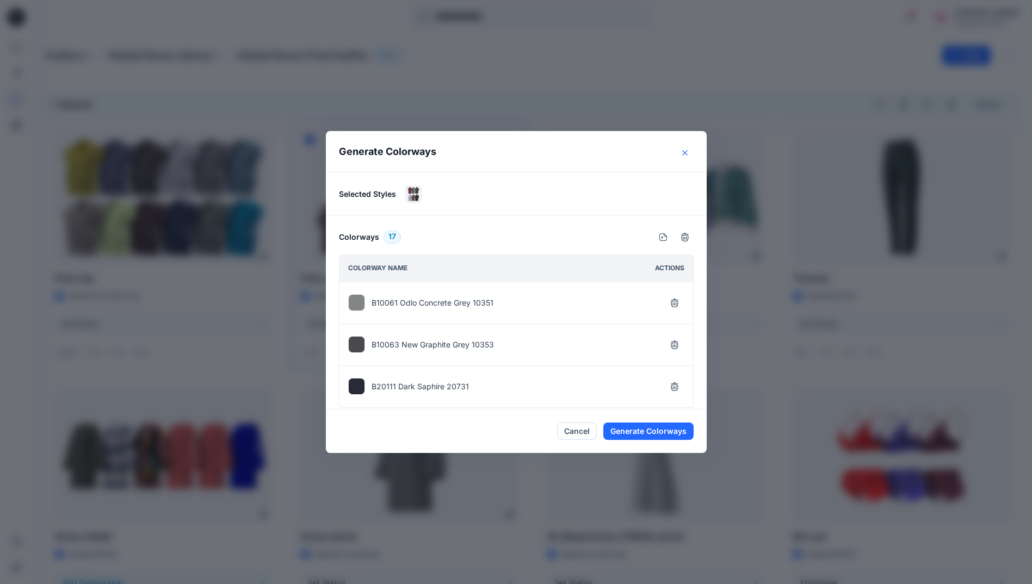
click at [687, 156] on button "Close" at bounding box center [684, 152] width 17 height 17
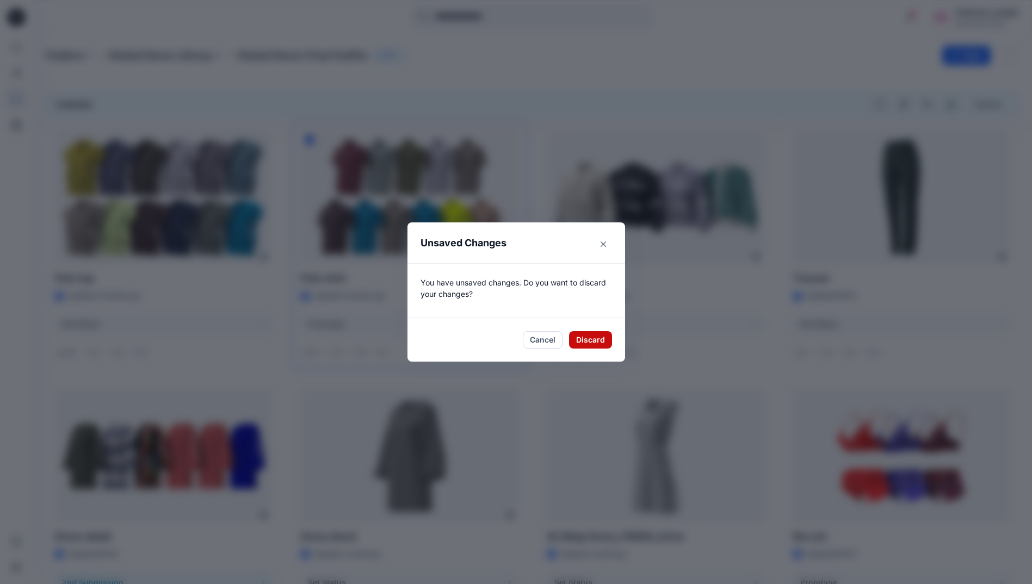
click at [597, 342] on button "Discard" at bounding box center [590, 339] width 43 height 17
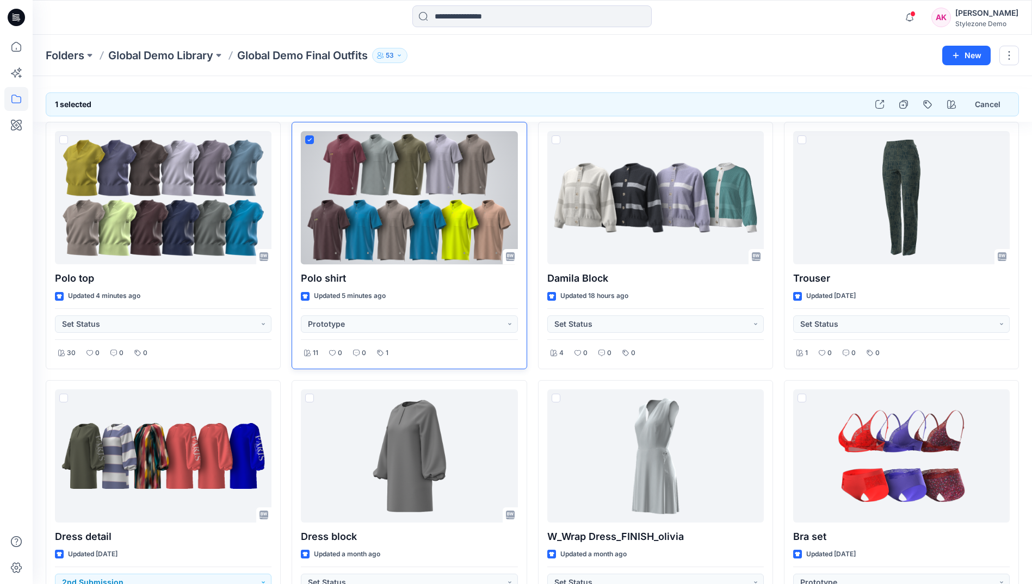
click at [308, 141] on icon at bounding box center [309, 140] width 5 height 4
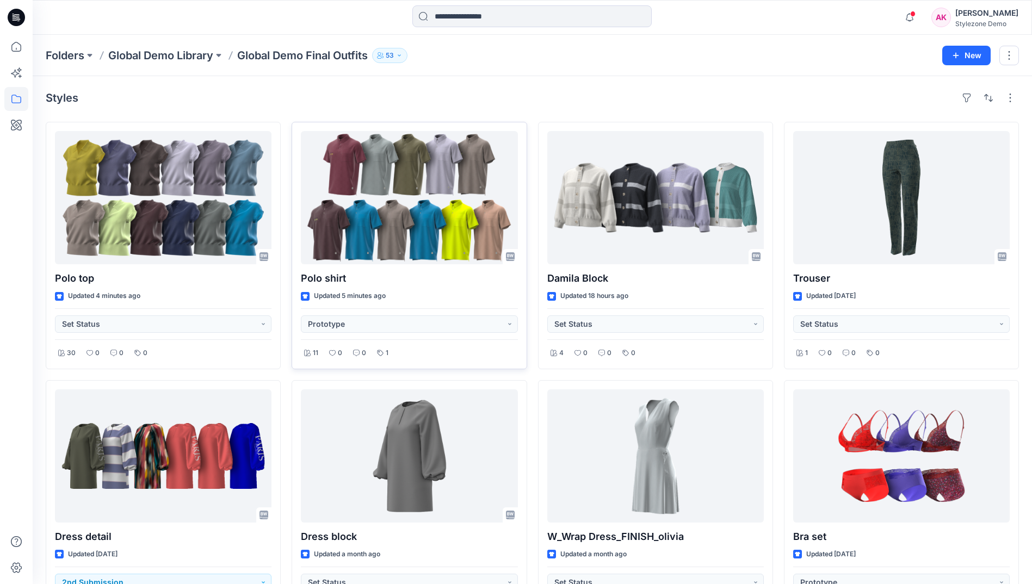
click at [599, 72] on div "Folders Global Demo Library Global Demo Final Outfits 53 New" at bounding box center [532, 55] width 999 height 41
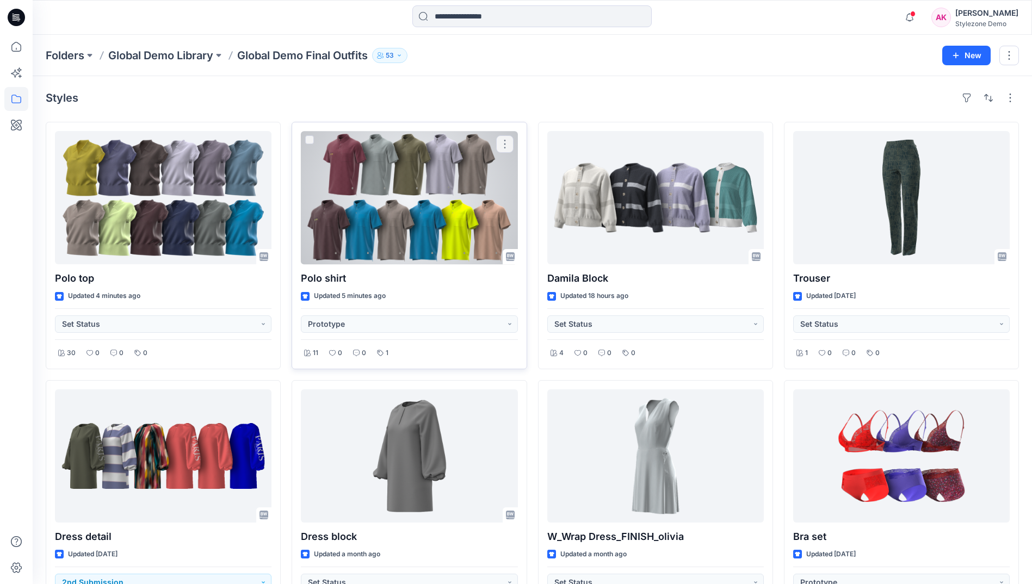
click at [375, 220] on div at bounding box center [409, 197] width 217 height 133
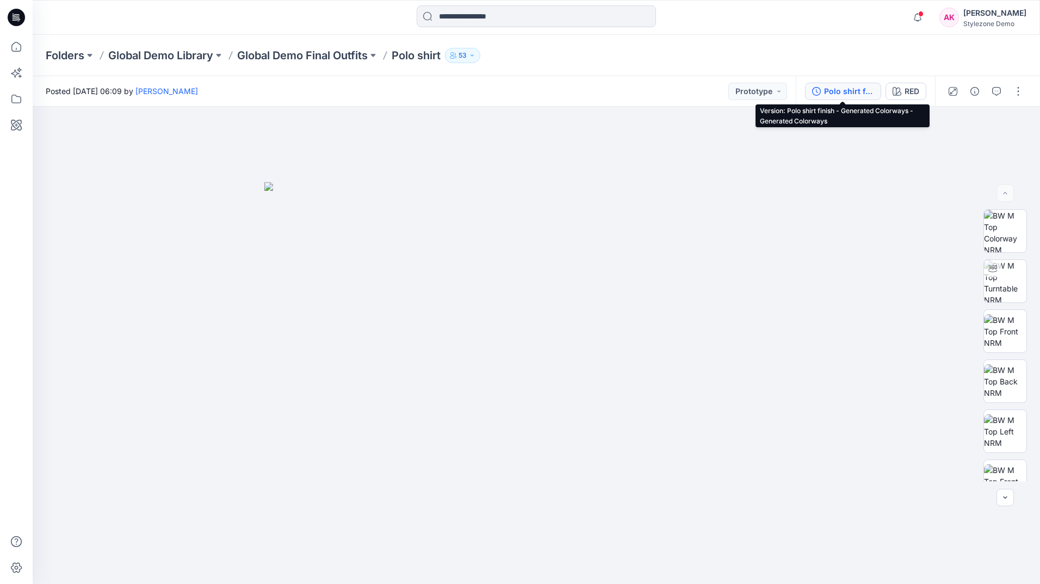
click at [838, 92] on div "Polo shirt finish - Generated Colorways - Generated Colorways" at bounding box center [849, 91] width 50 height 12
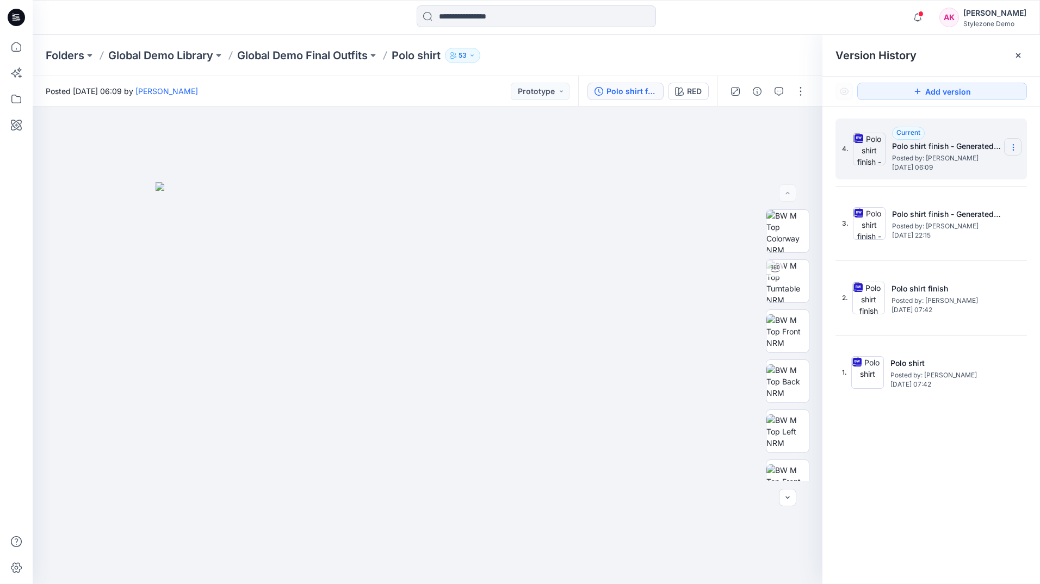
click at [1017, 146] on icon at bounding box center [1013, 147] width 9 height 9
click at [759, 41] on div "Folders Global Demo Library Global Demo Final Outfits Polo shirt 53" at bounding box center [536, 55] width 1007 height 41
click at [19, 51] on icon at bounding box center [16, 47] width 10 height 10
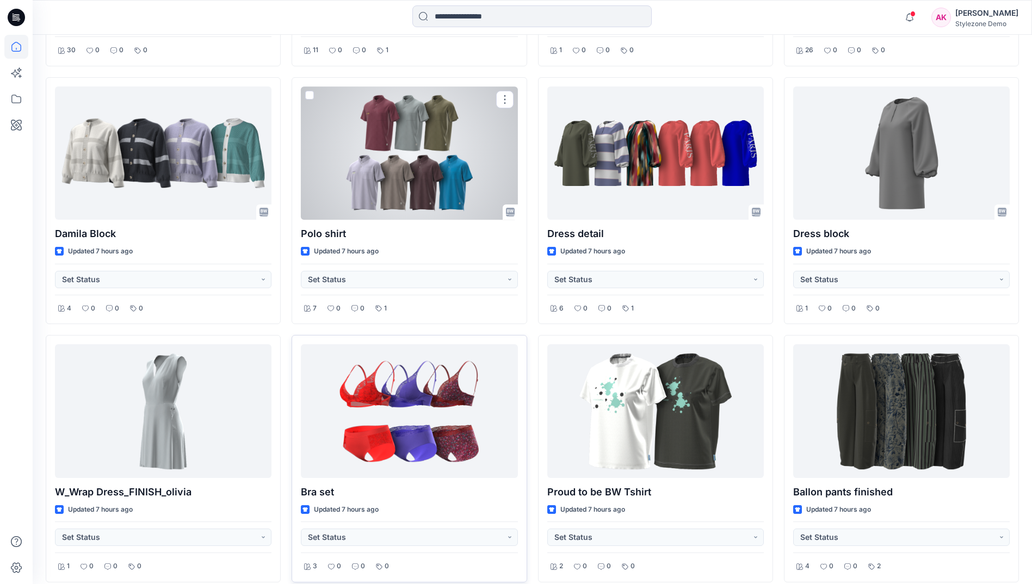
scroll to position [577, 0]
